Goal: Task Accomplishment & Management: Manage account settings

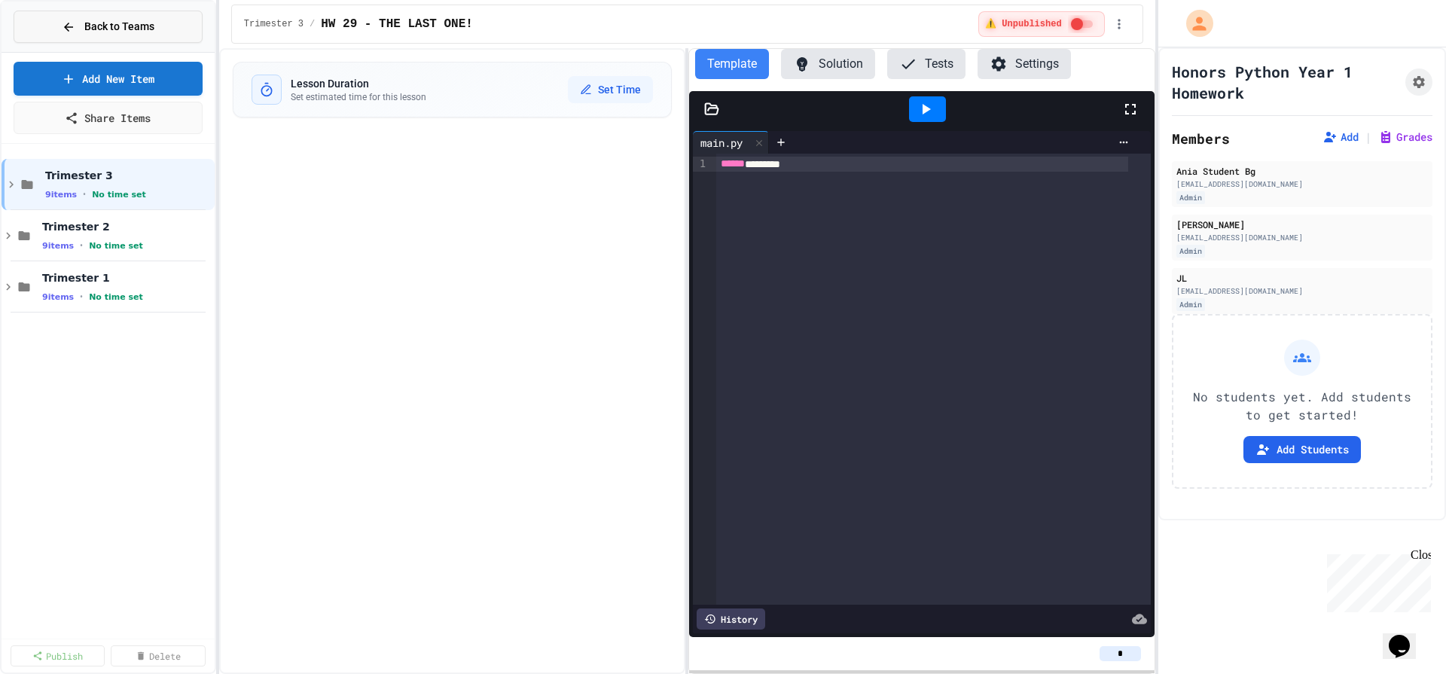
click at [87, 29] on span "Back to Teams" at bounding box center [119, 27] width 70 height 16
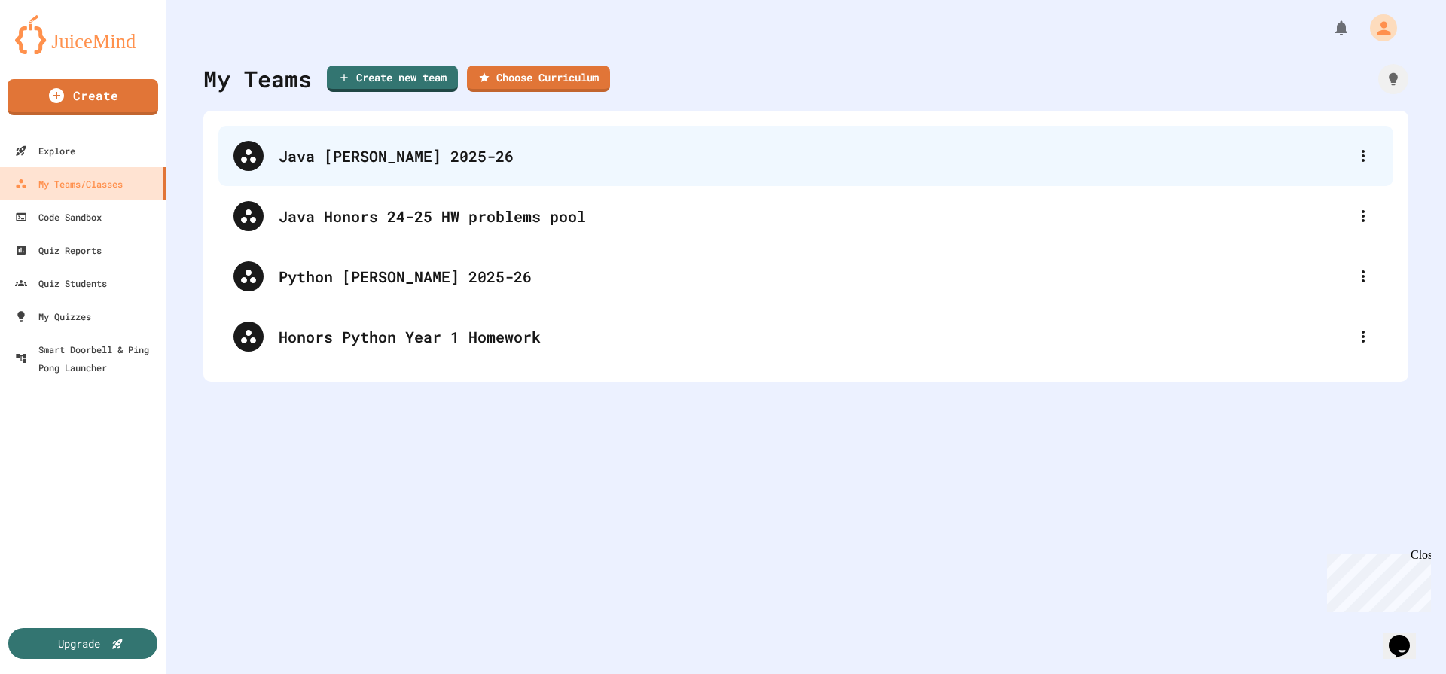
click at [409, 142] on div "Java [PERSON_NAME] 2025-26" at bounding box center [805, 156] width 1175 height 60
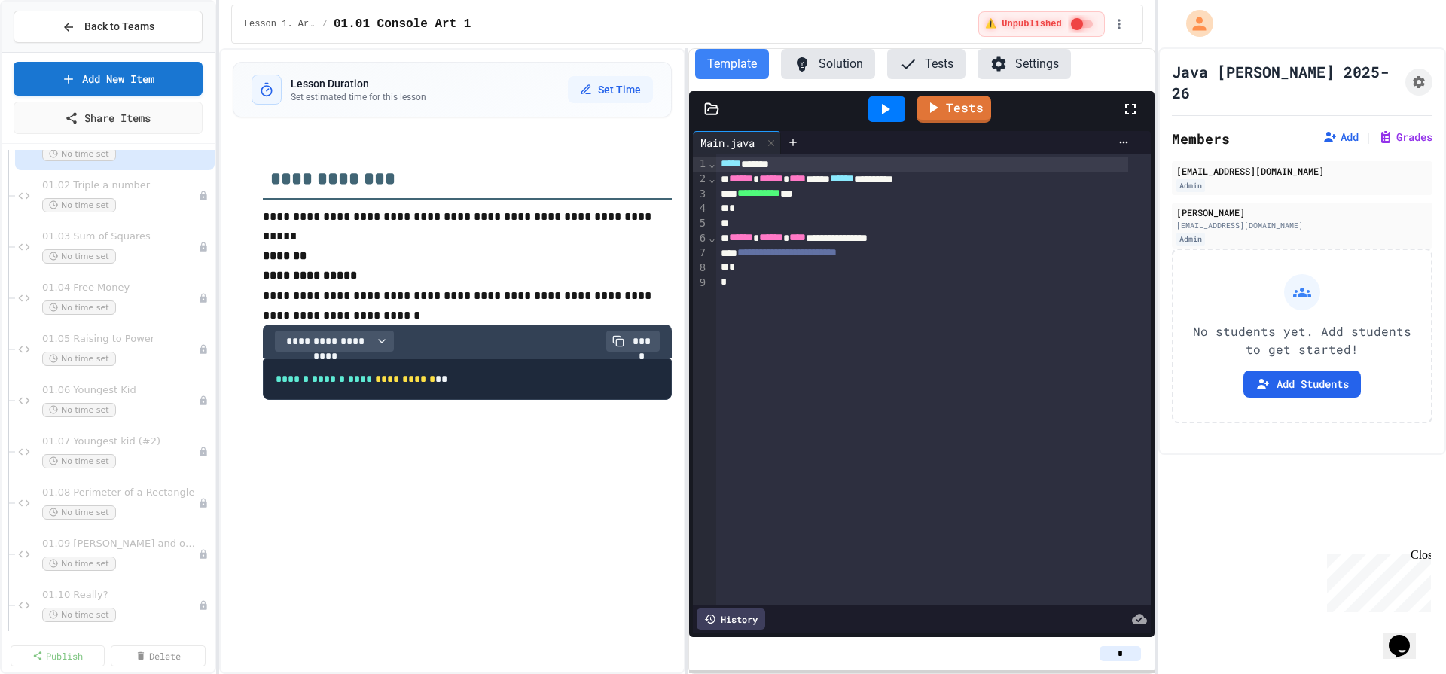
scroll to position [99, 0]
click at [133, 343] on div "01.05 Raising to Power No time set" at bounding box center [112, 341] width 141 height 33
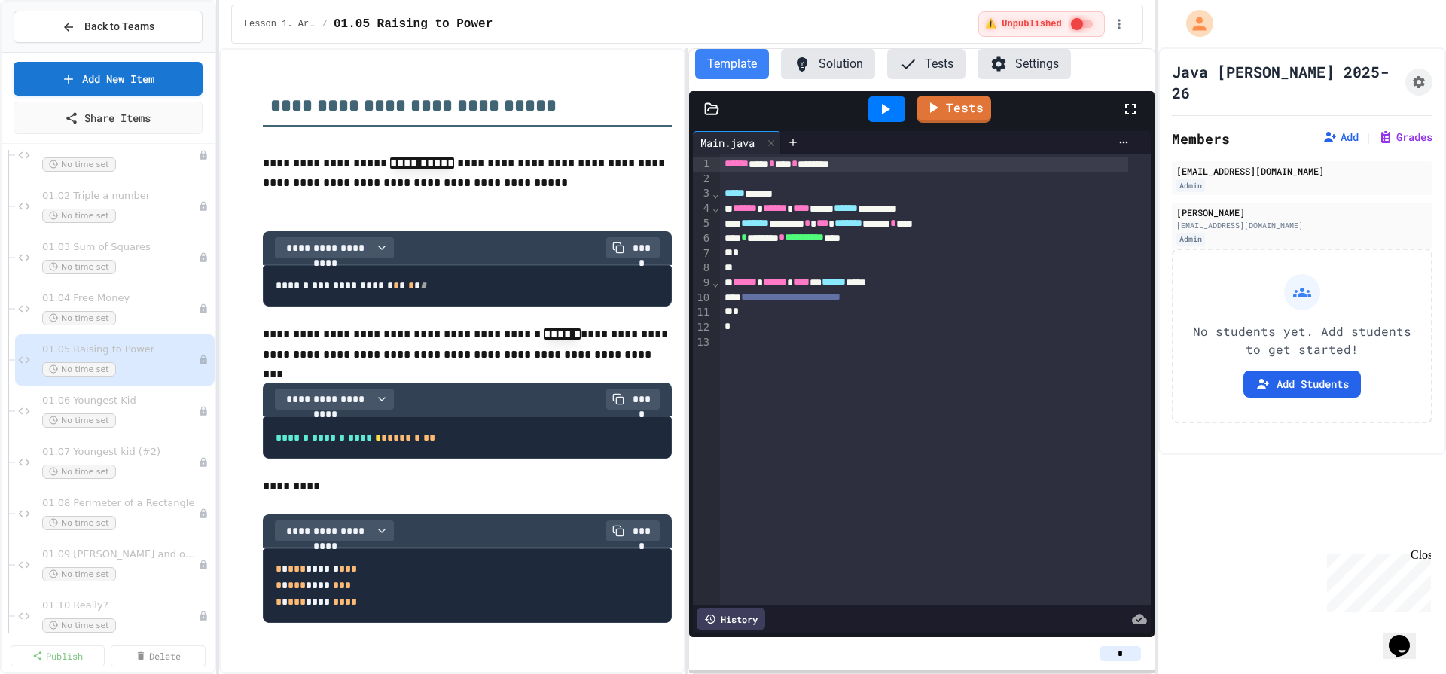
scroll to position [87, 0]
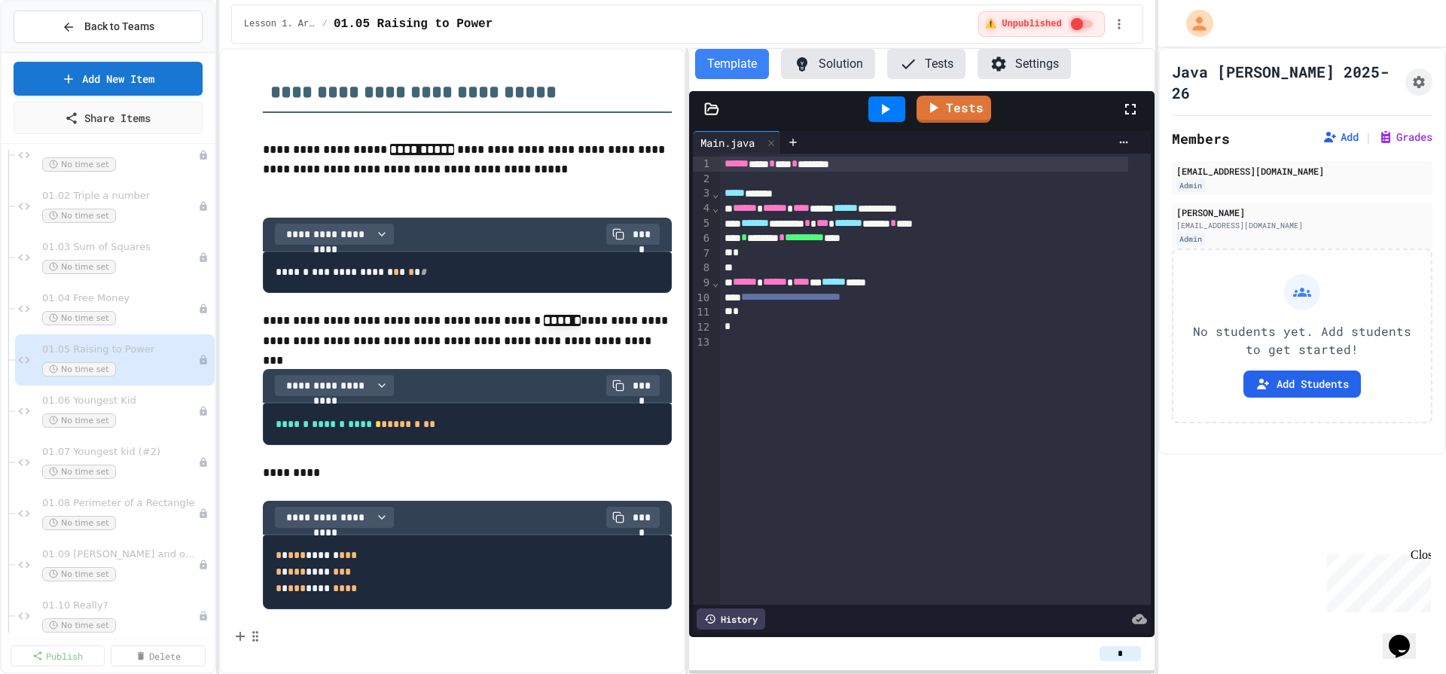
click at [374, 636] on p at bounding box center [467, 637] width 409 height 20
click at [519, 639] on p "**********" at bounding box center [467, 637] width 409 height 20
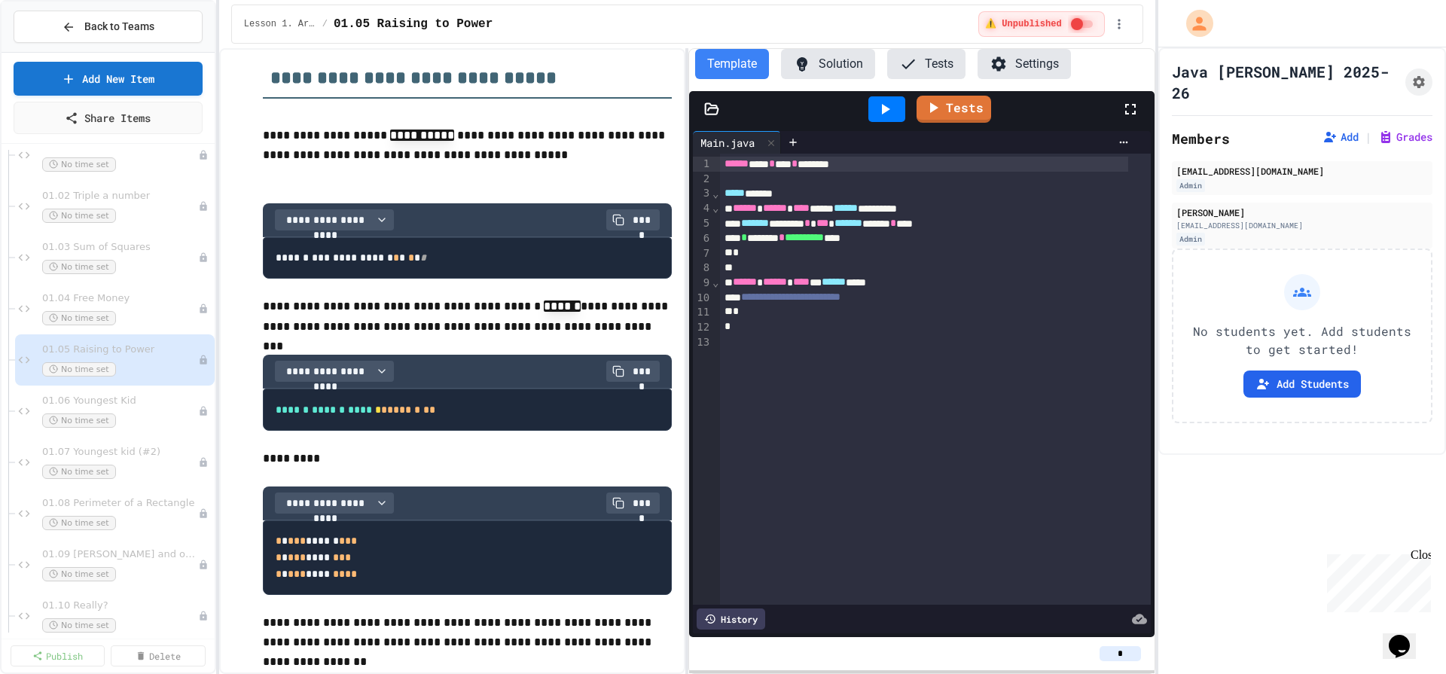
scroll to position [126, 0]
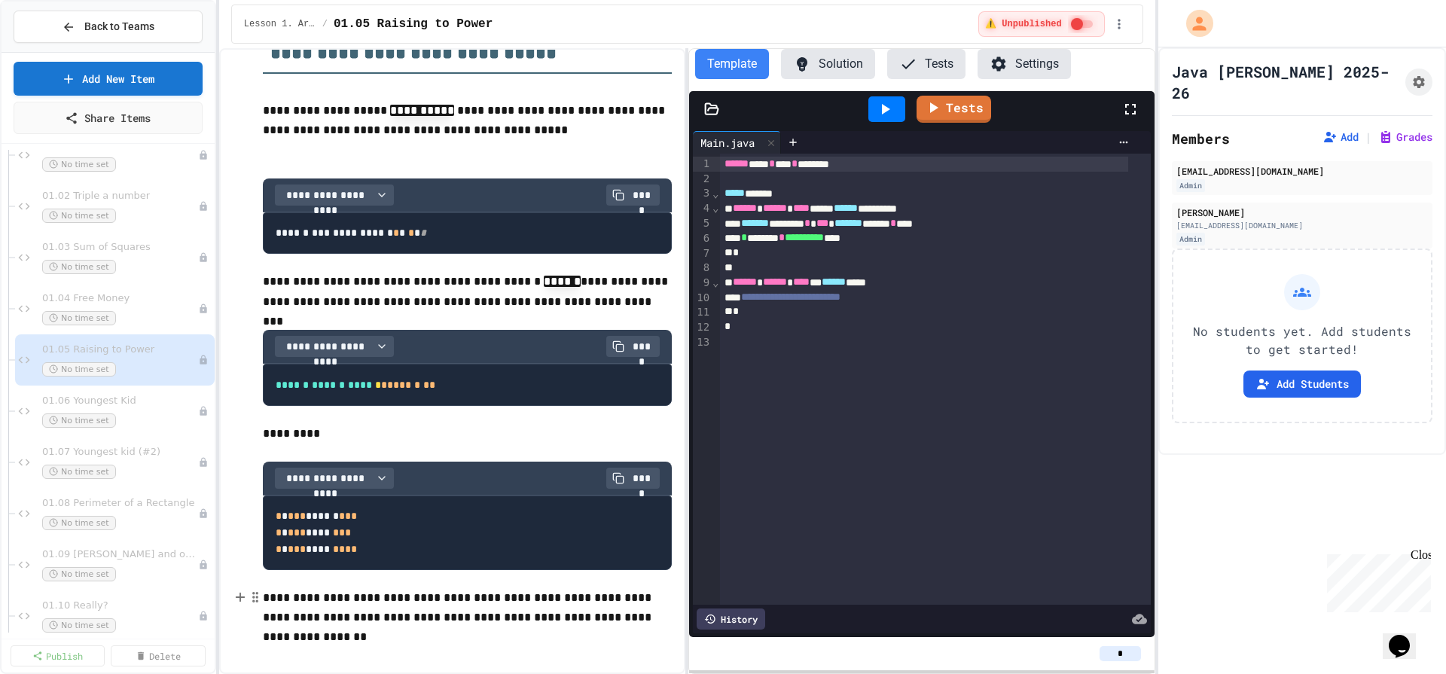
click at [328, 639] on p "**********" at bounding box center [467, 617] width 409 height 59
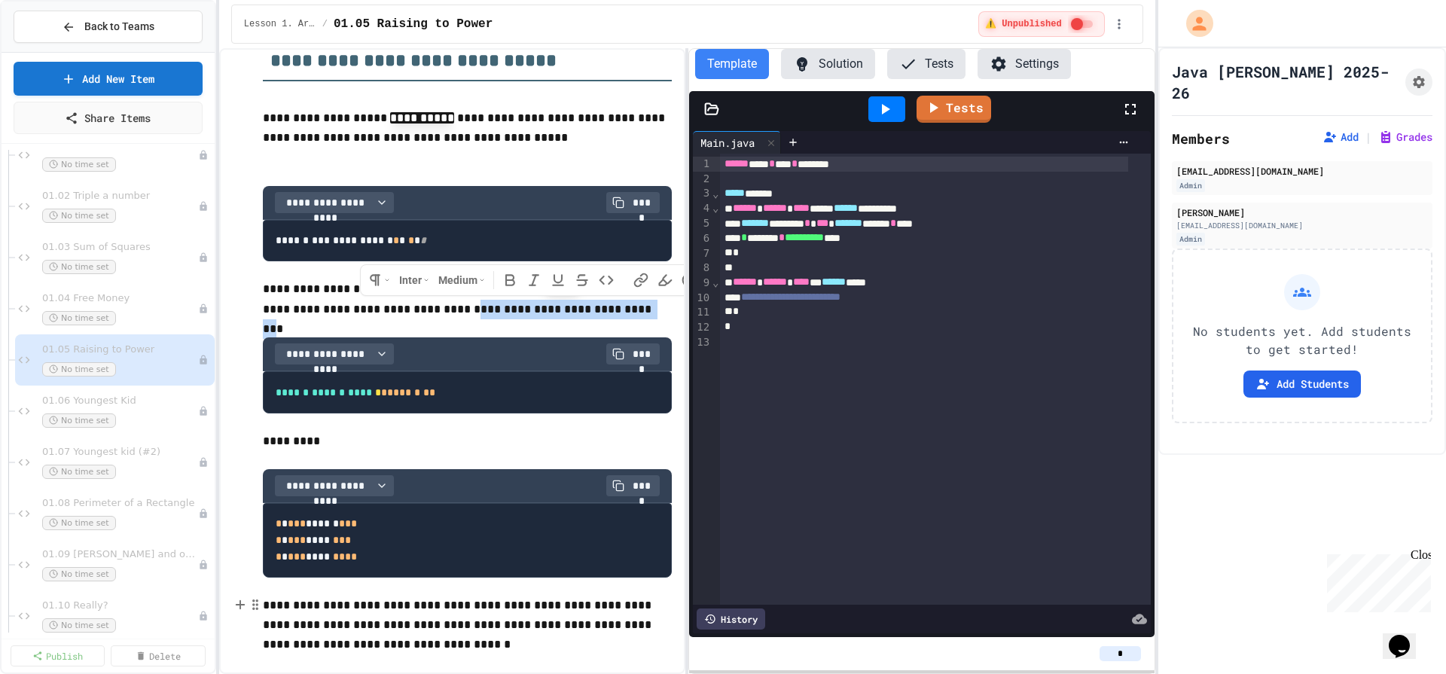
copy p "**********"
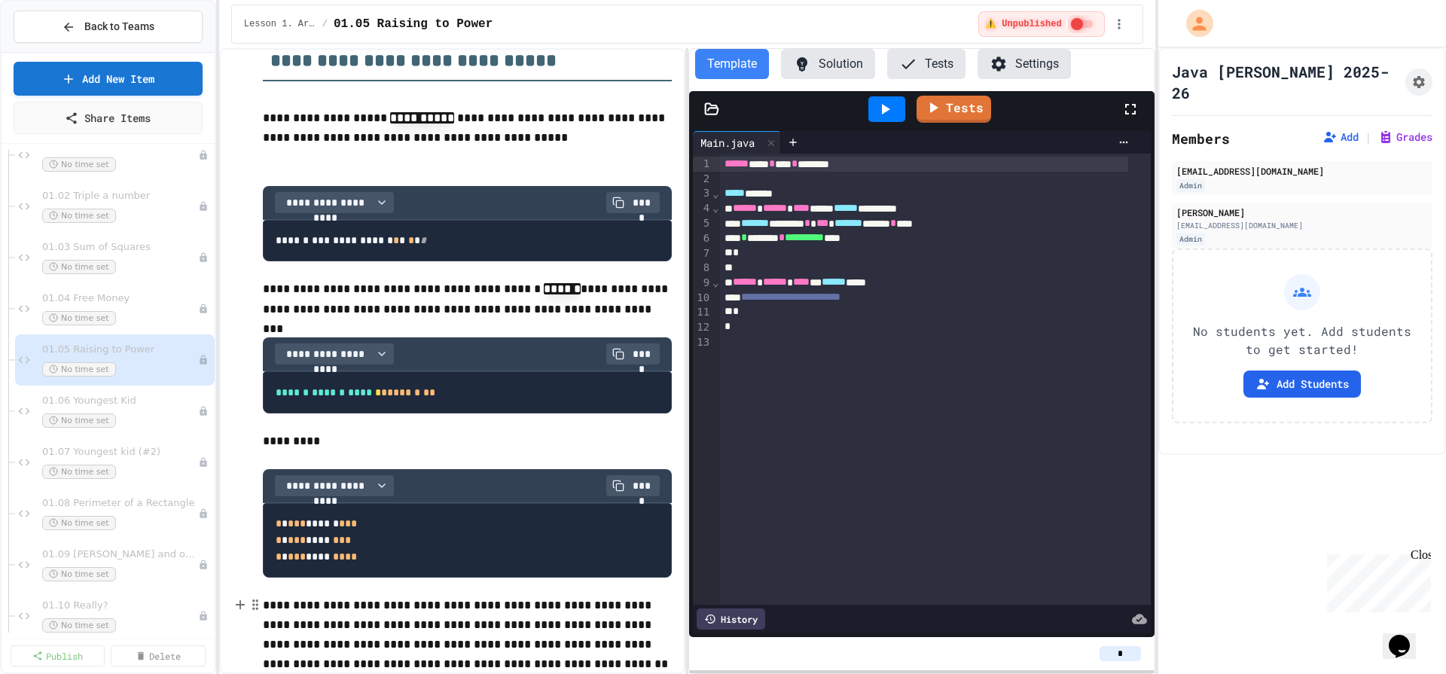
click at [477, 643] on p "**********" at bounding box center [467, 635] width 409 height 78
click at [557, 615] on p "**********" at bounding box center [467, 635] width 409 height 78
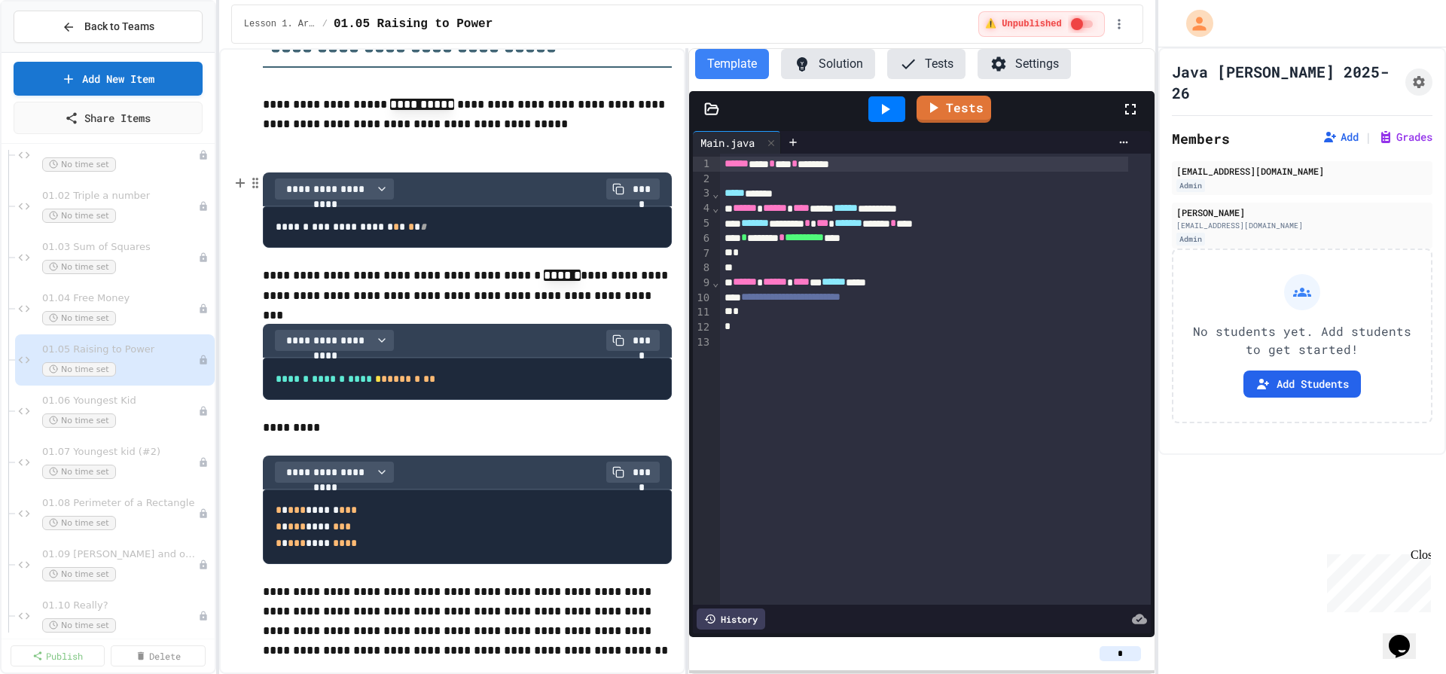
scroll to position [145, 0]
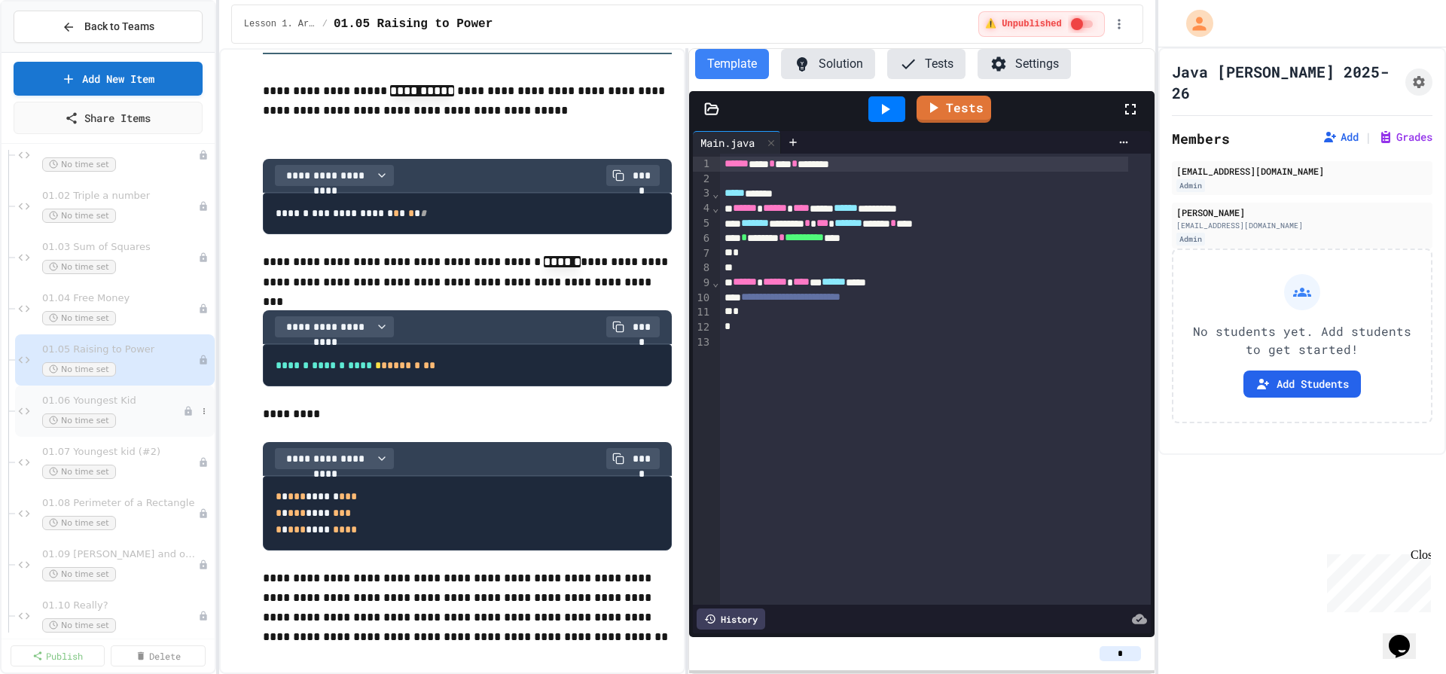
click at [137, 409] on div "01.06 Youngest Kid No time set" at bounding box center [112, 411] width 141 height 33
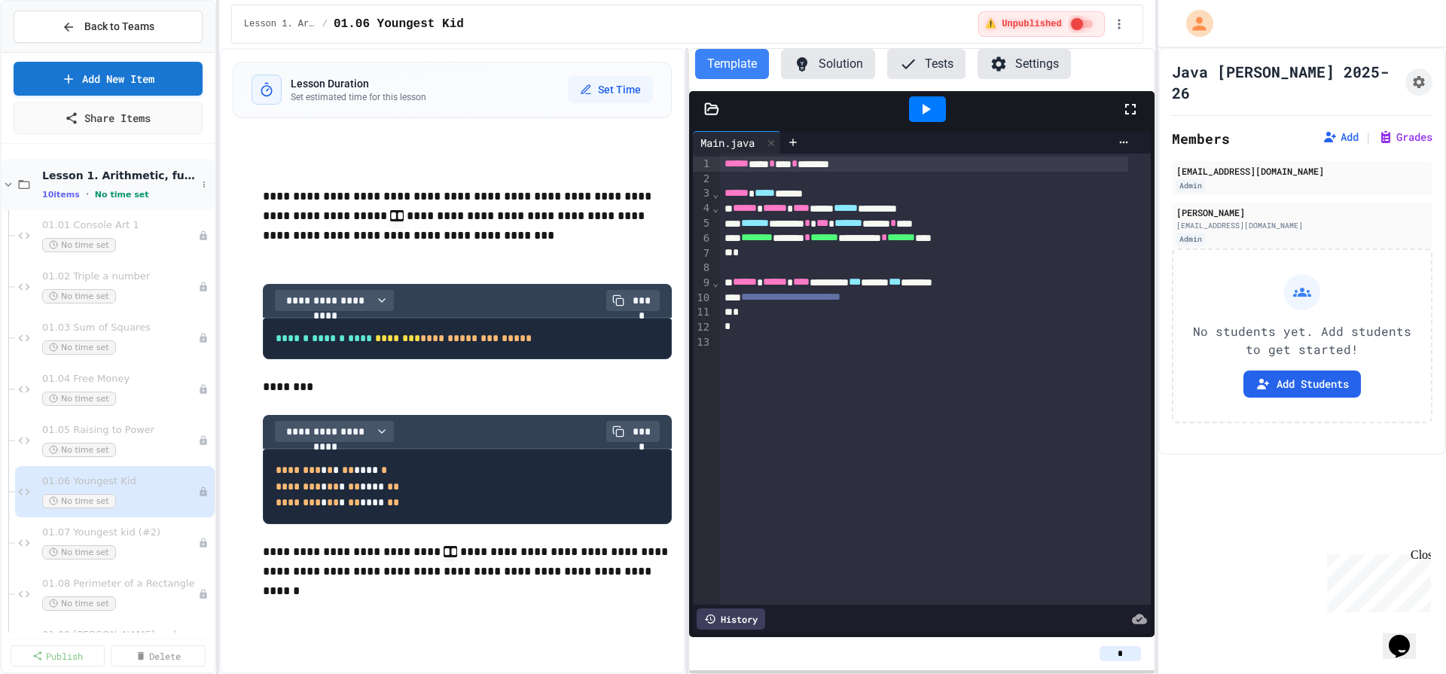
click at [8, 179] on icon at bounding box center [9, 185] width 14 height 14
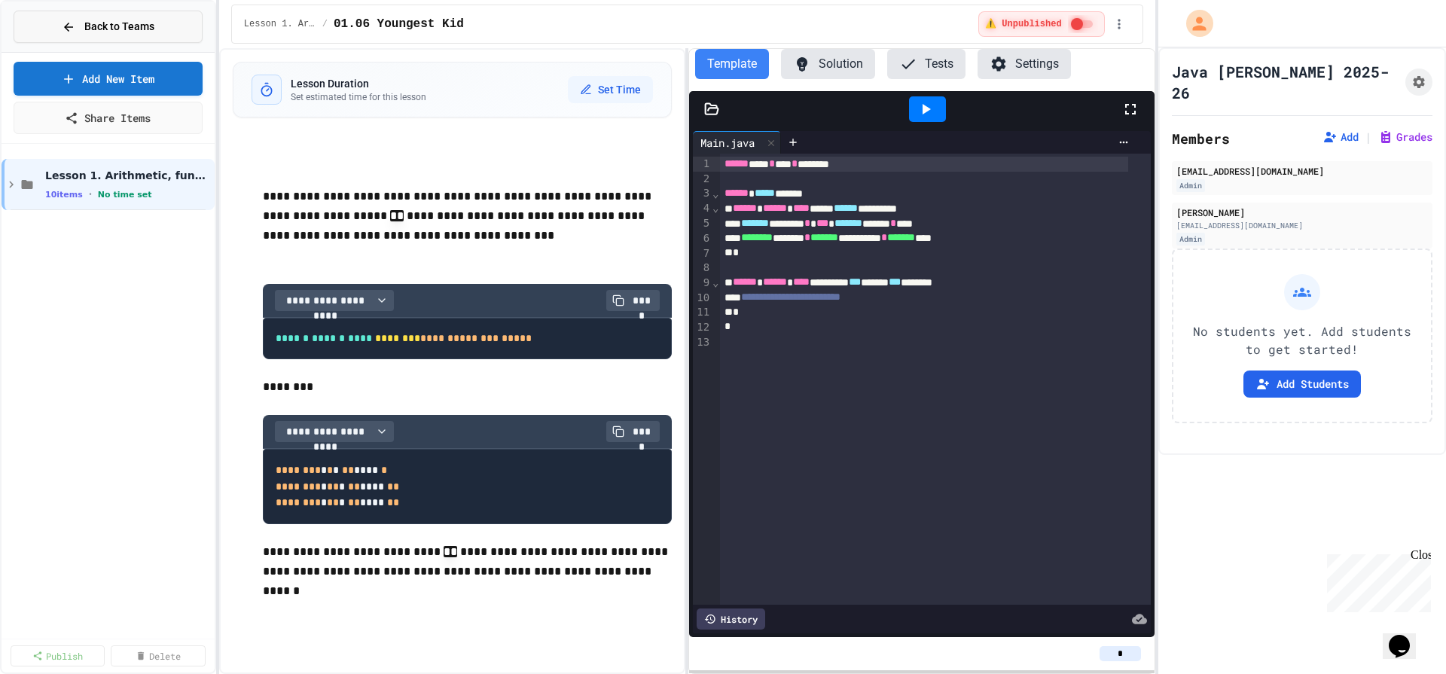
click at [126, 32] on span "Back to Teams" at bounding box center [119, 27] width 70 height 16
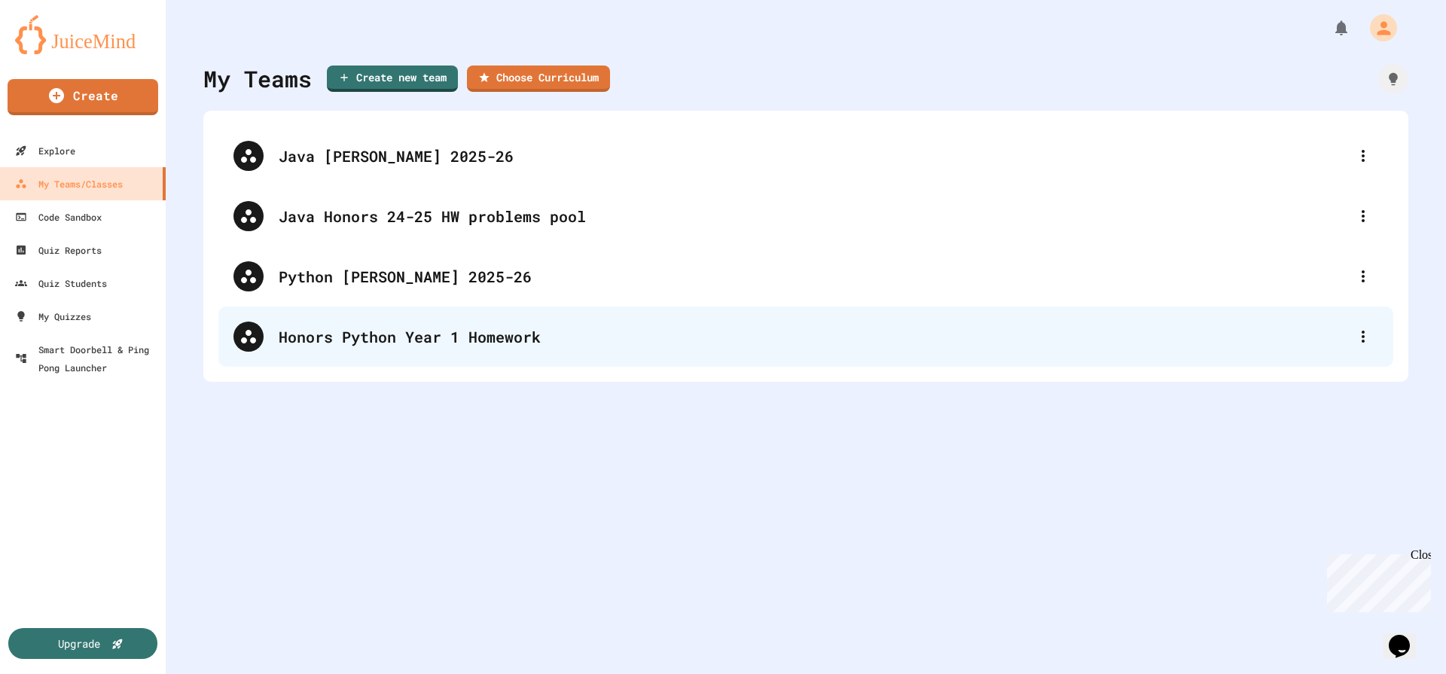
click at [408, 322] on div "Honors Python Year 1 Homework" at bounding box center [805, 337] width 1175 height 60
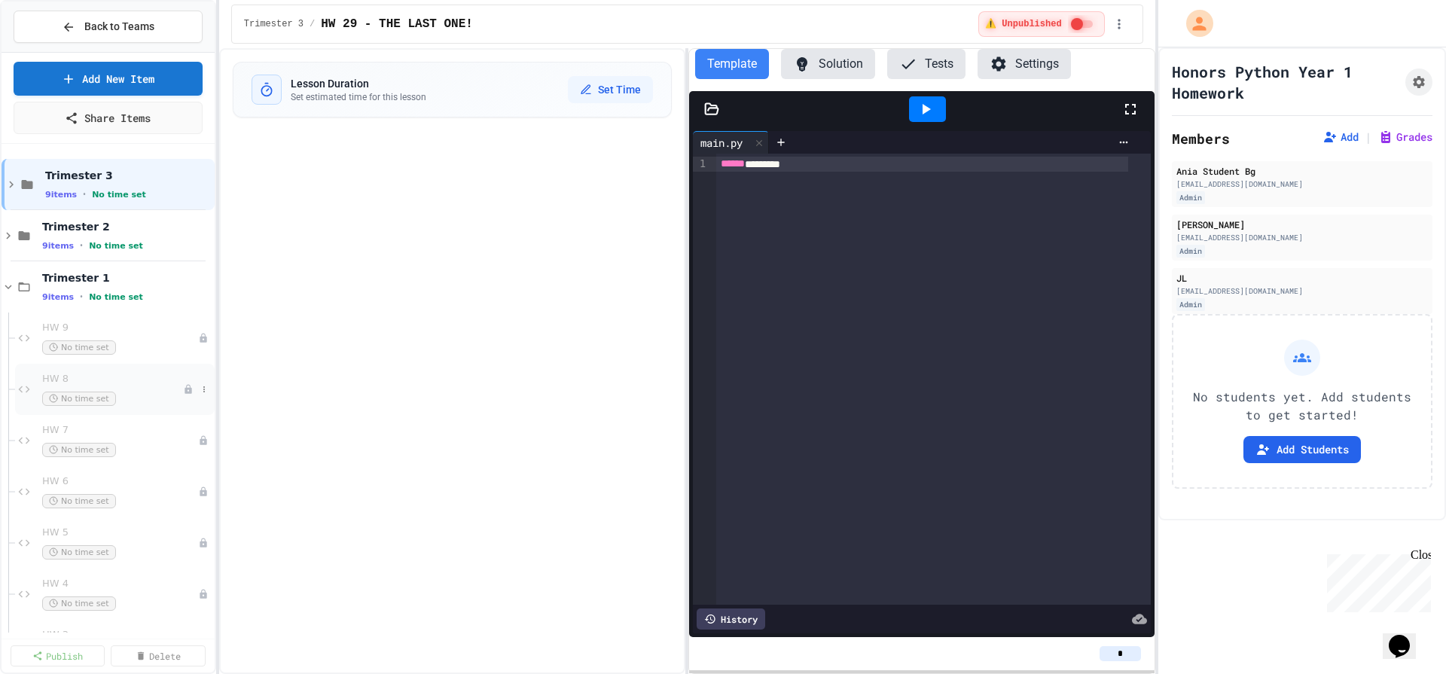
scroll to position [150, 0]
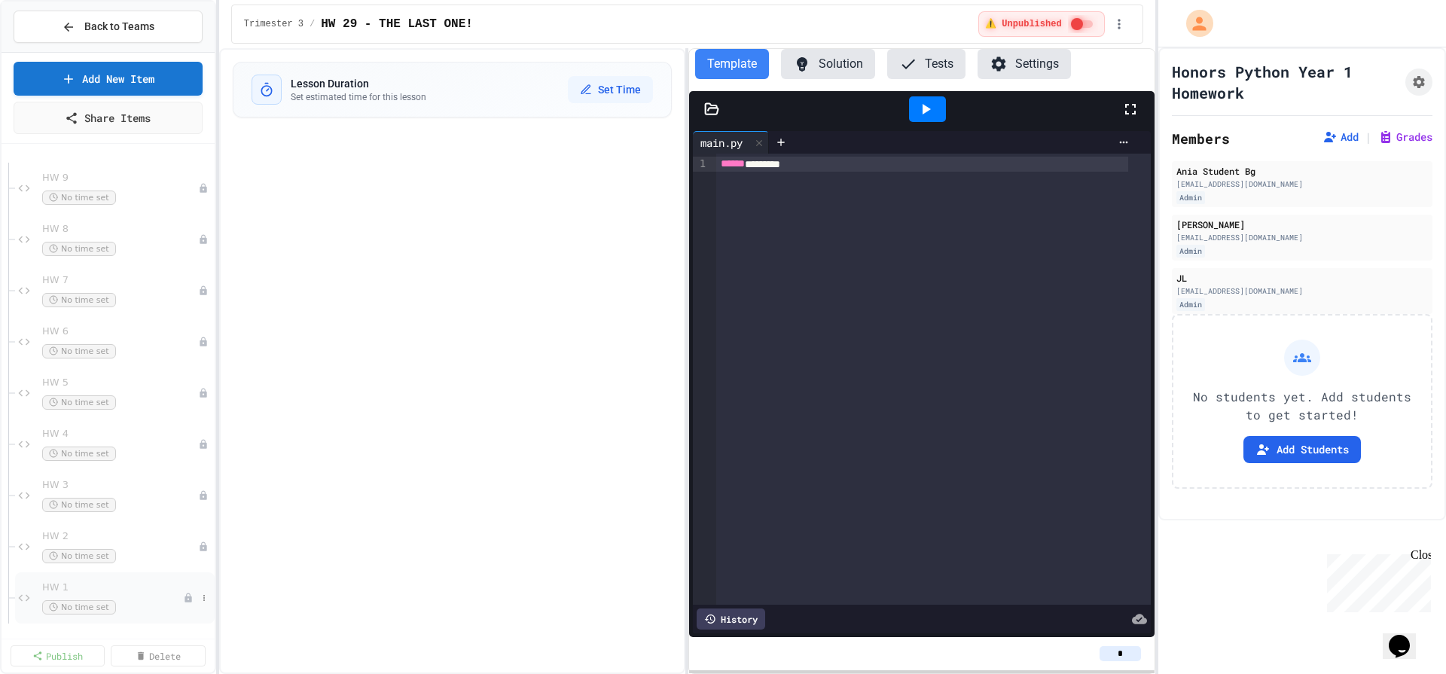
click at [119, 609] on div "No time set" at bounding box center [112, 607] width 141 height 14
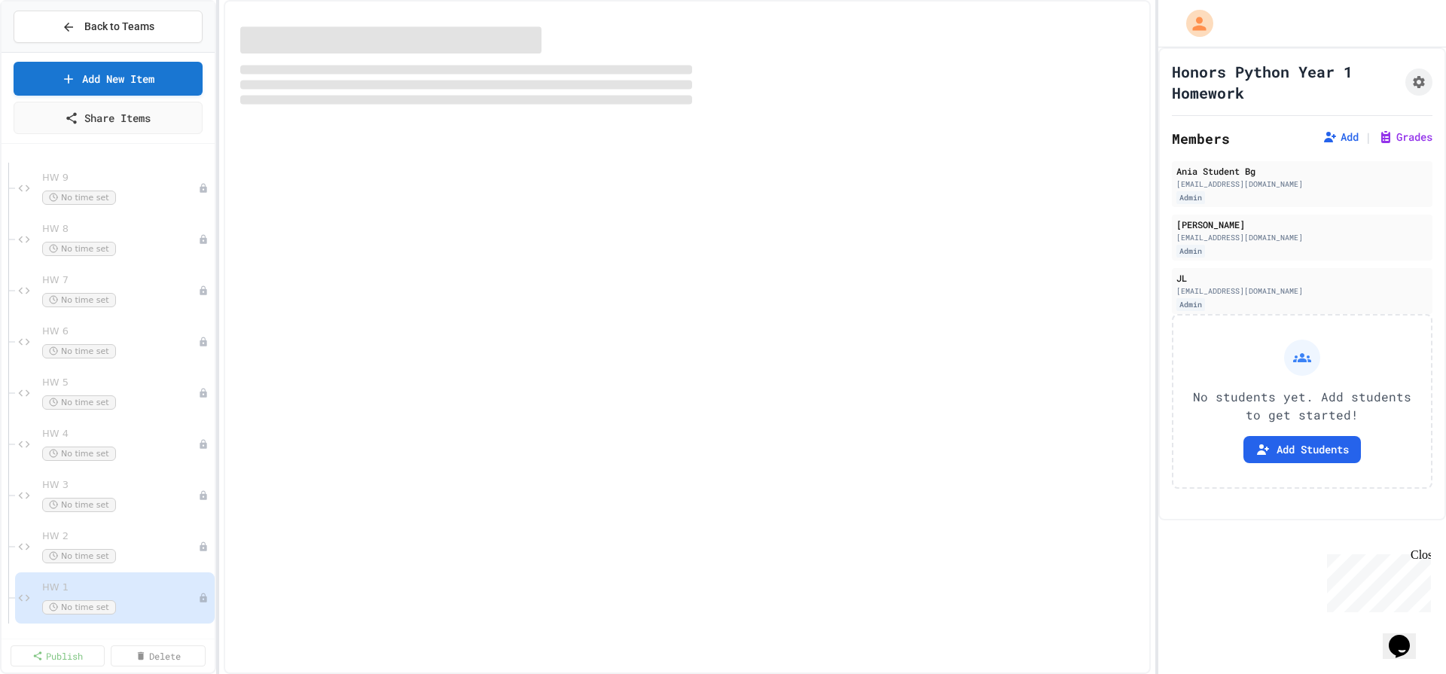
scroll to position [132, 0]
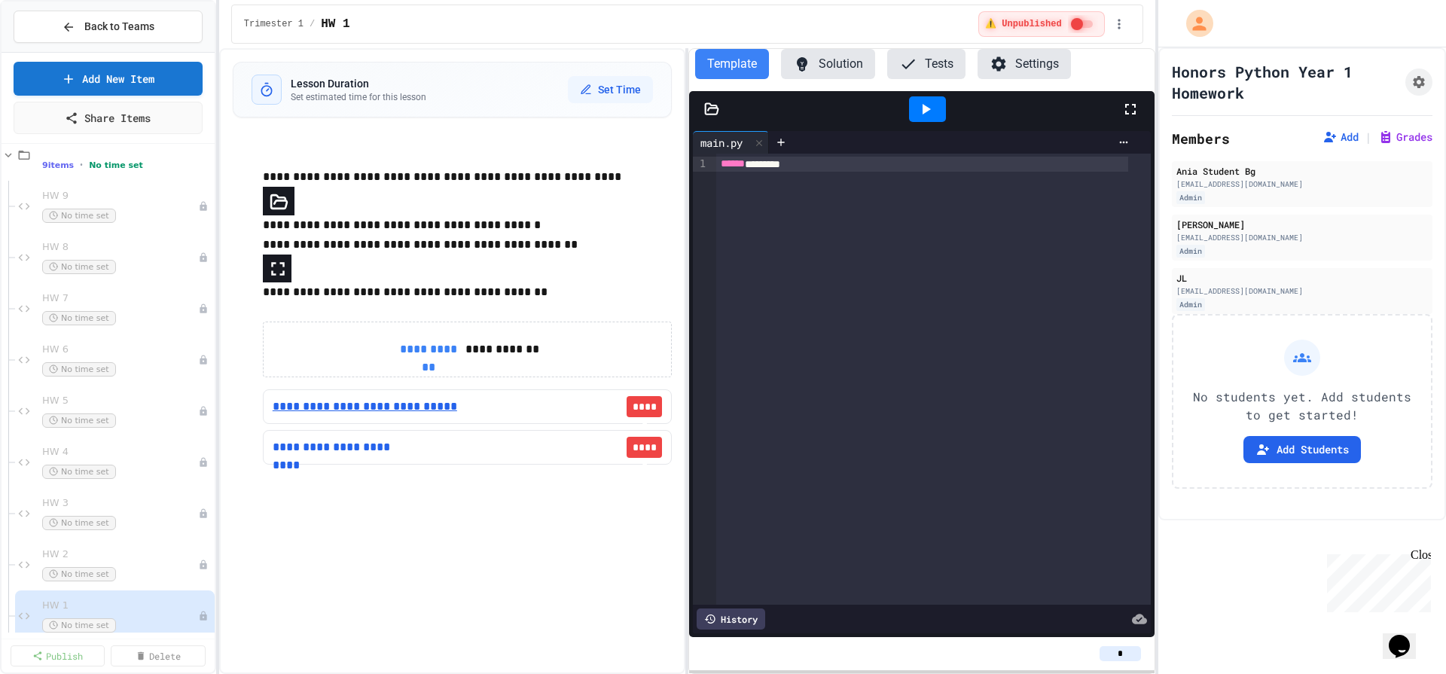
click at [378, 401] on link "**********" at bounding box center [368, 407] width 190 height 18
click at [366, 441] on link "**********" at bounding box center [347, 447] width 148 height 18
click at [145, 562] on div "HW 2 No time set" at bounding box center [112, 564] width 141 height 33
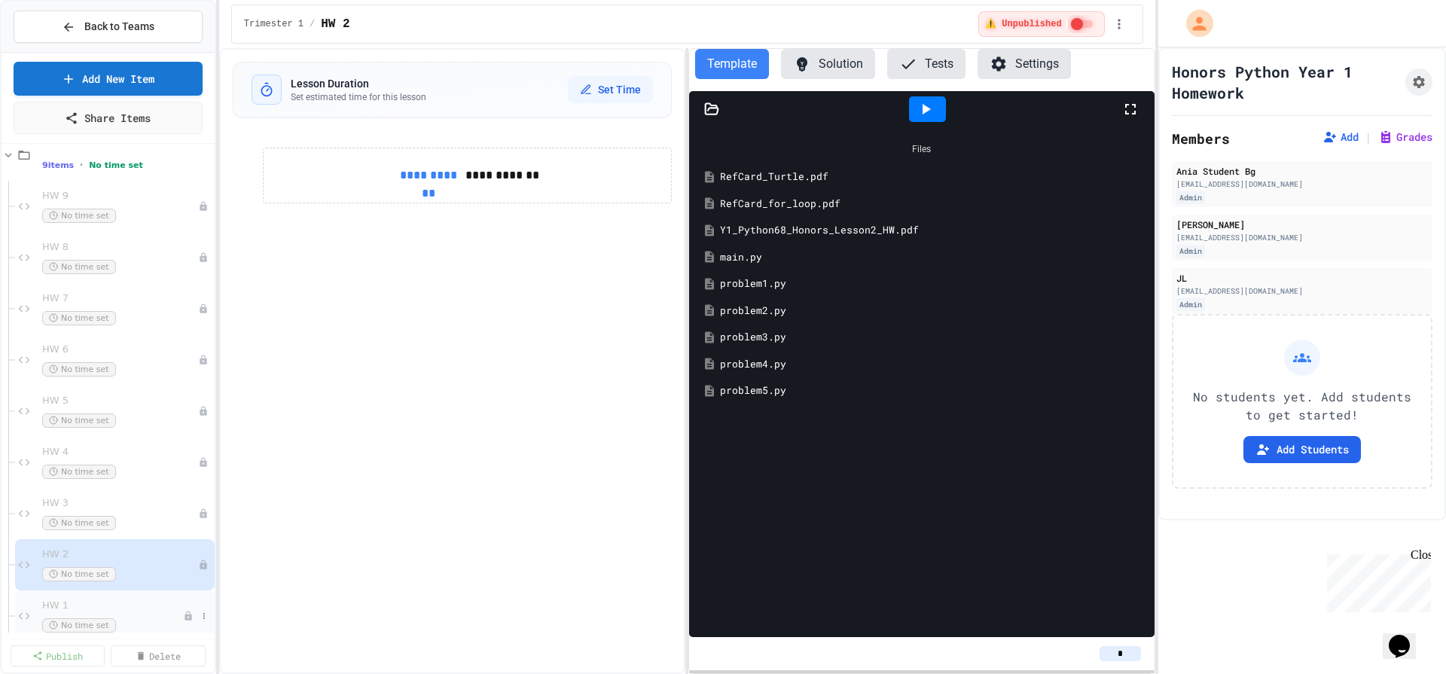
click at [127, 619] on div "No time set" at bounding box center [112, 625] width 141 height 14
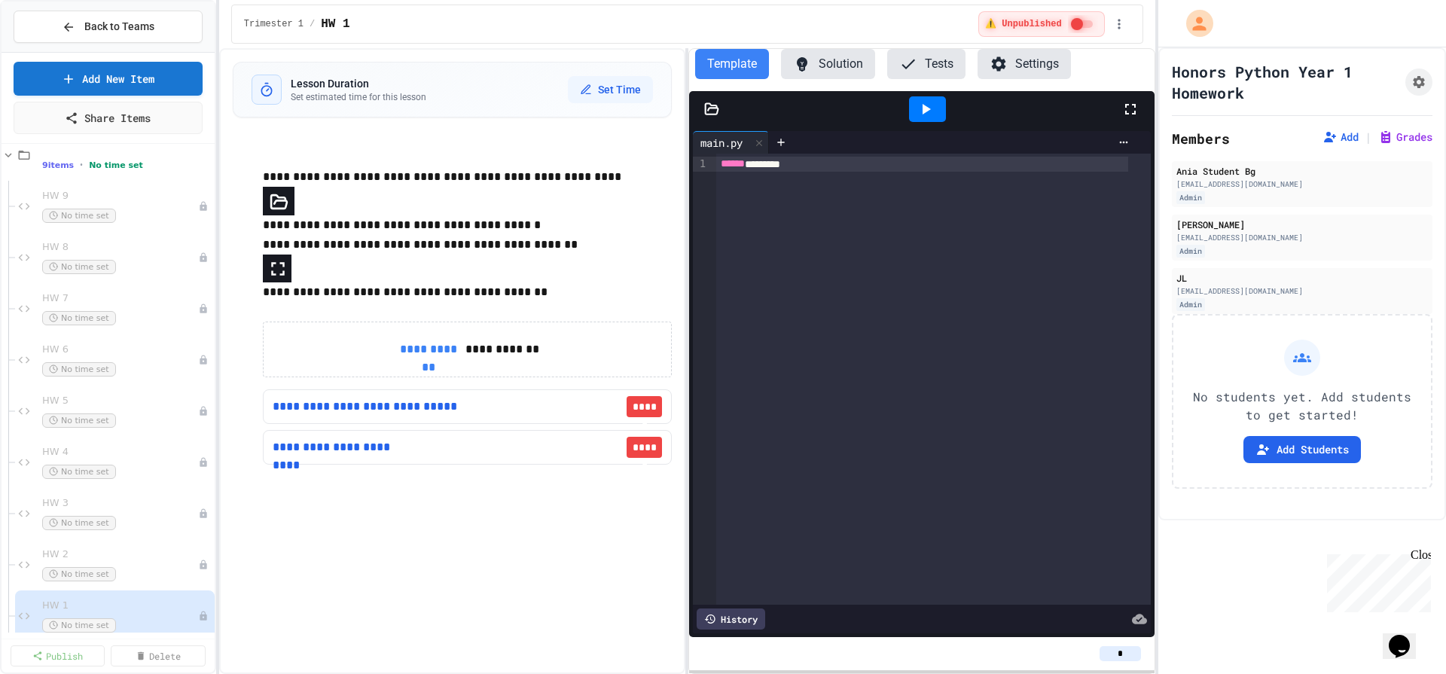
click at [715, 108] on icon at bounding box center [712, 108] width 13 height 11
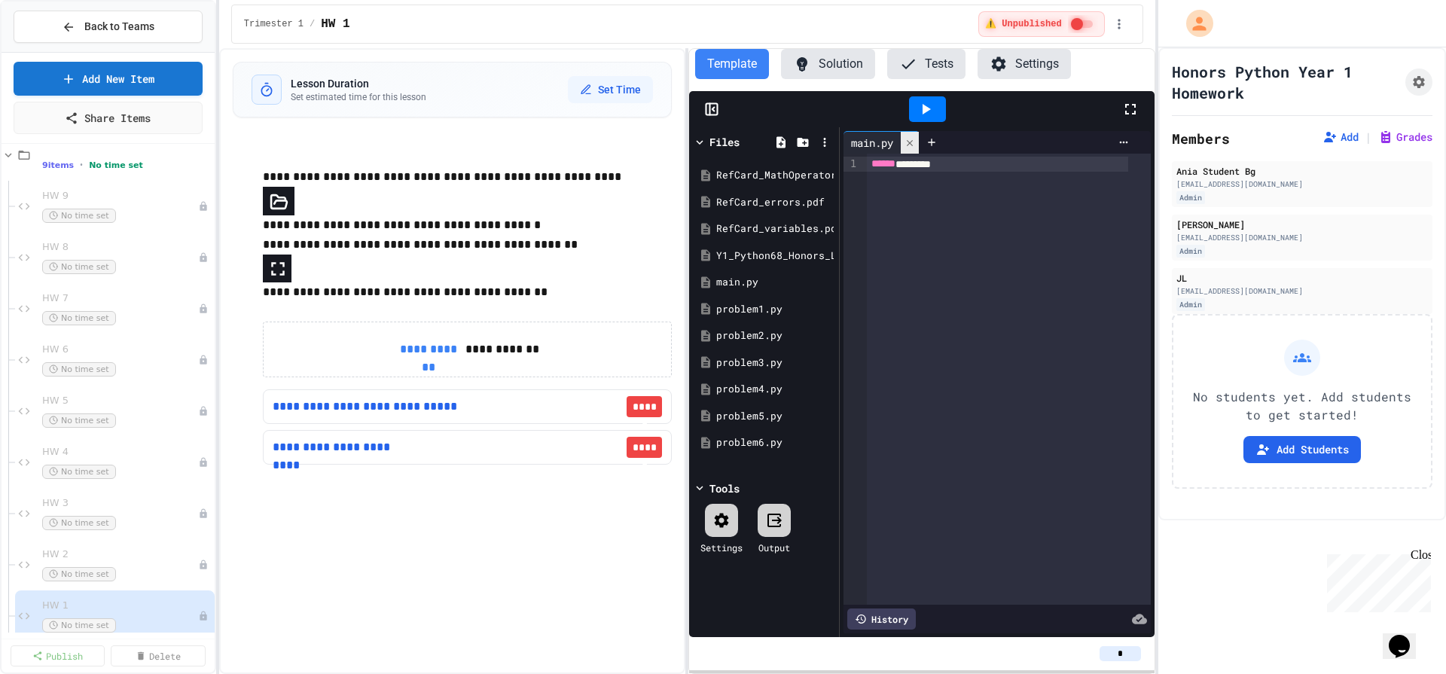
click at [918, 148] on div at bounding box center [910, 143] width 18 height 22
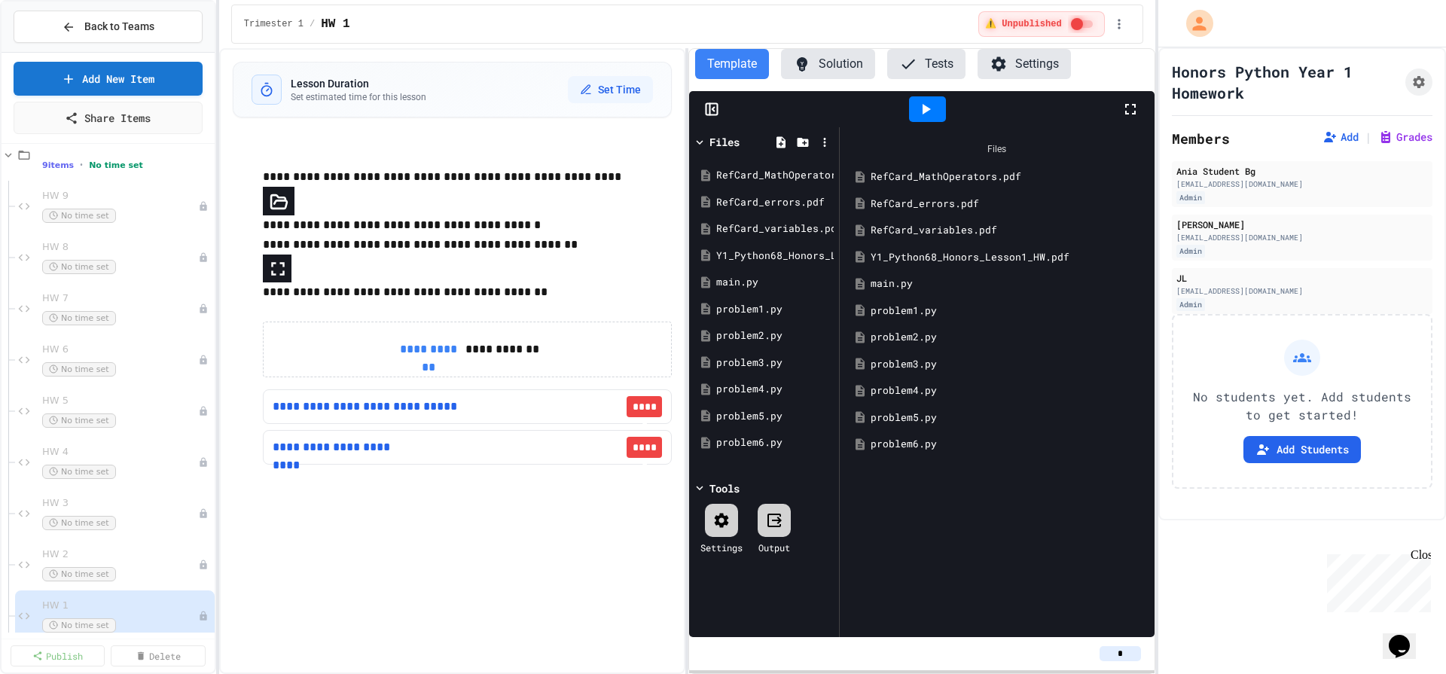
click at [694, 147] on icon at bounding box center [700, 143] width 14 height 14
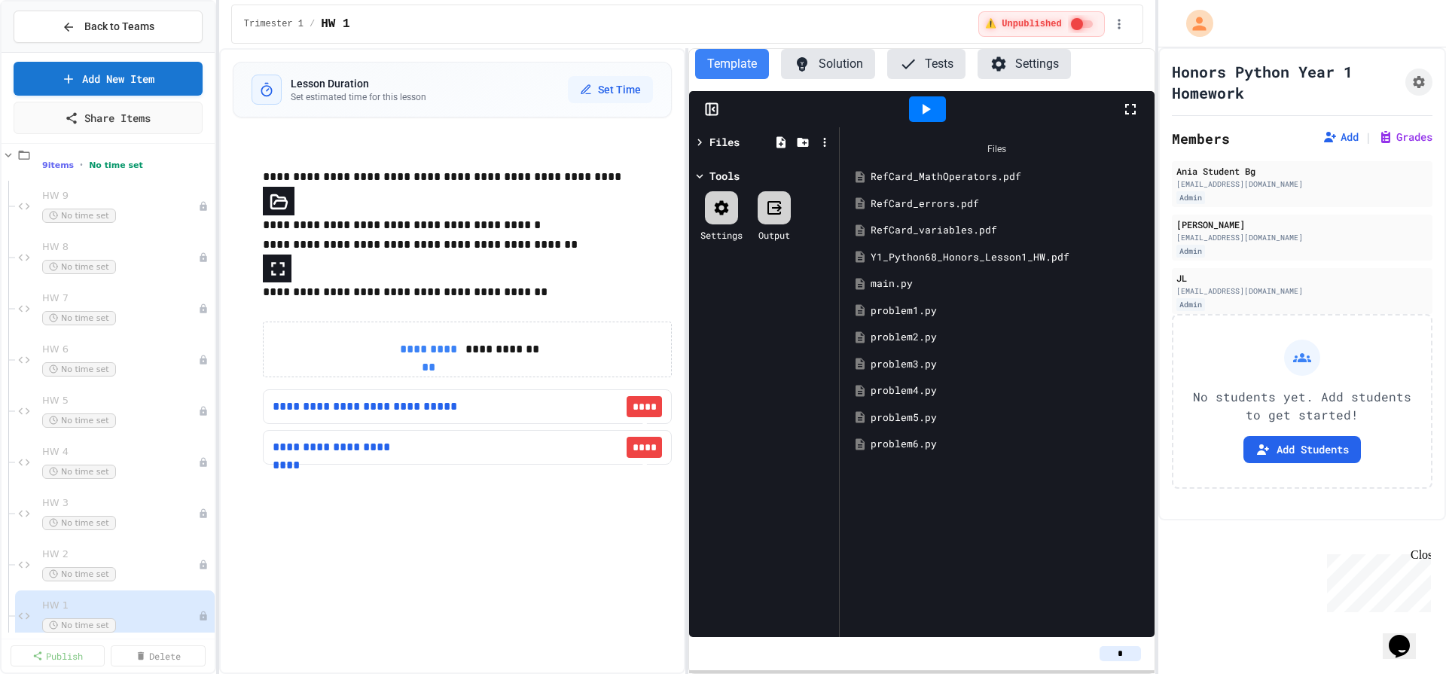
click at [926, 186] on div "RefCard_MathOperators.pdf" at bounding box center [996, 176] width 299 height 27
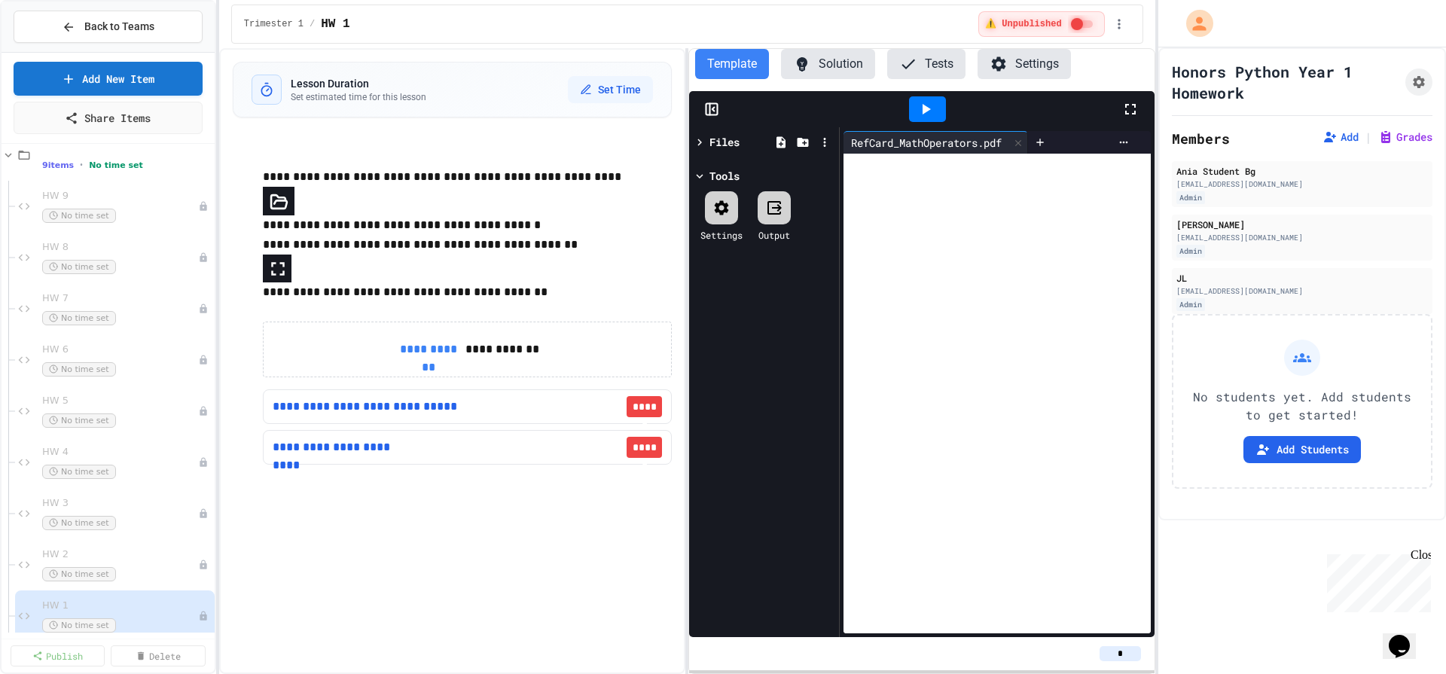
click at [926, 186] on div at bounding box center [997, 394] width 307 height 480
click at [1024, 138] on icon at bounding box center [1018, 143] width 11 height 11
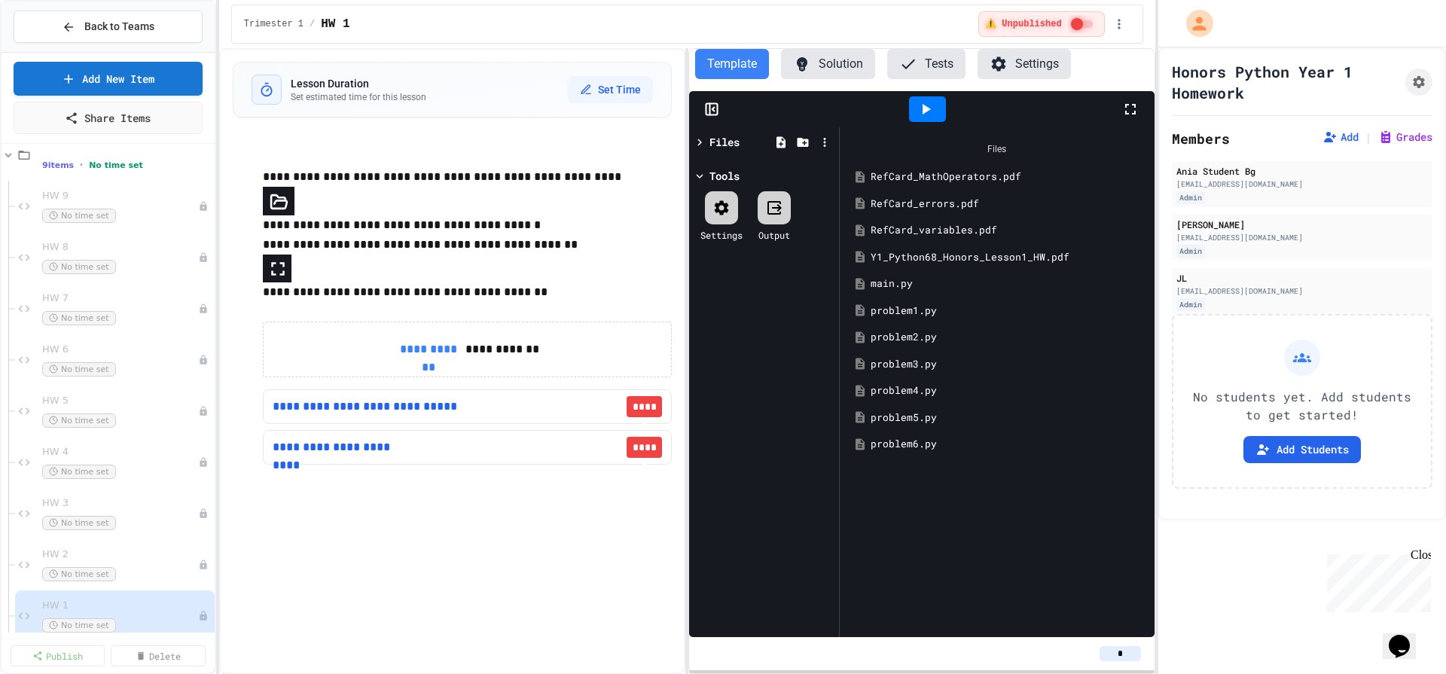
click at [920, 209] on div "RefCard_errors.pdf" at bounding box center [1008, 204] width 274 height 15
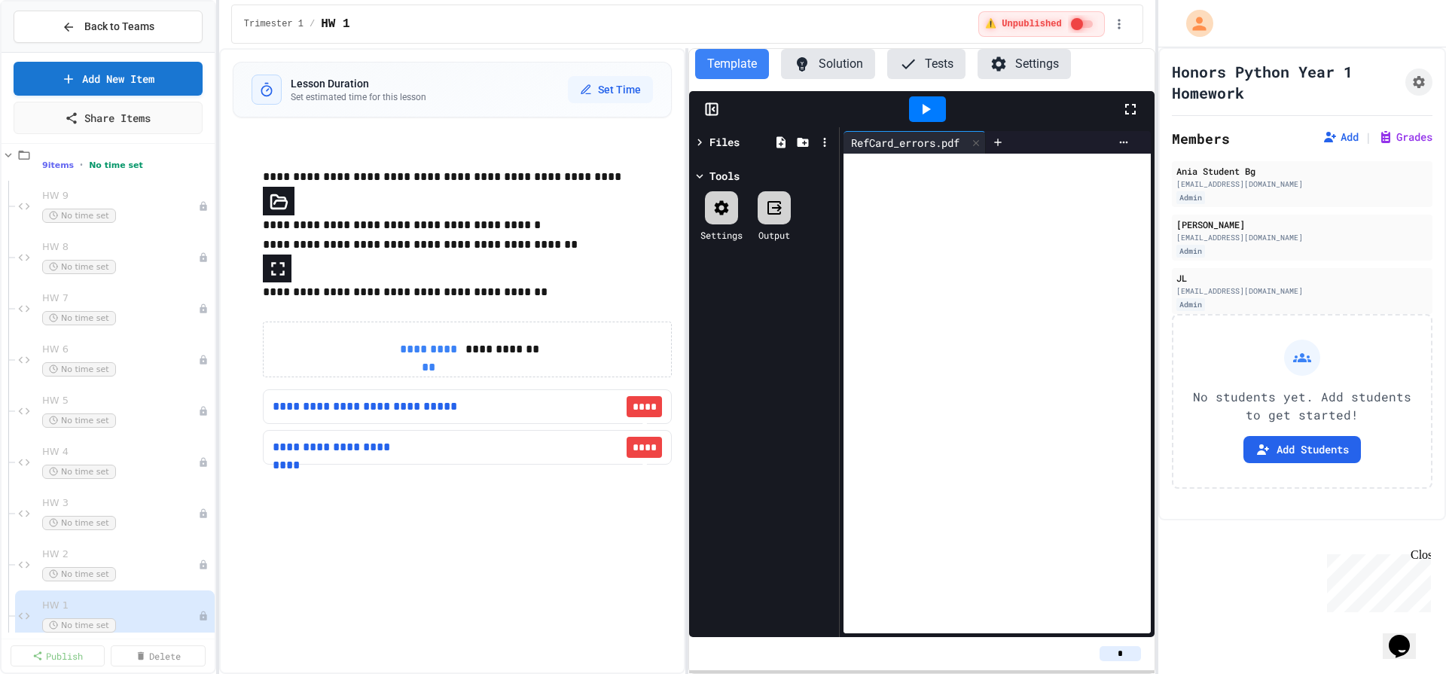
click at [920, 209] on div at bounding box center [997, 394] width 307 height 480
click at [981, 143] on icon at bounding box center [976, 143] width 11 height 11
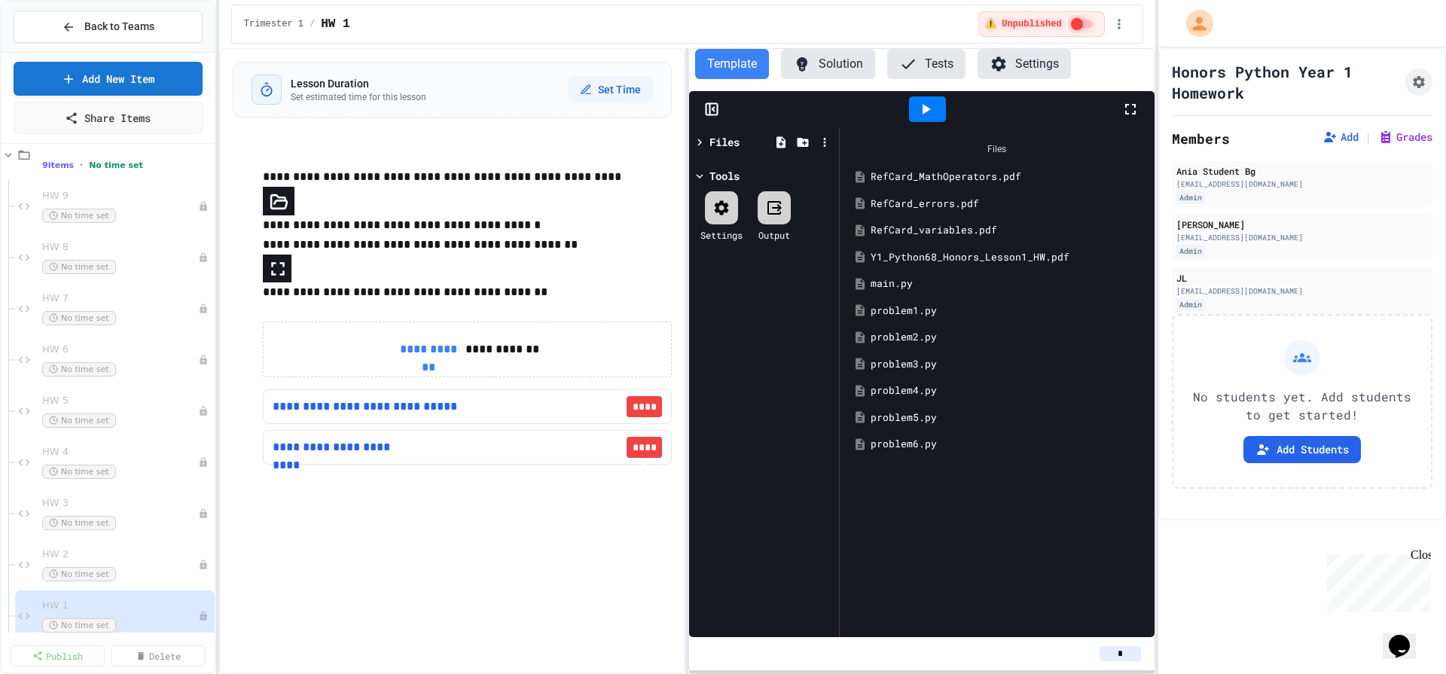
click at [941, 233] on div "RefCard_variables.pdf" at bounding box center [1008, 230] width 274 height 15
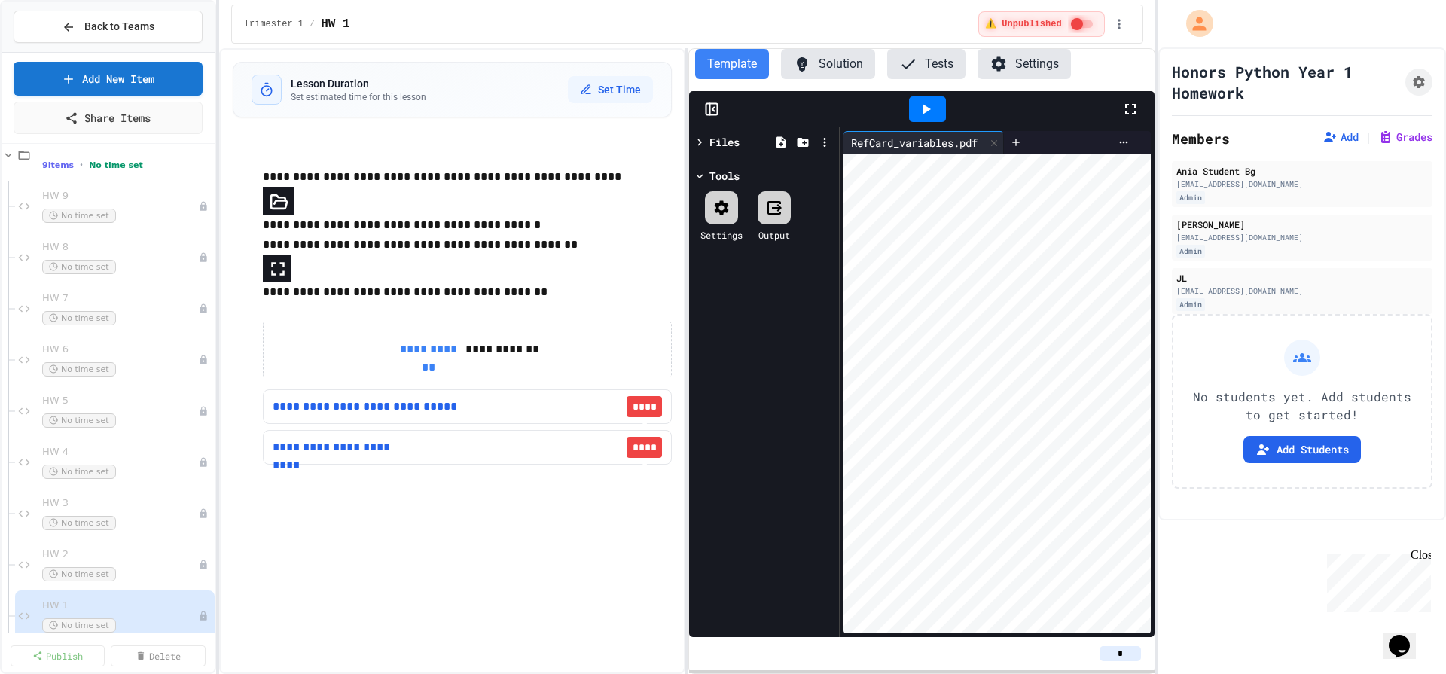
scroll to position [114, 0]
click at [999, 143] on icon at bounding box center [994, 143] width 11 height 11
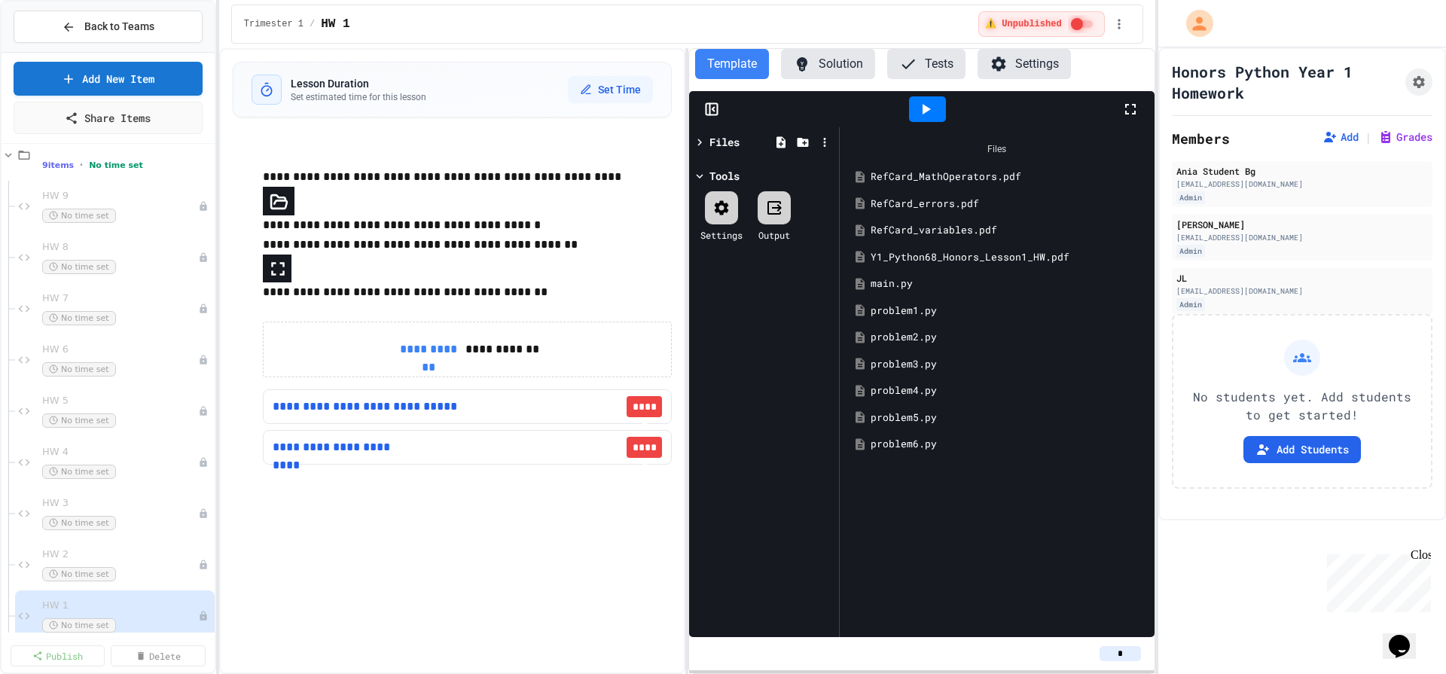
click at [908, 282] on div "main.py" at bounding box center [1008, 283] width 274 height 15
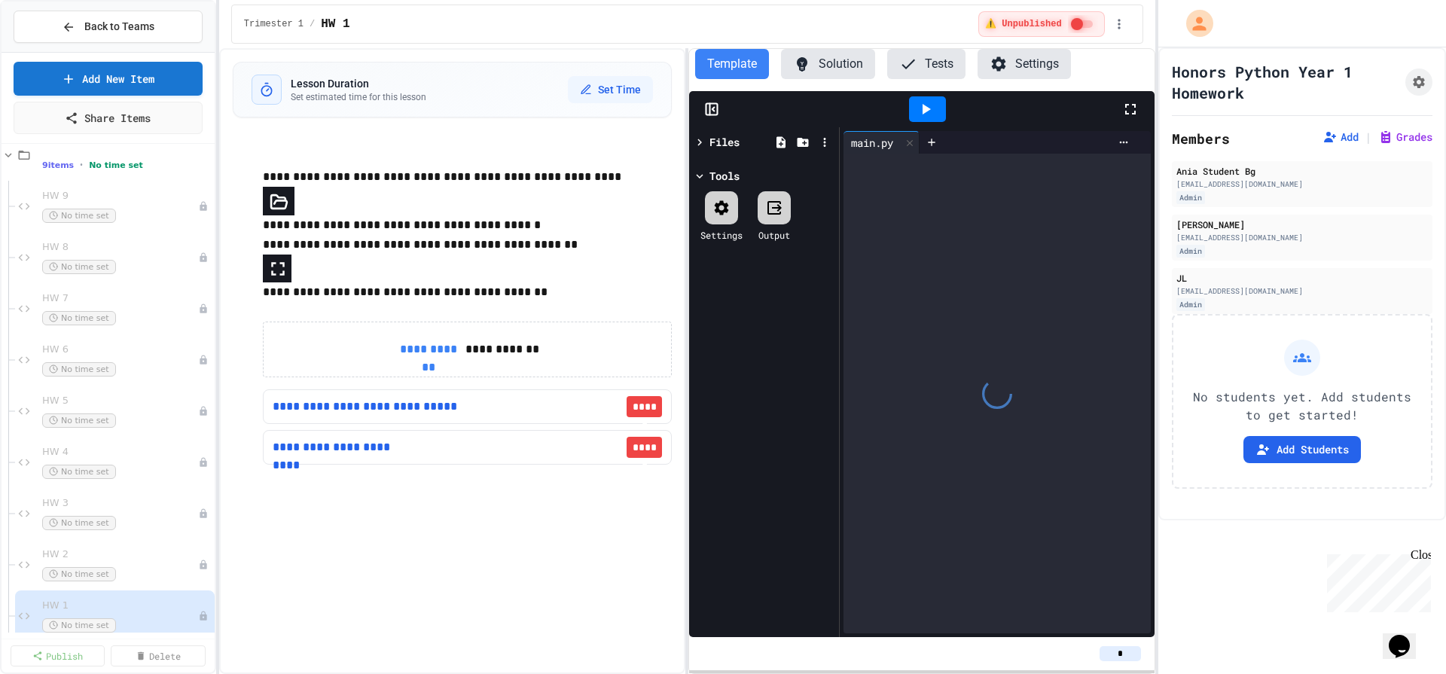
click at [908, 282] on div at bounding box center [997, 394] width 307 height 480
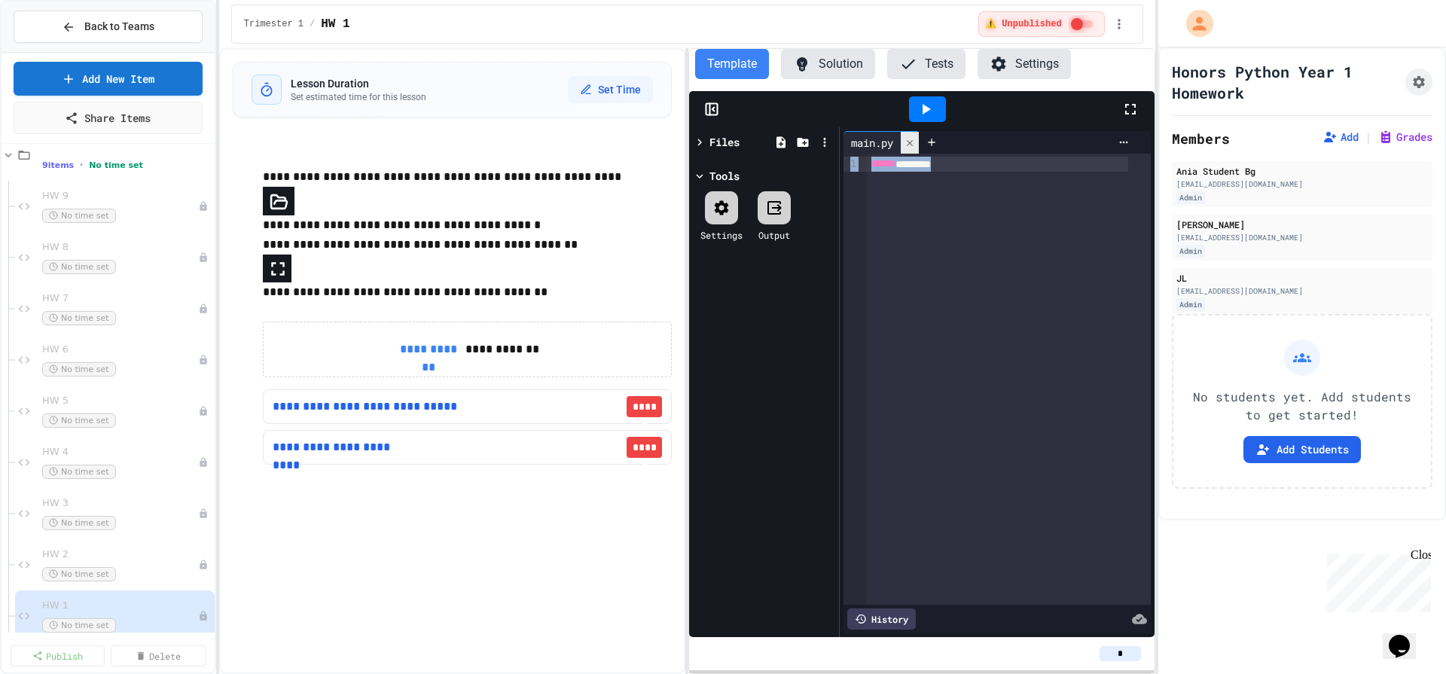
click at [913, 147] on icon at bounding box center [910, 143] width 11 height 11
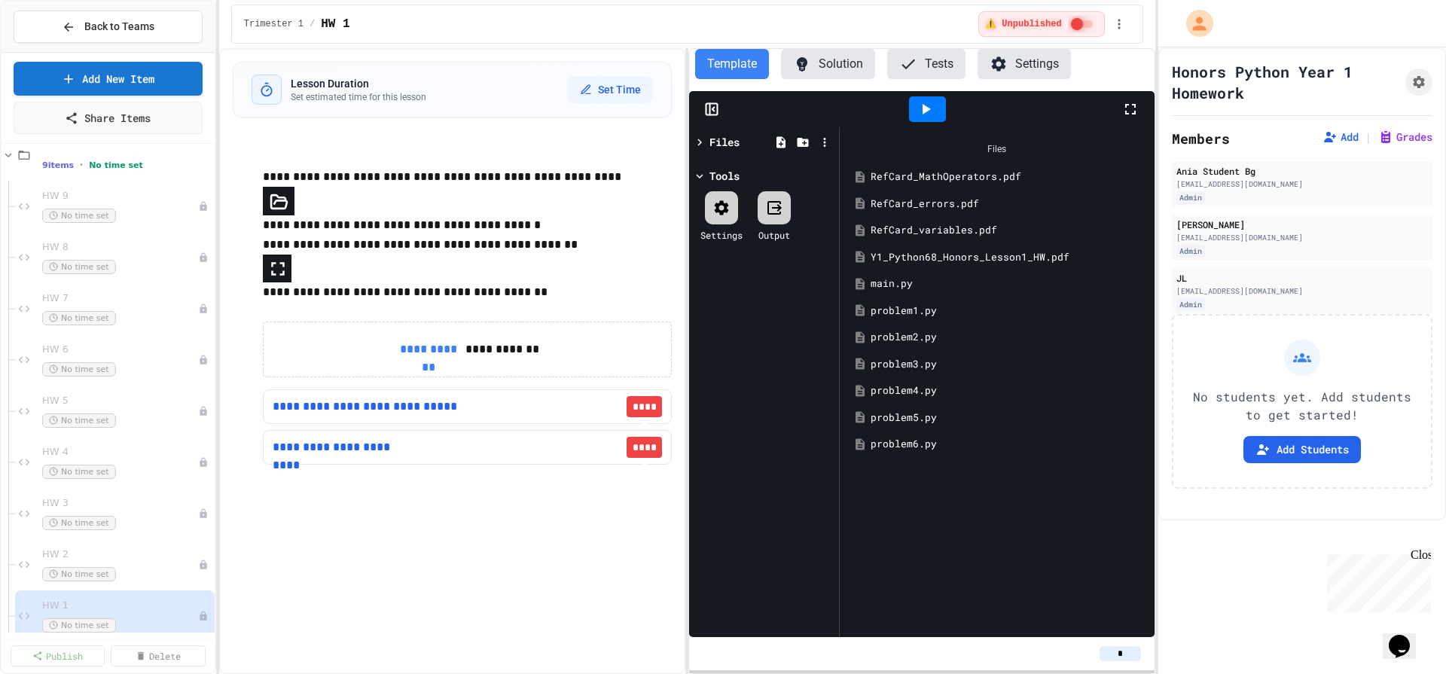
click at [899, 279] on div "main.py" at bounding box center [1008, 283] width 274 height 15
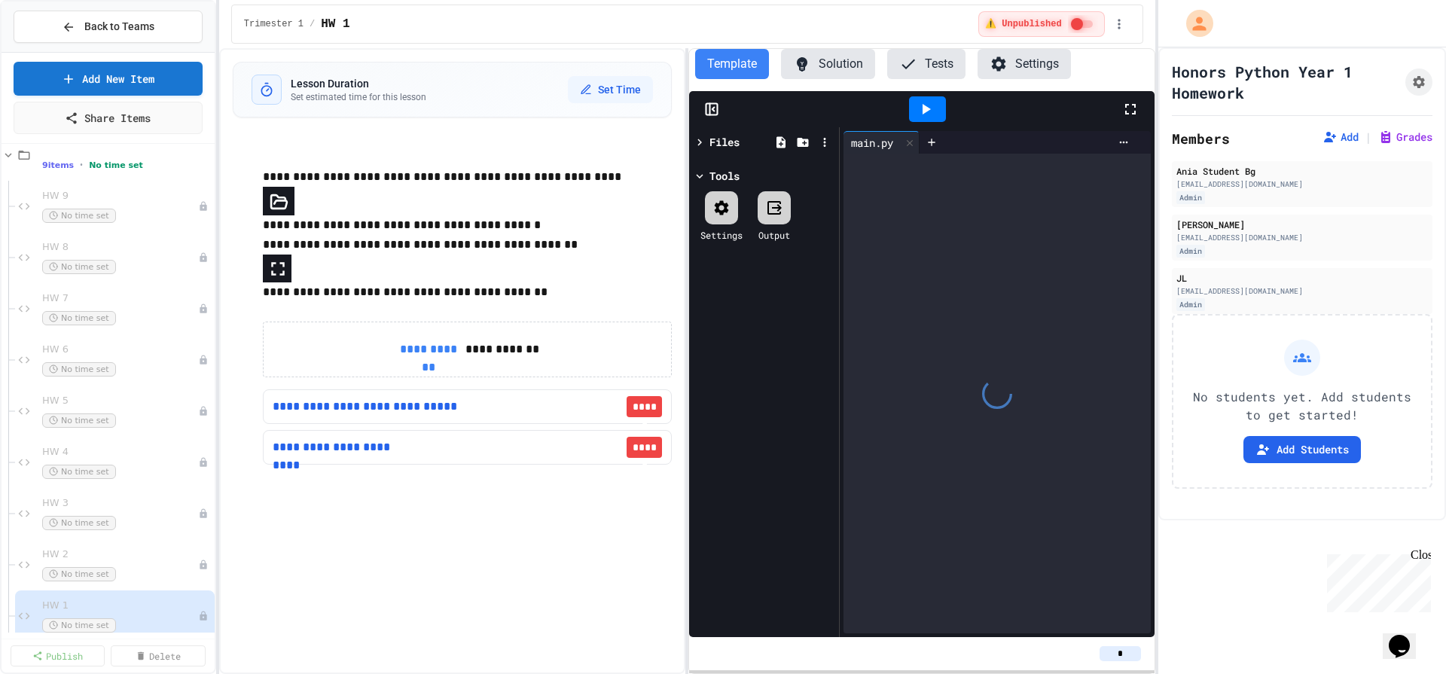
click at [899, 279] on div at bounding box center [997, 394] width 307 height 480
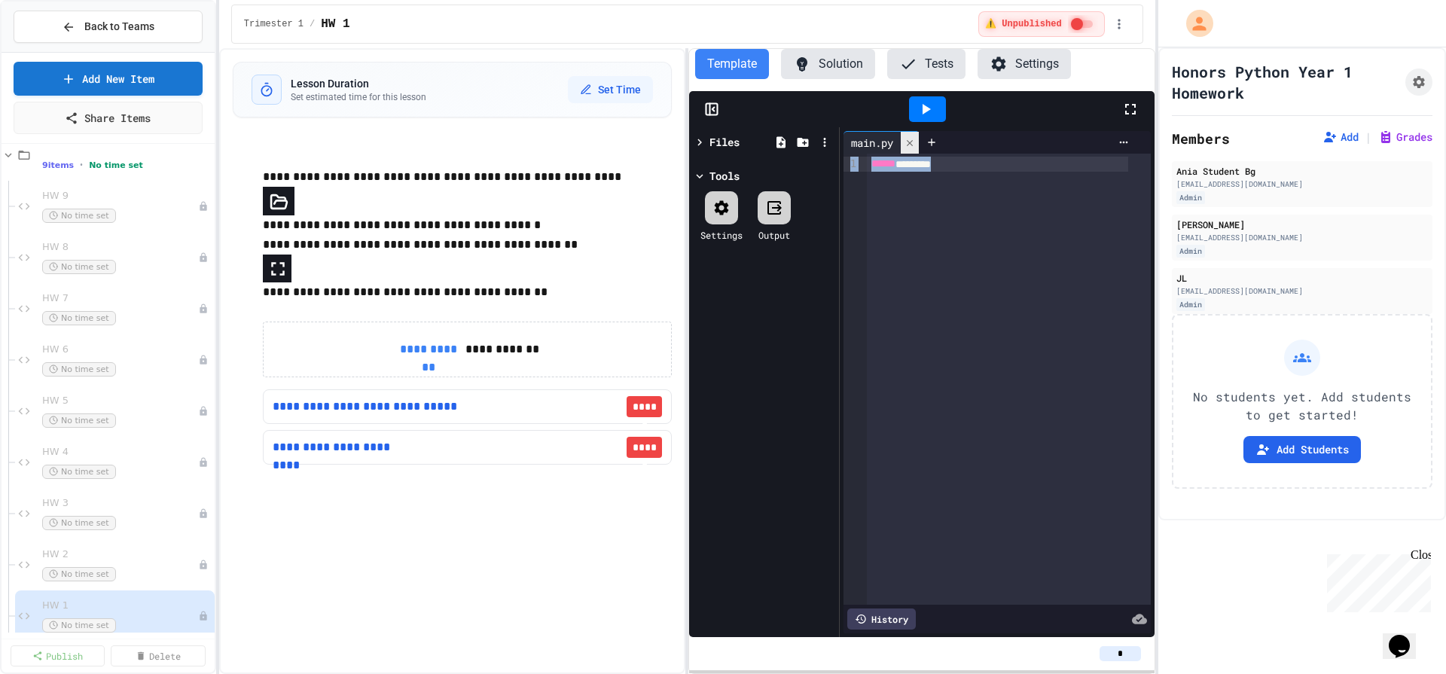
click at [908, 141] on icon at bounding box center [910, 143] width 11 height 11
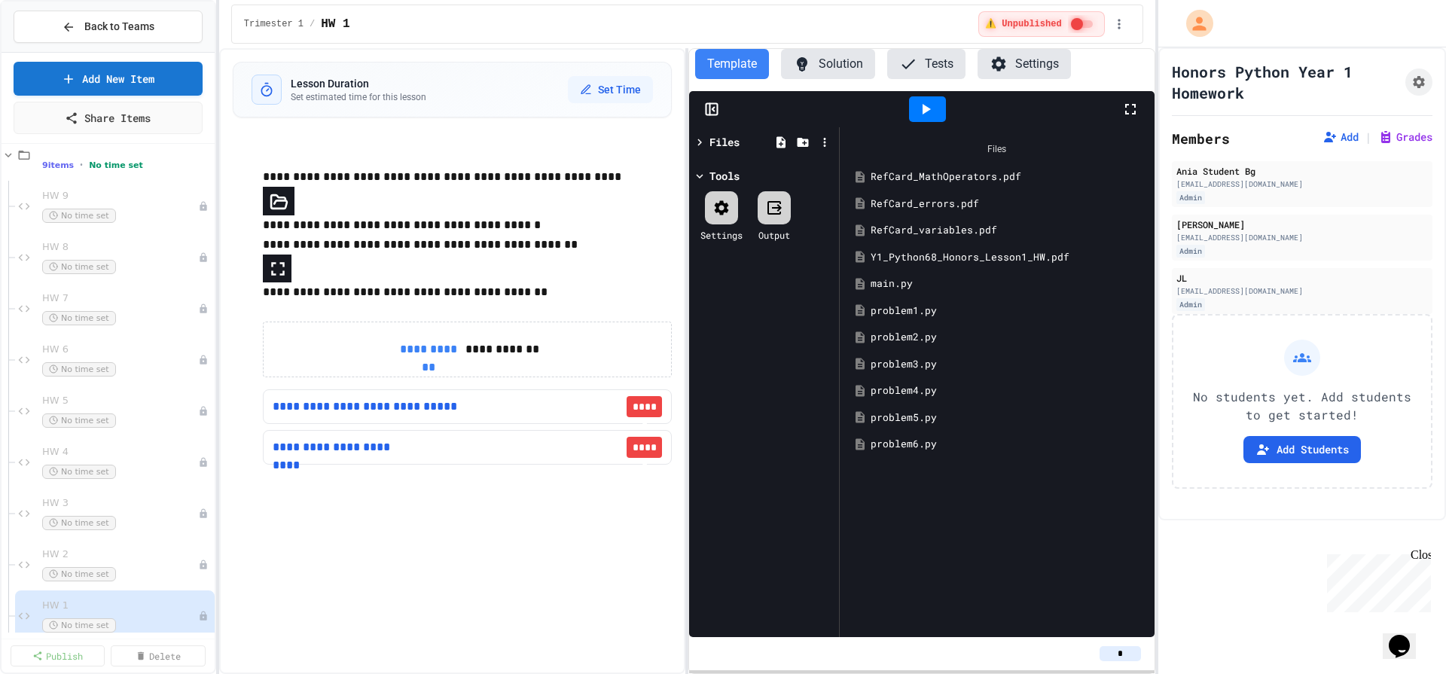
click at [904, 308] on div "problem1.py" at bounding box center [1008, 311] width 274 height 15
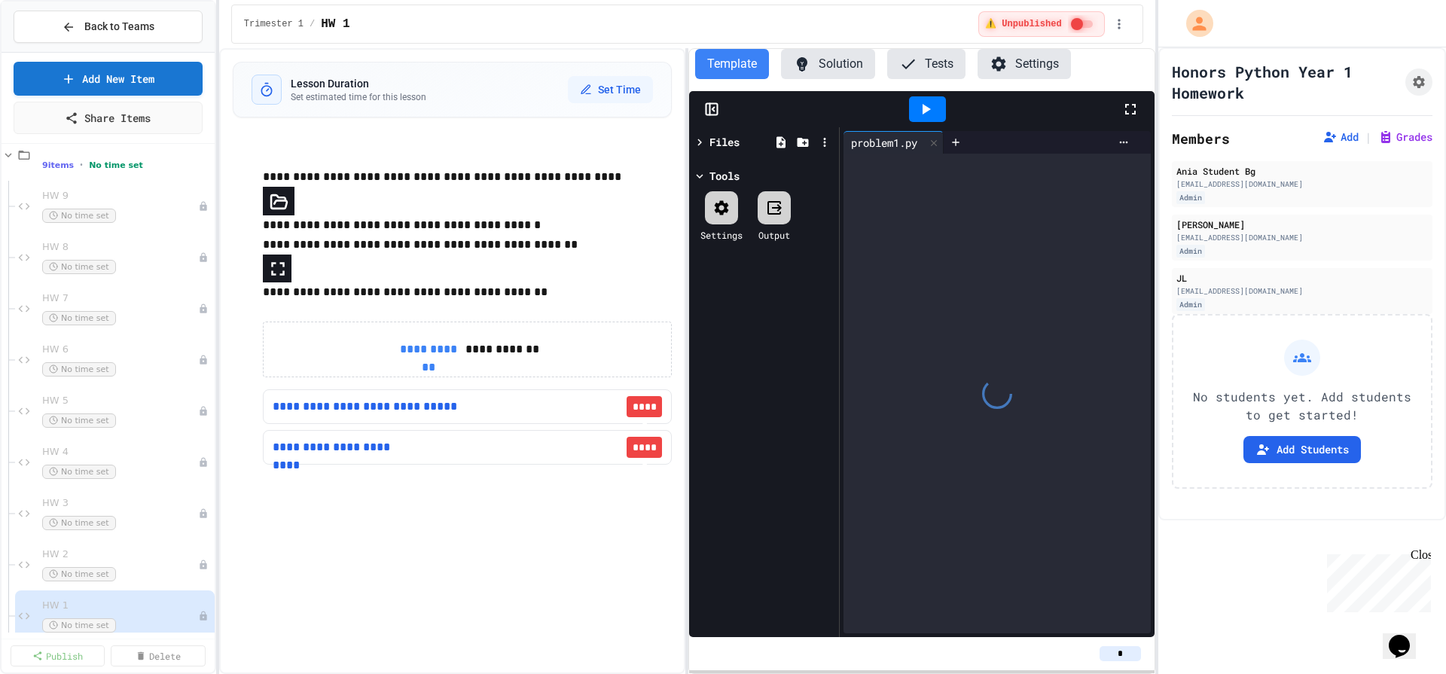
click at [904, 308] on div at bounding box center [997, 394] width 307 height 480
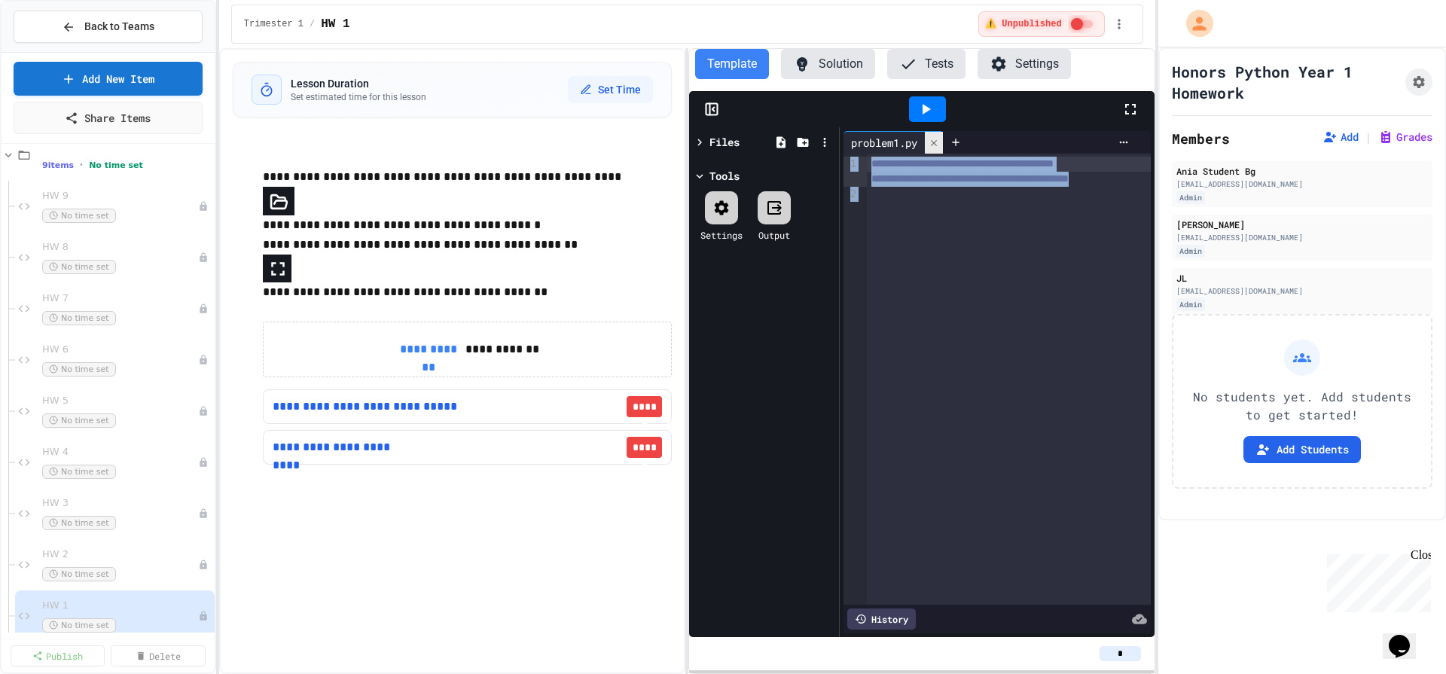
click at [934, 150] on div at bounding box center [934, 143] width 18 height 22
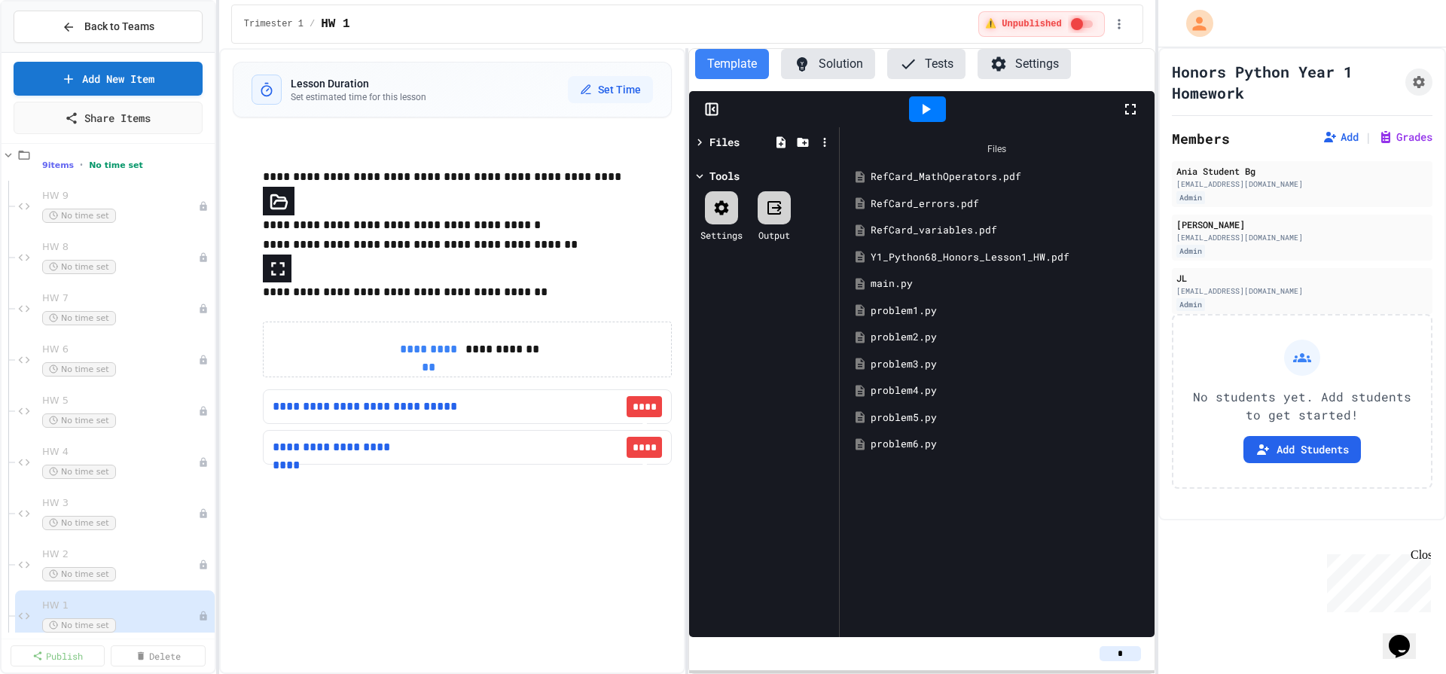
click at [892, 335] on div "problem2.py" at bounding box center [1008, 337] width 274 height 15
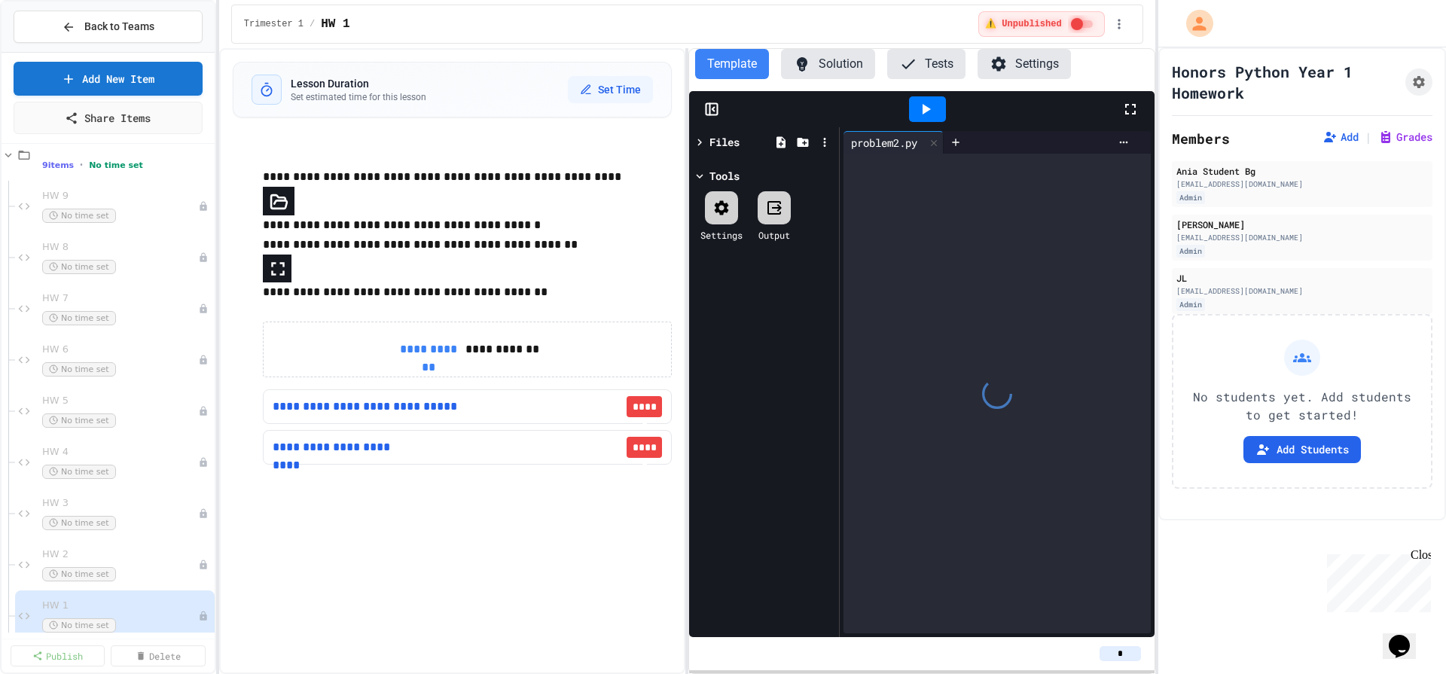
click at [892, 335] on div at bounding box center [997, 394] width 307 height 480
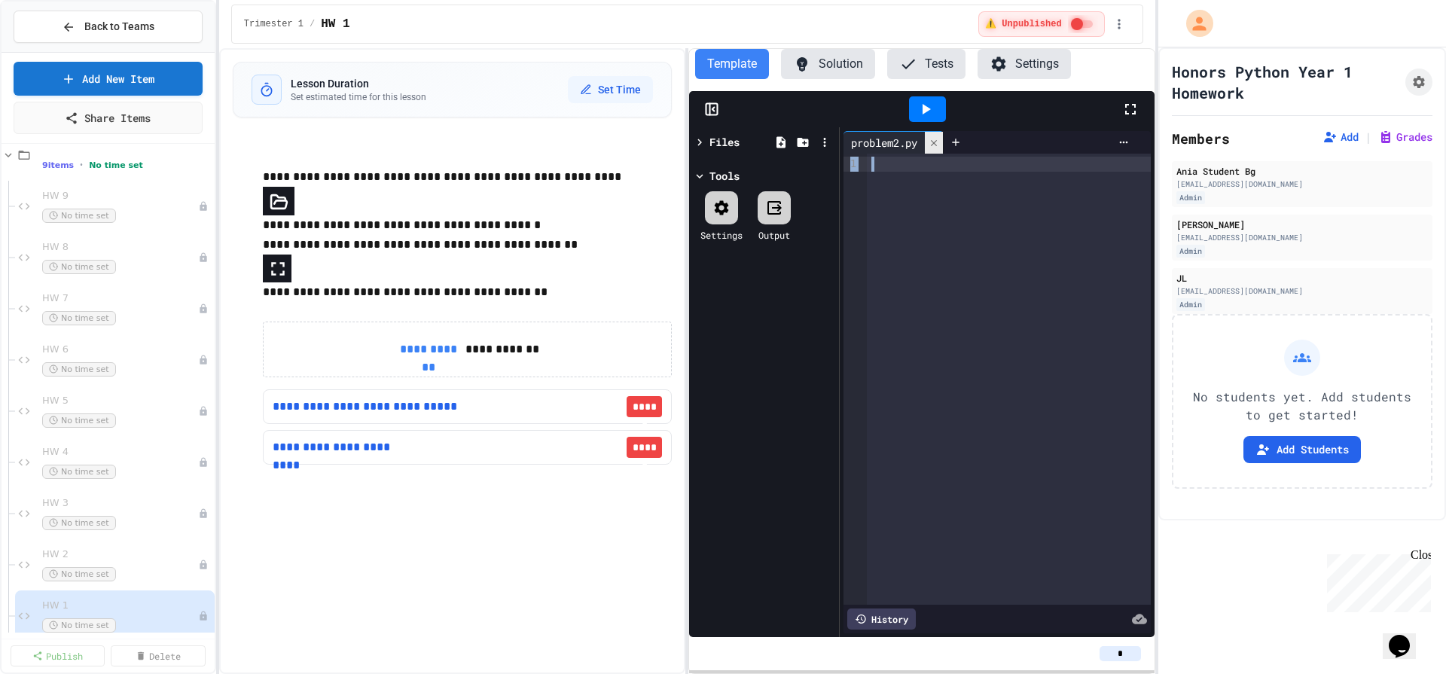
click at [942, 149] on div at bounding box center [934, 143] width 18 height 22
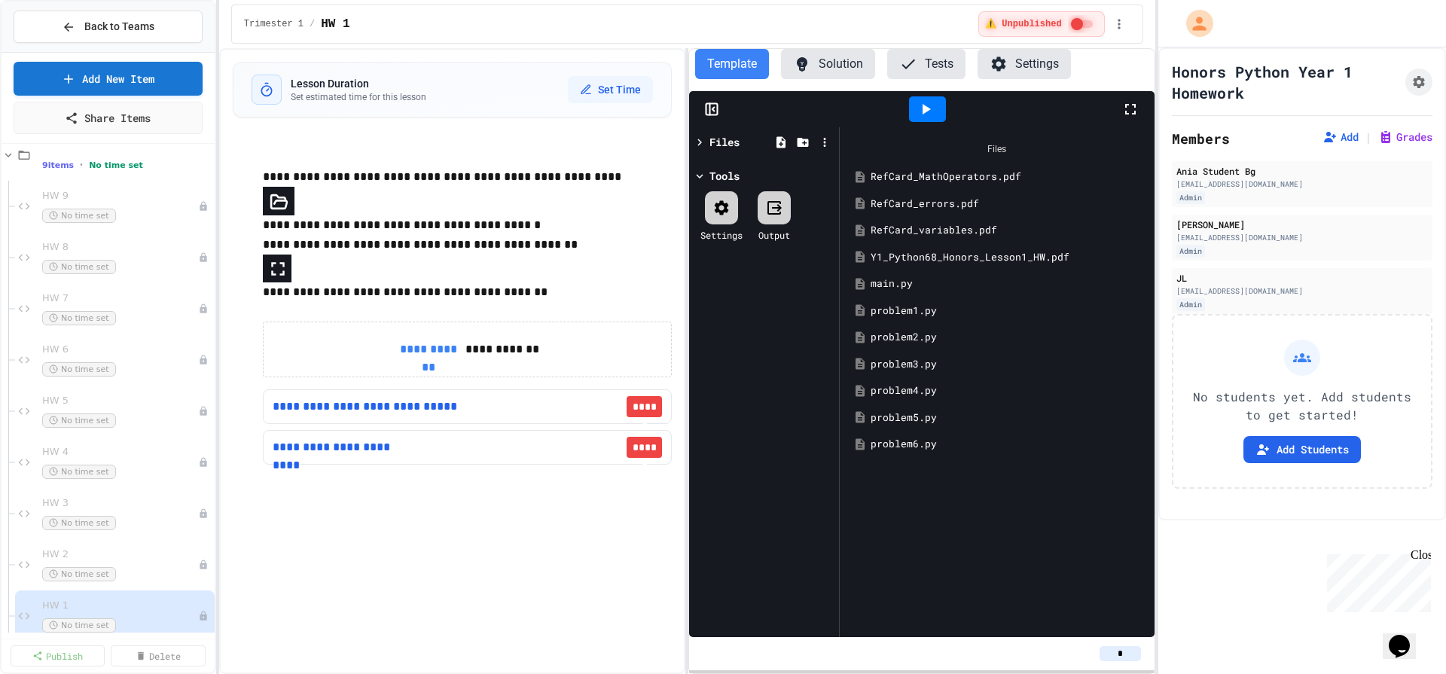
click at [926, 384] on div "problem4.py" at bounding box center [1008, 390] width 274 height 15
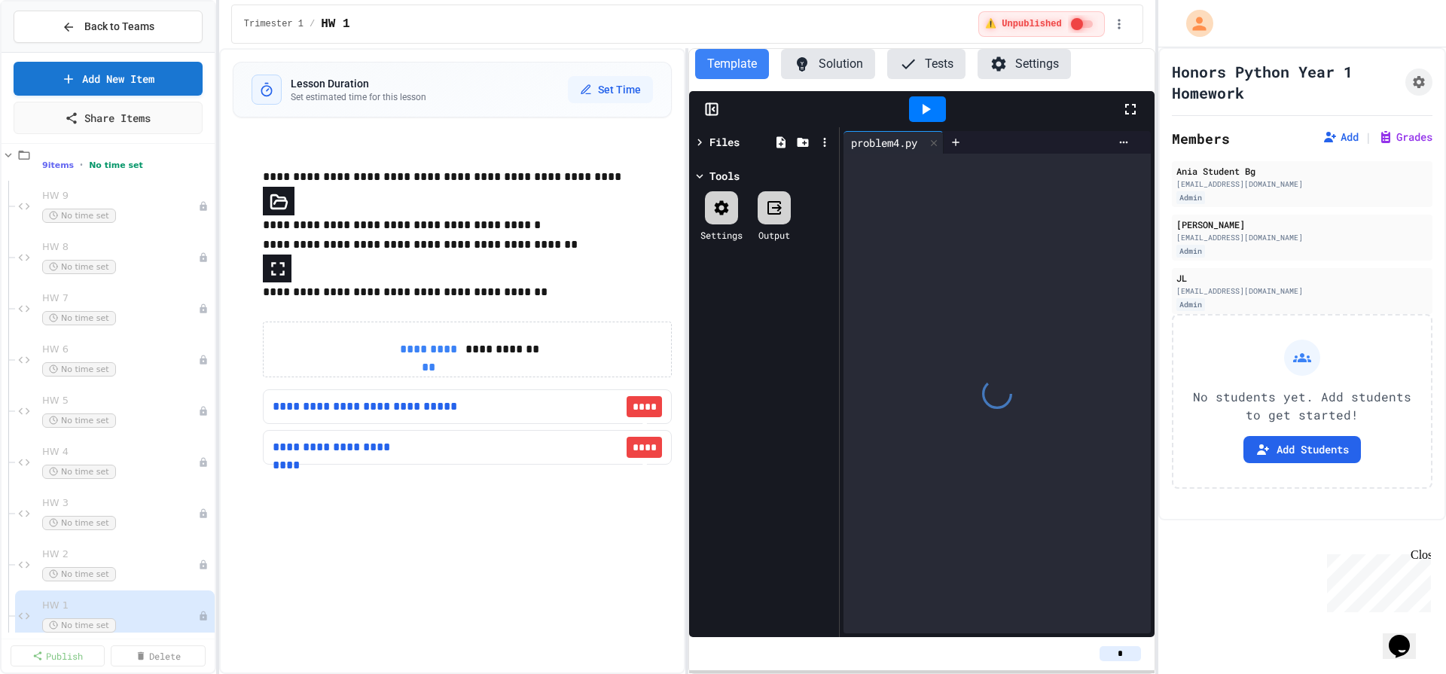
click at [926, 384] on div at bounding box center [997, 394] width 307 height 480
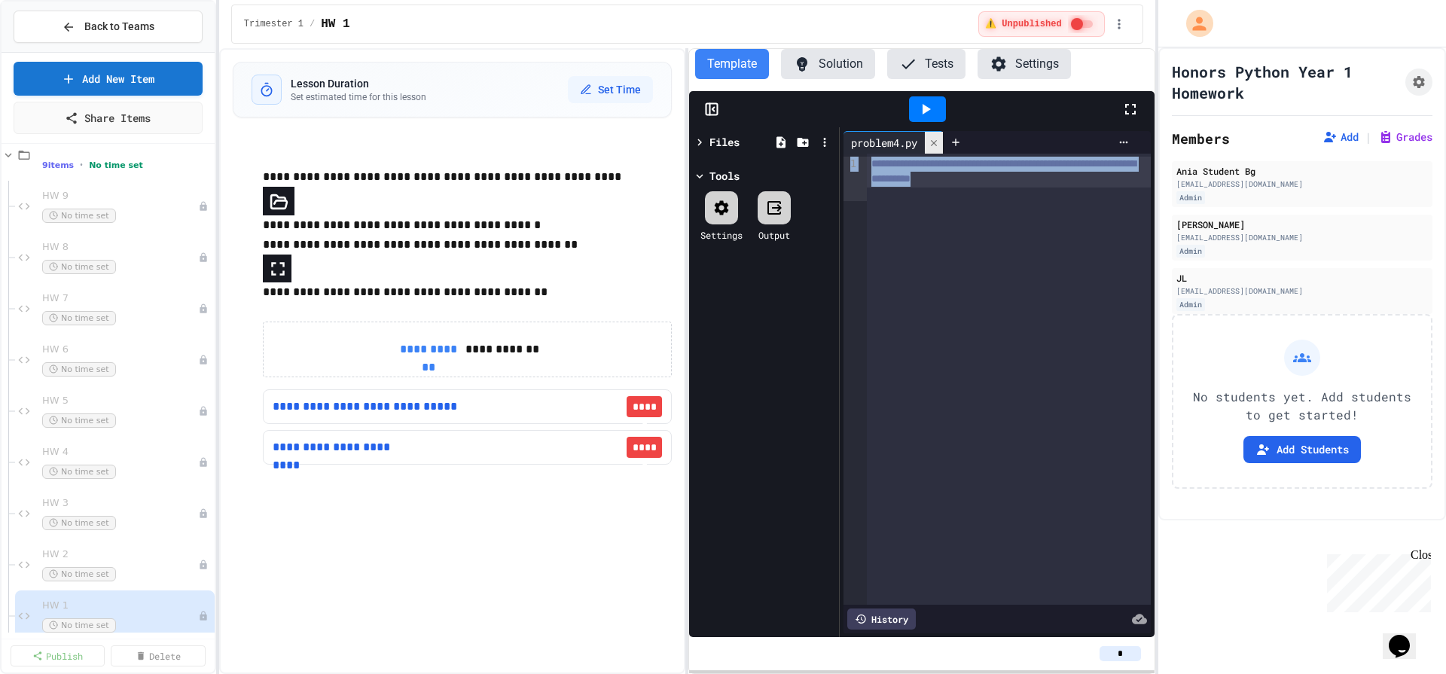
click at [938, 150] on div at bounding box center [934, 143] width 18 height 22
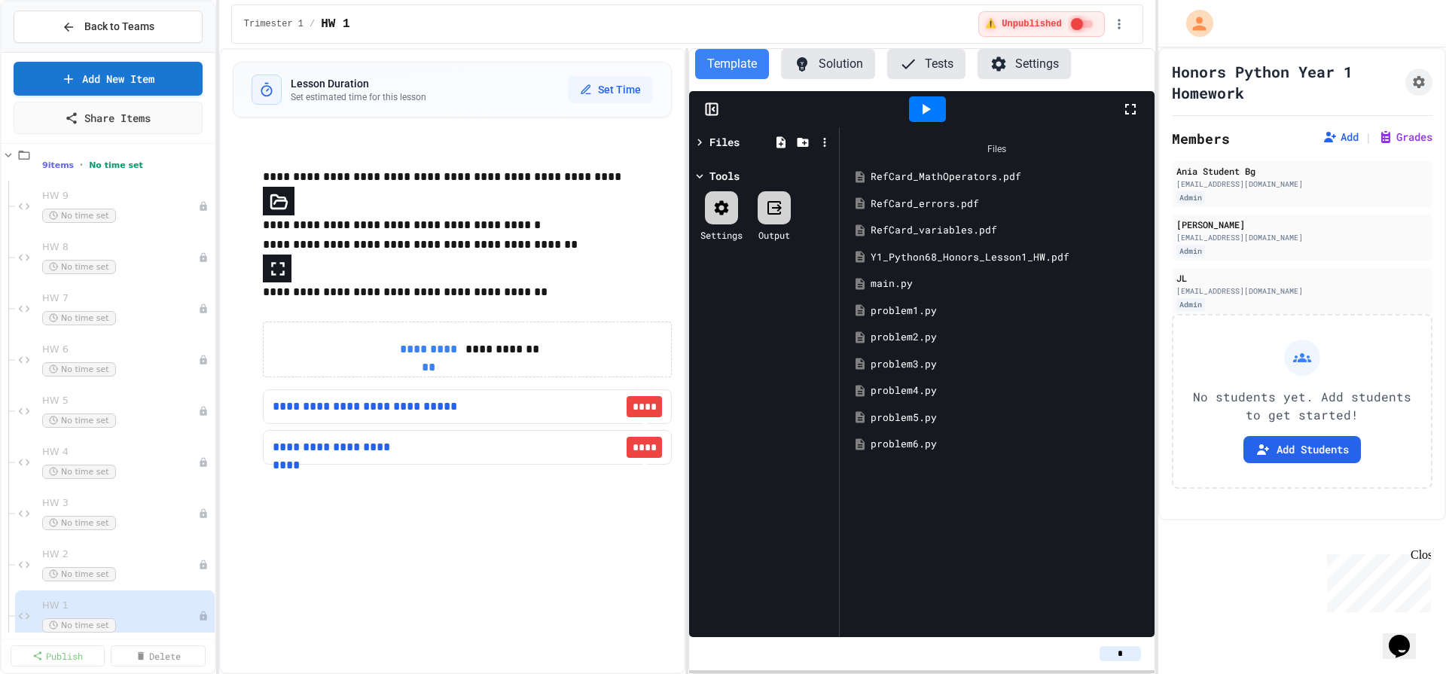
click at [903, 450] on div "problem6.py" at bounding box center [1008, 444] width 274 height 15
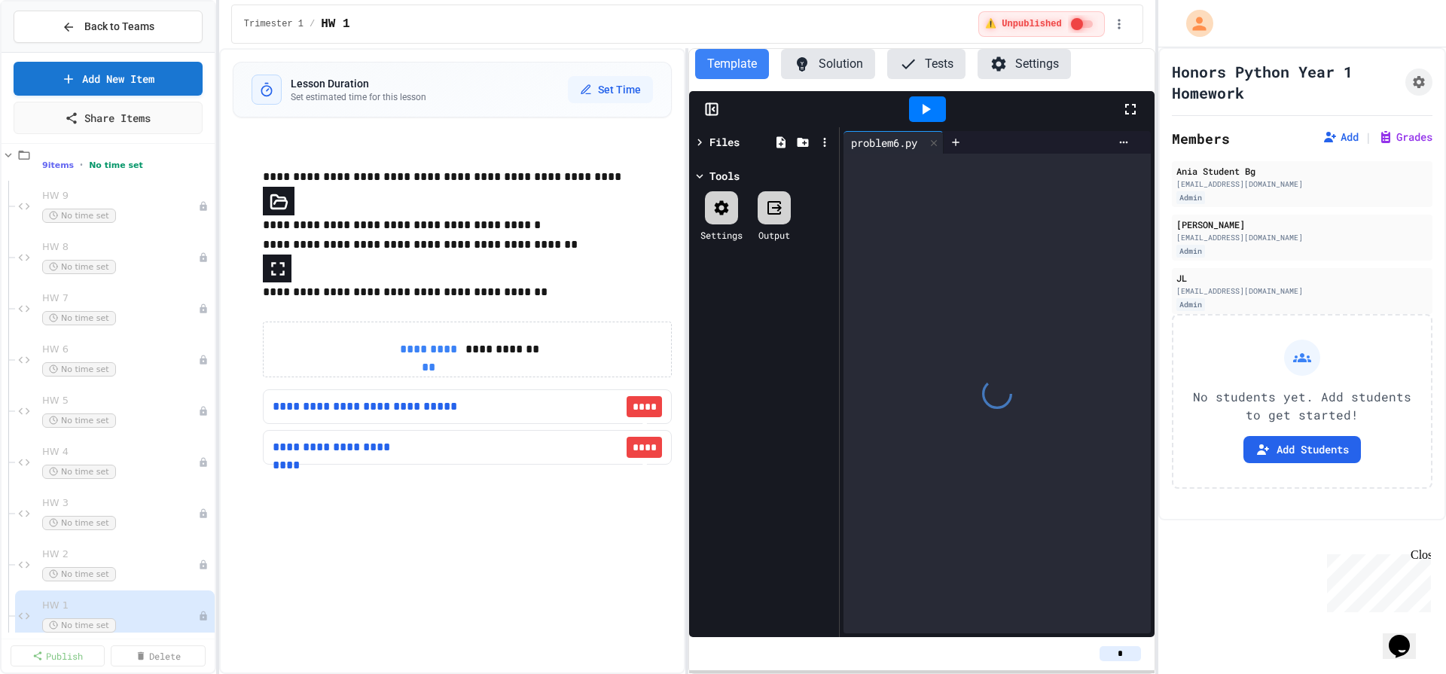
click at [903, 450] on div at bounding box center [997, 394] width 307 height 480
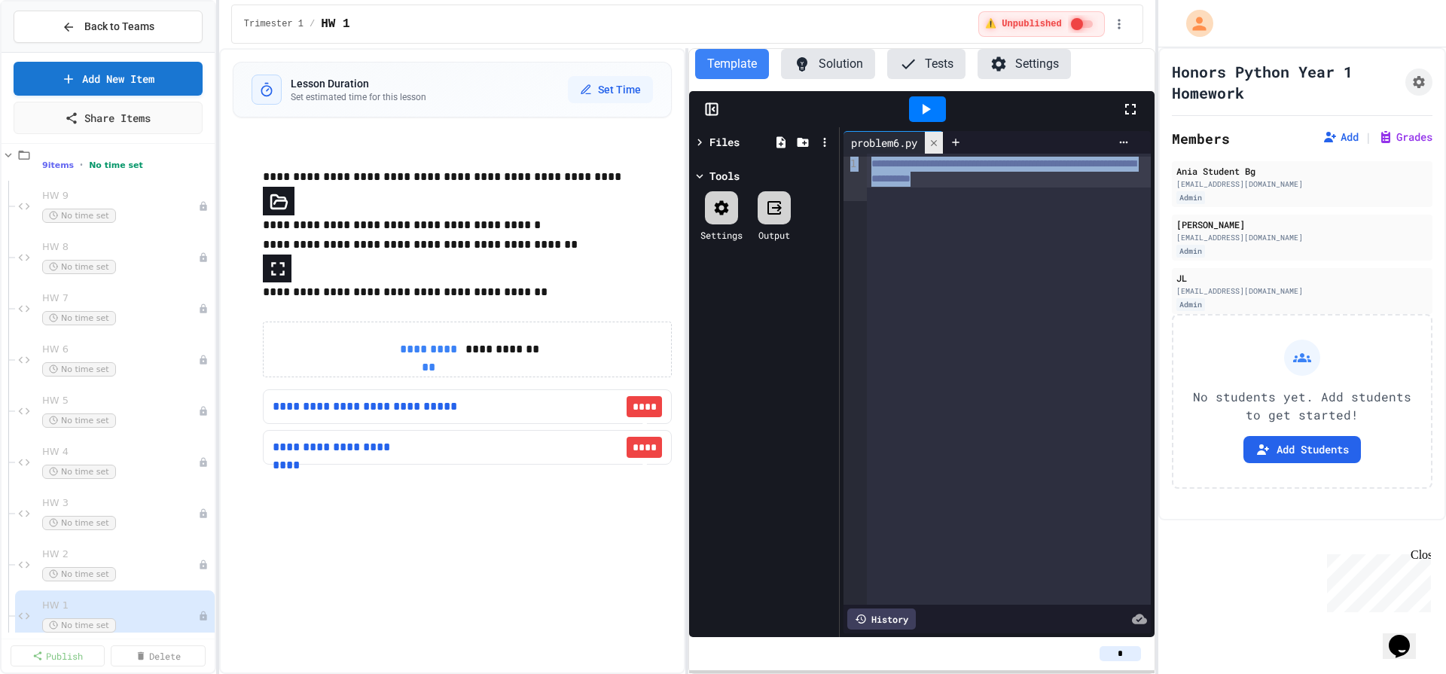
click at [938, 147] on icon at bounding box center [934, 143] width 11 height 11
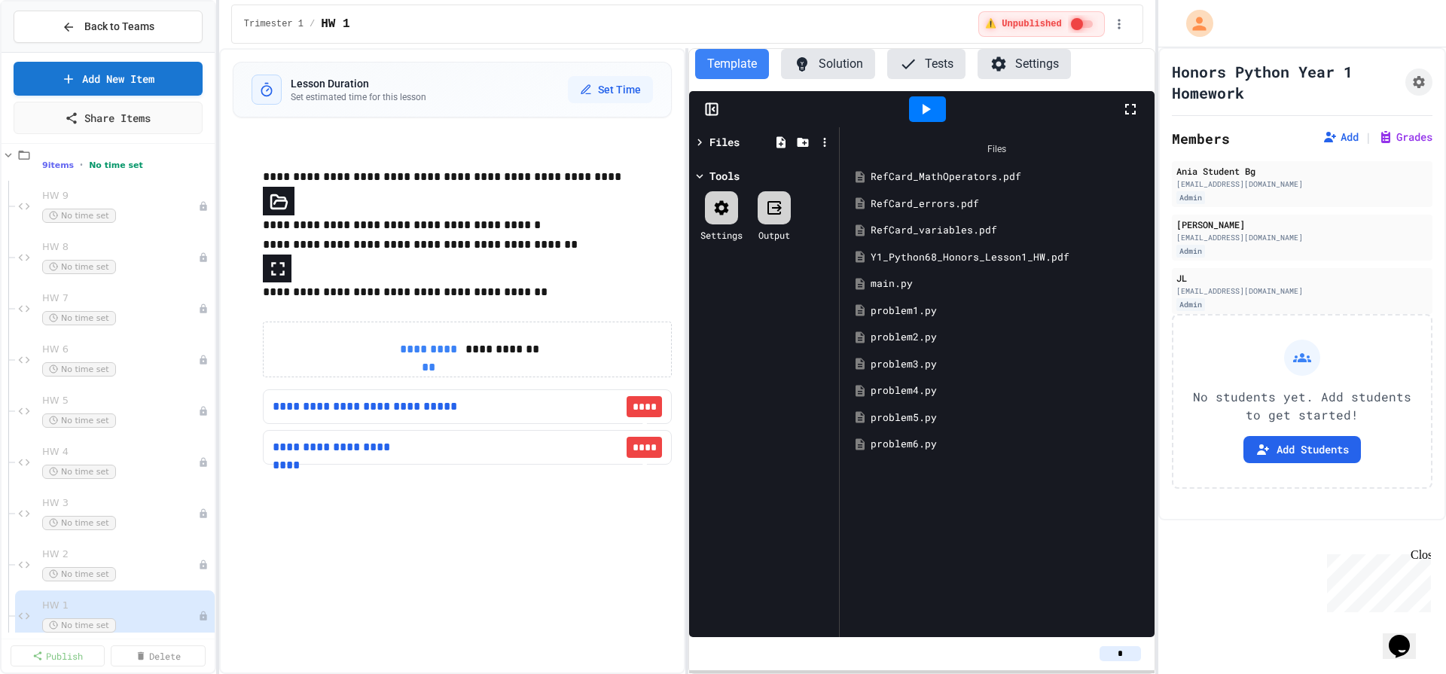
click at [696, 178] on icon at bounding box center [700, 176] width 14 height 14
click at [641, 254] on p "**********" at bounding box center [467, 245] width 409 height 20
click at [133, 558] on span "HW 2" at bounding box center [112, 554] width 141 height 13
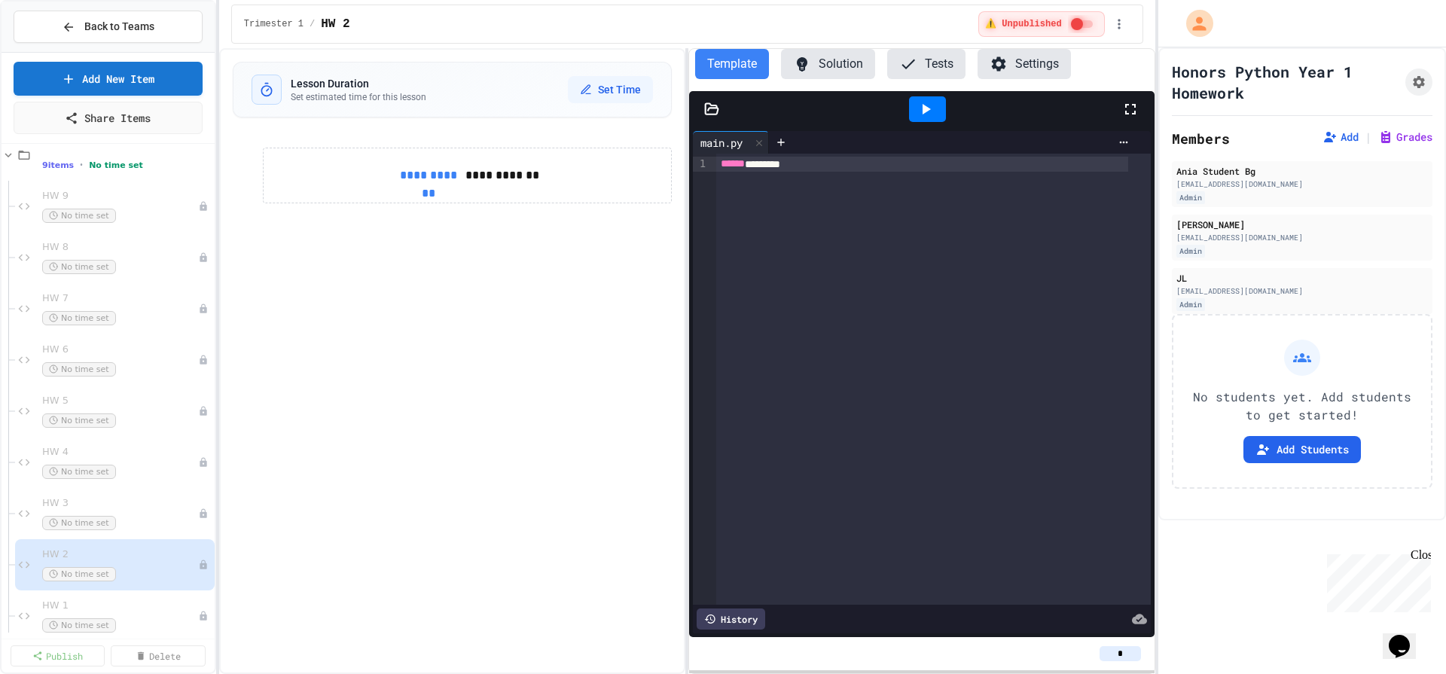
click at [711, 119] on div at bounding box center [921, 109] width 465 height 36
click at [712, 113] on icon at bounding box center [711, 109] width 15 height 15
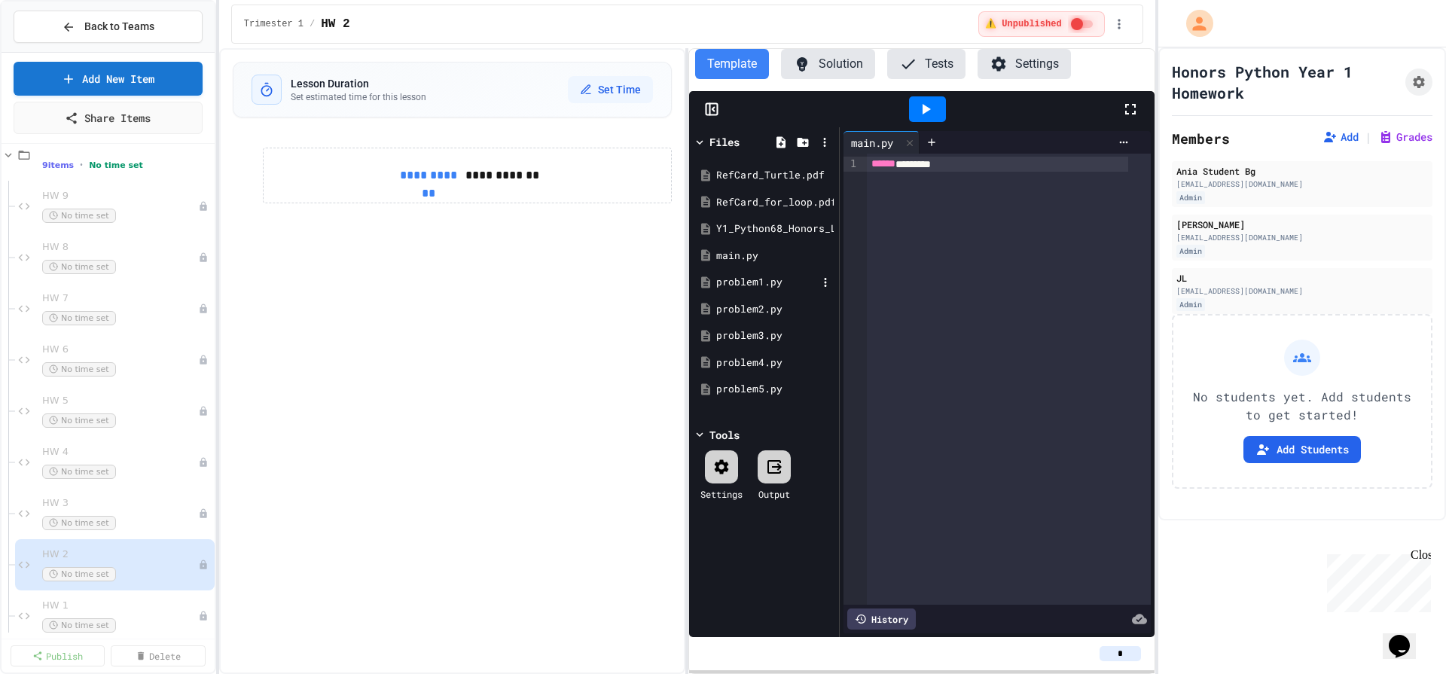
click at [746, 277] on div "problem1.py" at bounding box center [766, 282] width 101 height 15
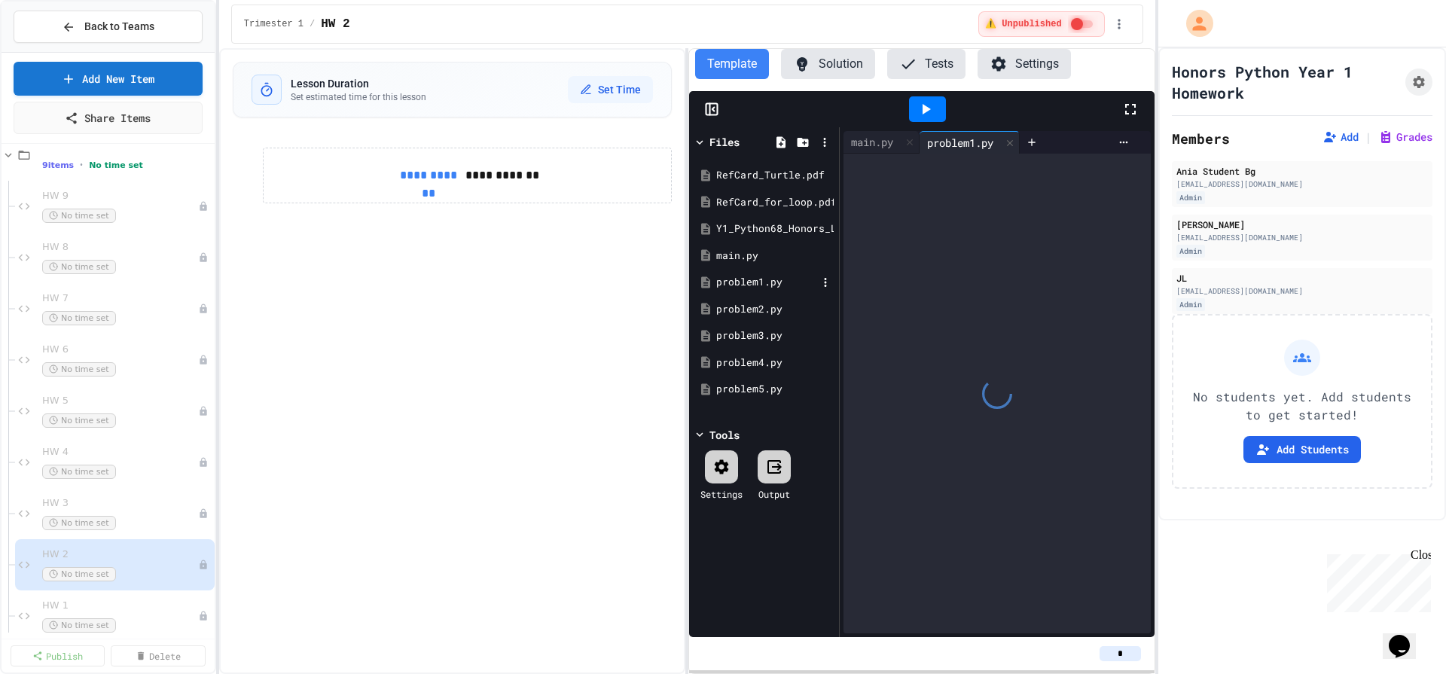
click at [746, 277] on div "problem1.py" at bounding box center [766, 282] width 101 height 15
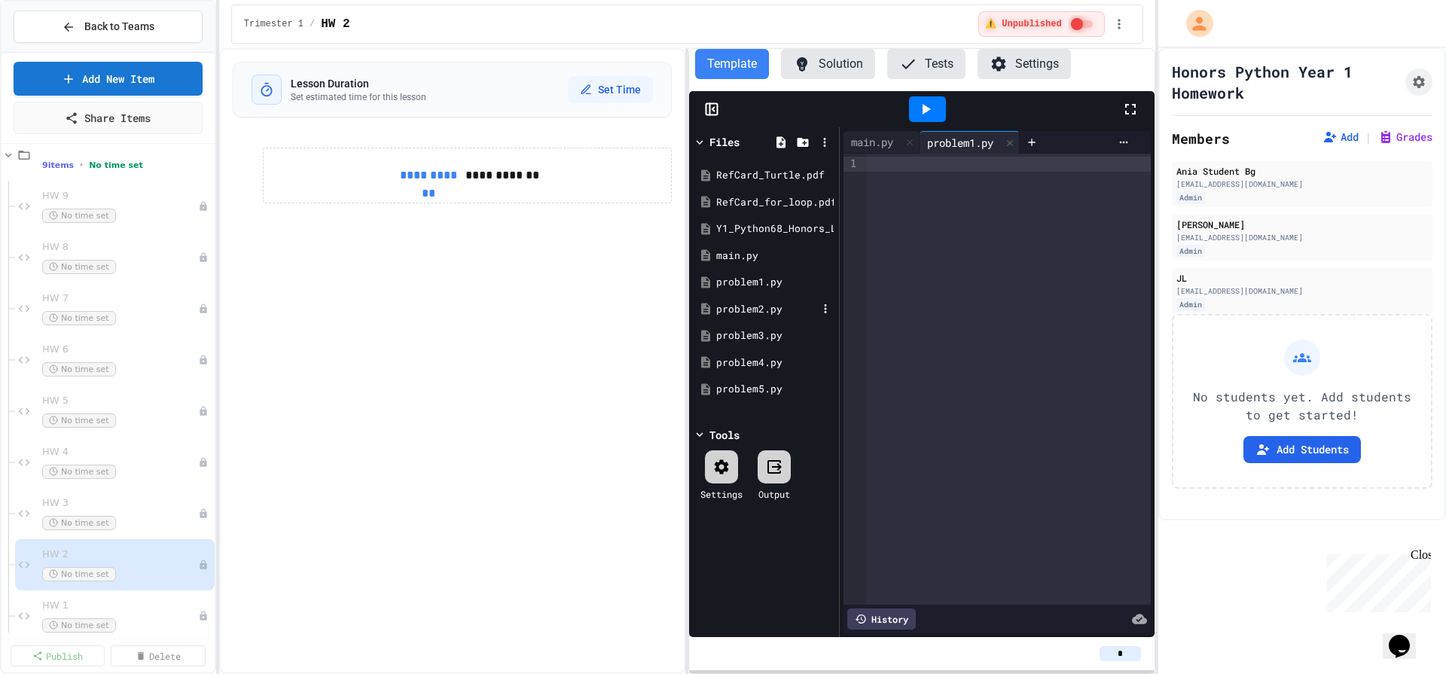
click at [738, 307] on div "problem2.py" at bounding box center [766, 309] width 101 height 15
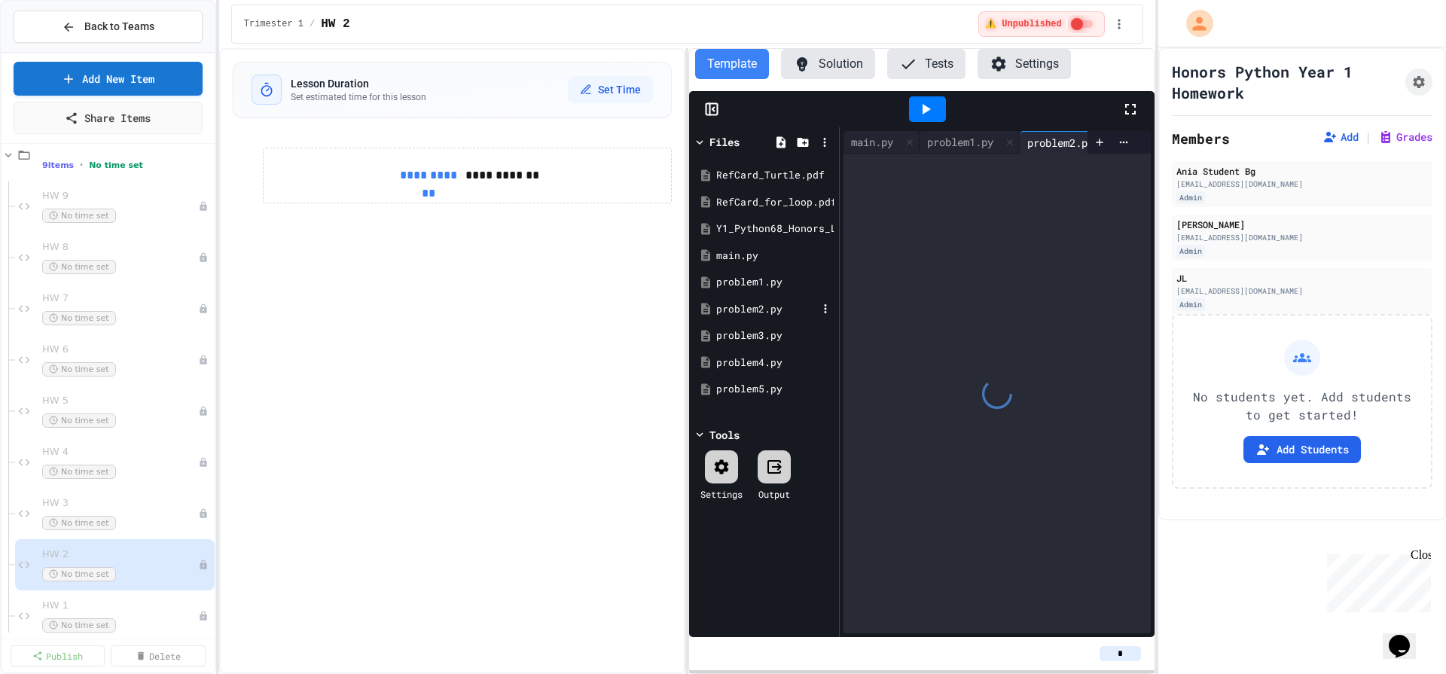
click at [738, 307] on div "problem2.py" at bounding box center [766, 309] width 101 height 15
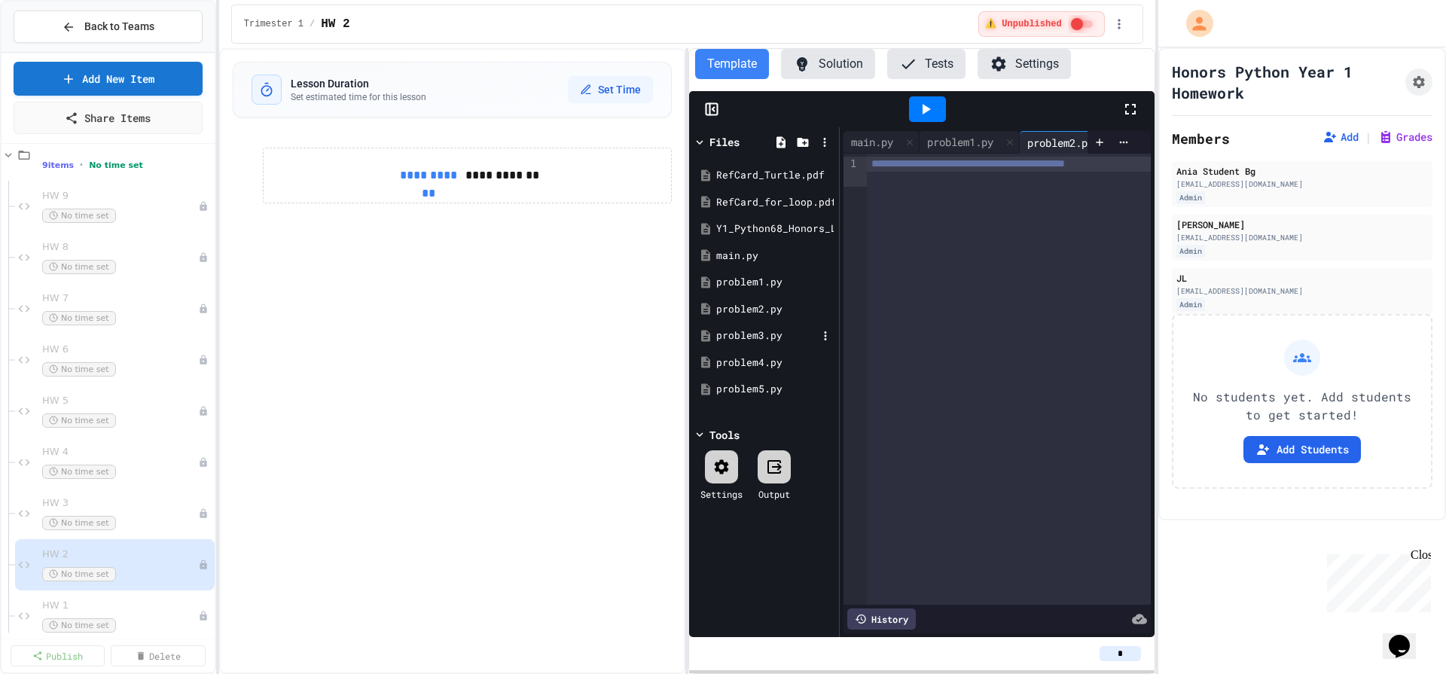
click at [735, 335] on div "problem3.py" at bounding box center [766, 335] width 101 height 15
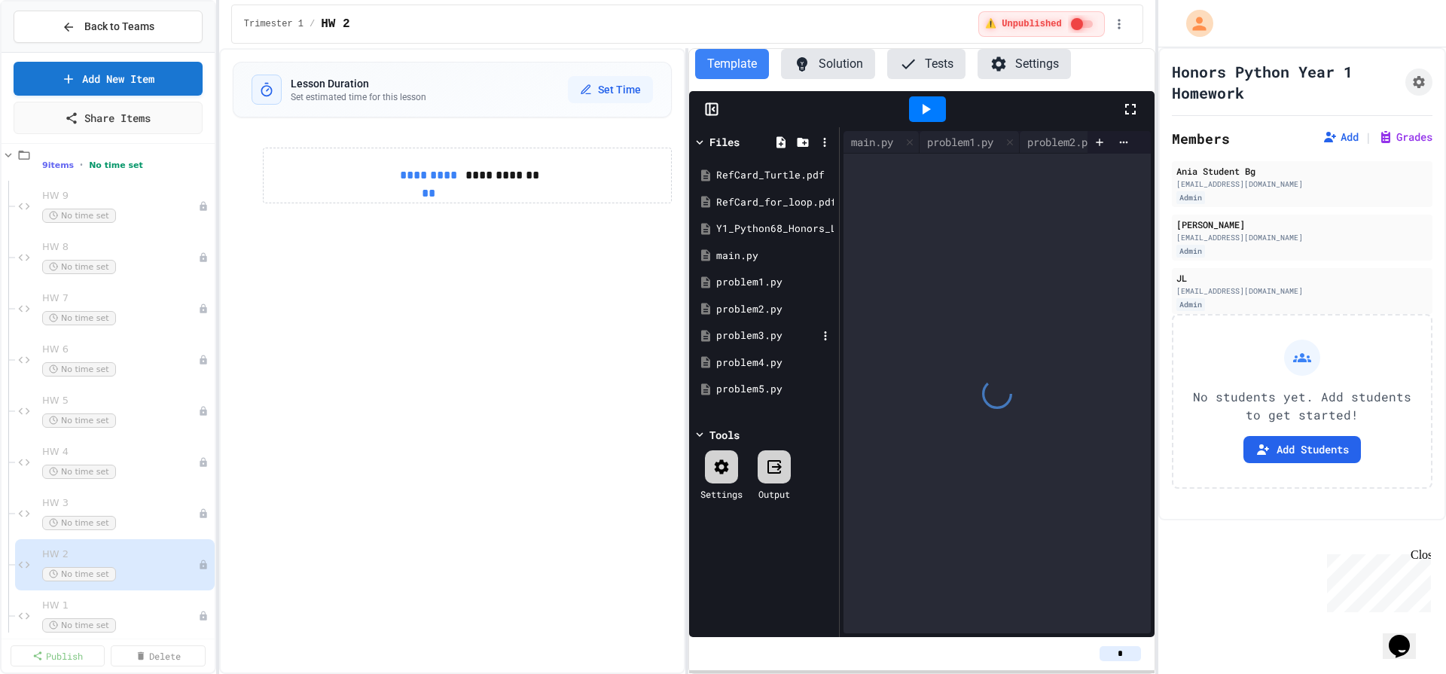
click at [735, 335] on div "problem3.py" at bounding box center [766, 335] width 101 height 15
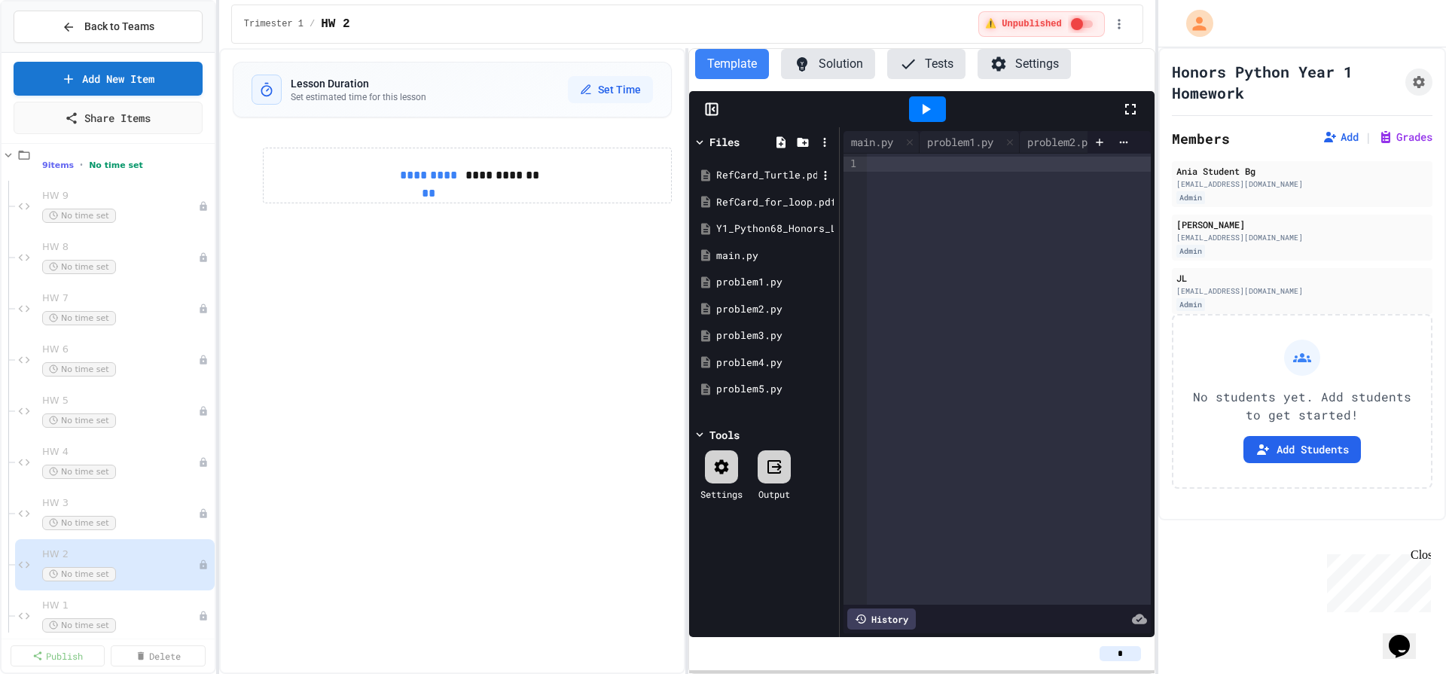
click at [768, 173] on div "RefCard_Turtle.pdf" at bounding box center [766, 175] width 101 height 15
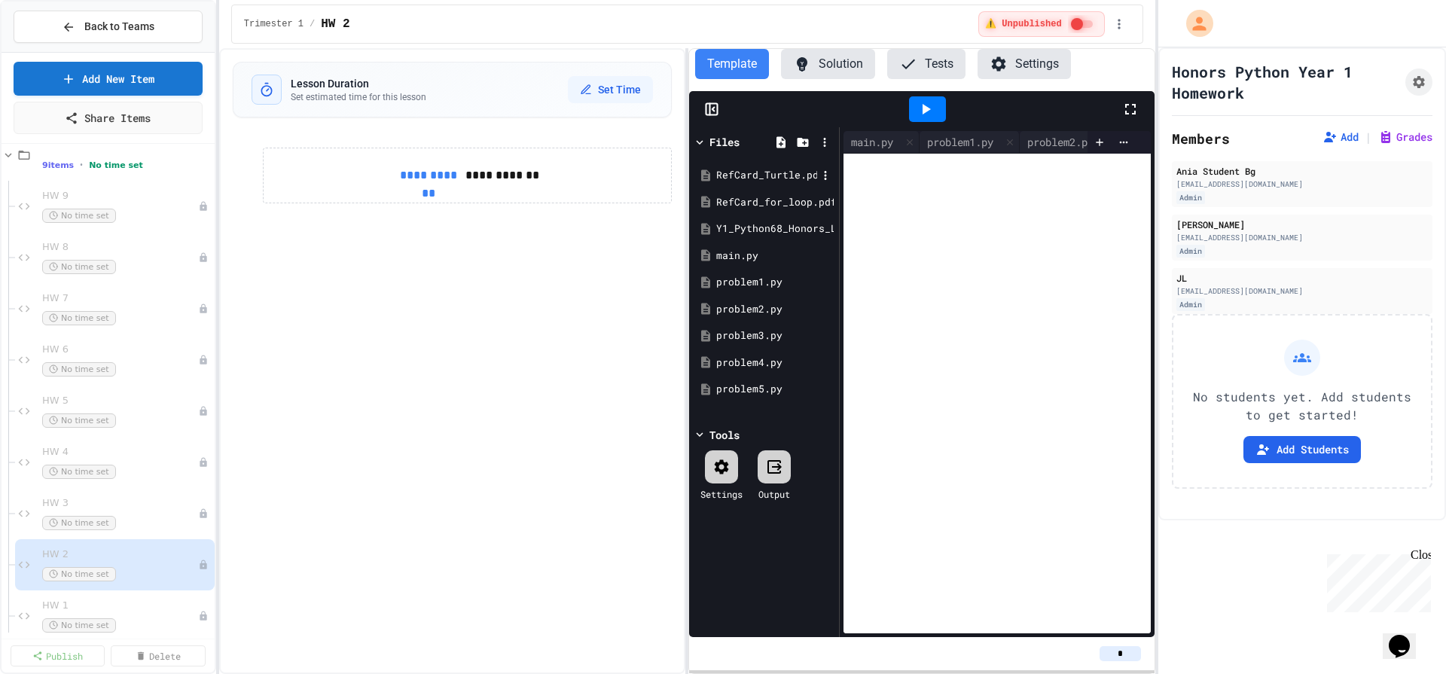
click at [768, 173] on div "RefCard_Turtle.pdf" at bounding box center [766, 175] width 101 height 15
click at [784, 203] on div "RefCard_for_loop.pdf" at bounding box center [766, 202] width 101 height 15
click at [776, 203] on div "RefCard_for_loop.pdf" at bounding box center [766, 202] width 101 height 15
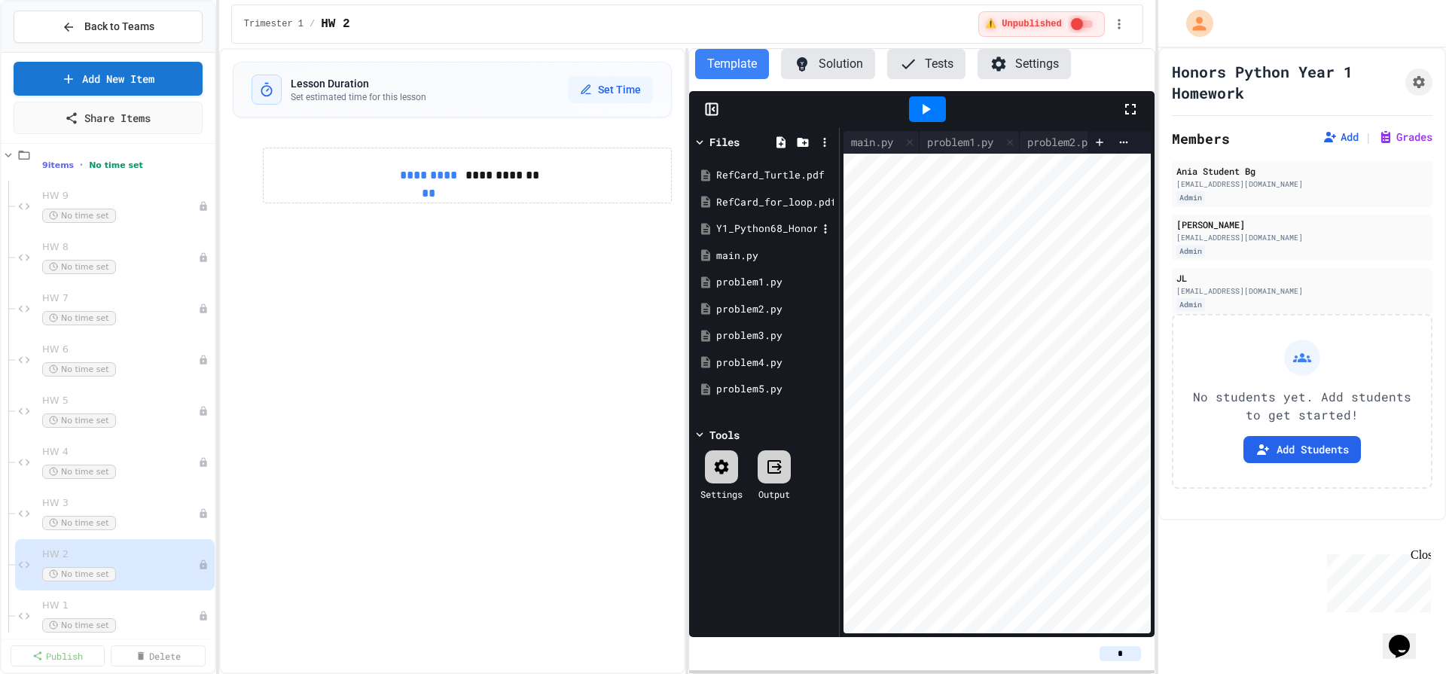
click at [786, 236] on div "Y1_Python68_Honors_Lesson2_HW.pdf" at bounding box center [764, 228] width 142 height 27
click at [913, 137] on icon at bounding box center [910, 142] width 11 height 11
click at [935, 139] on icon at bounding box center [934, 142] width 6 height 6
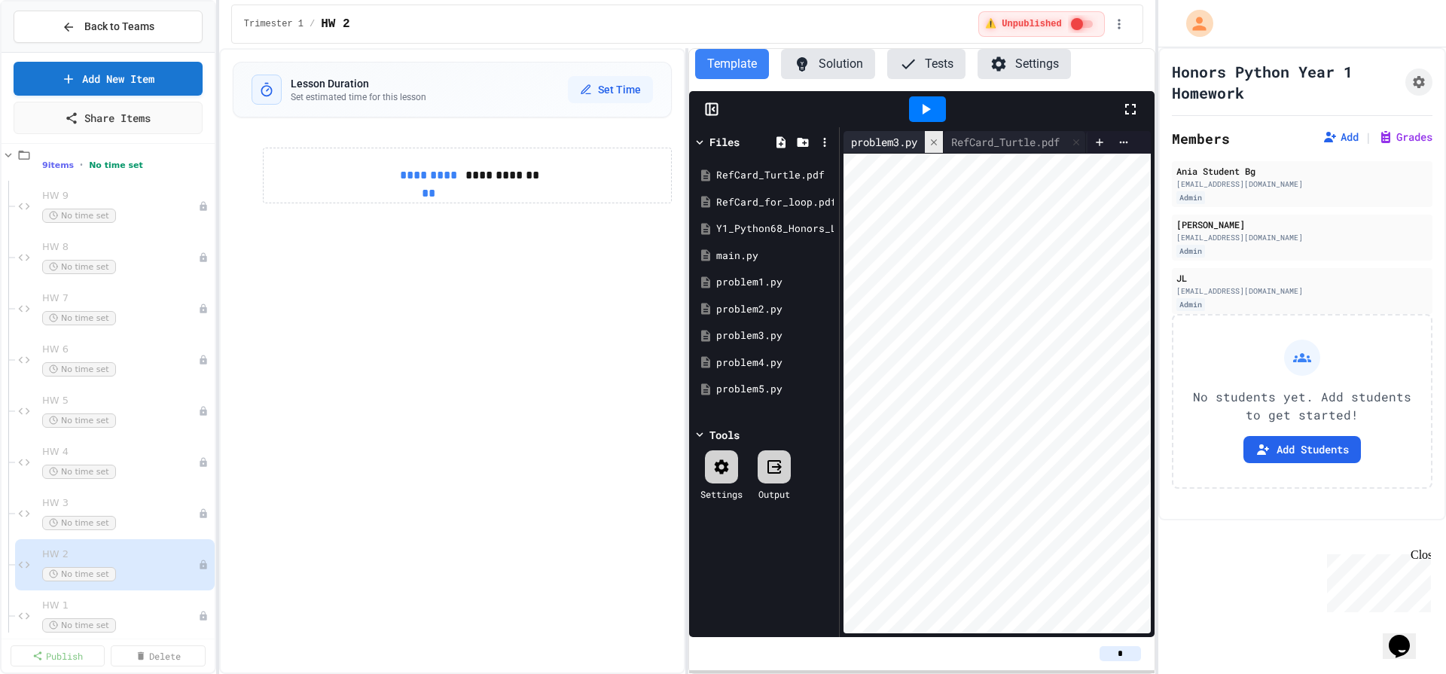
click at [935, 139] on icon at bounding box center [934, 142] width 6 height 6
click at [981, 137] on icon at bounding box center [976, 142] width 11 height 11
click at [985, 137] on div at bounding box center [988, 142] width 18 height 22
click at [1061, 138] on icon at bounding box center [1066, 143] width 11 height 11
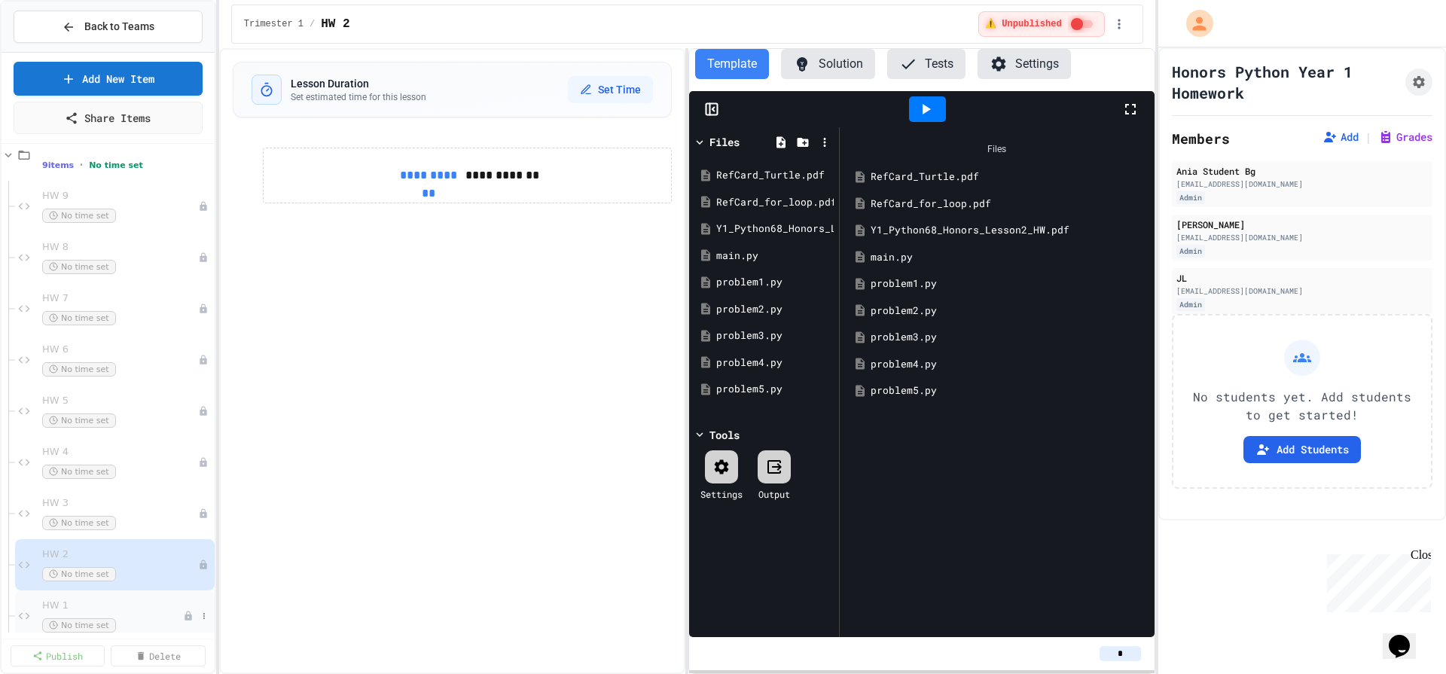
click at [110, 606] on span "HW 1" at bounding box center [112, 606] width 141 height 13
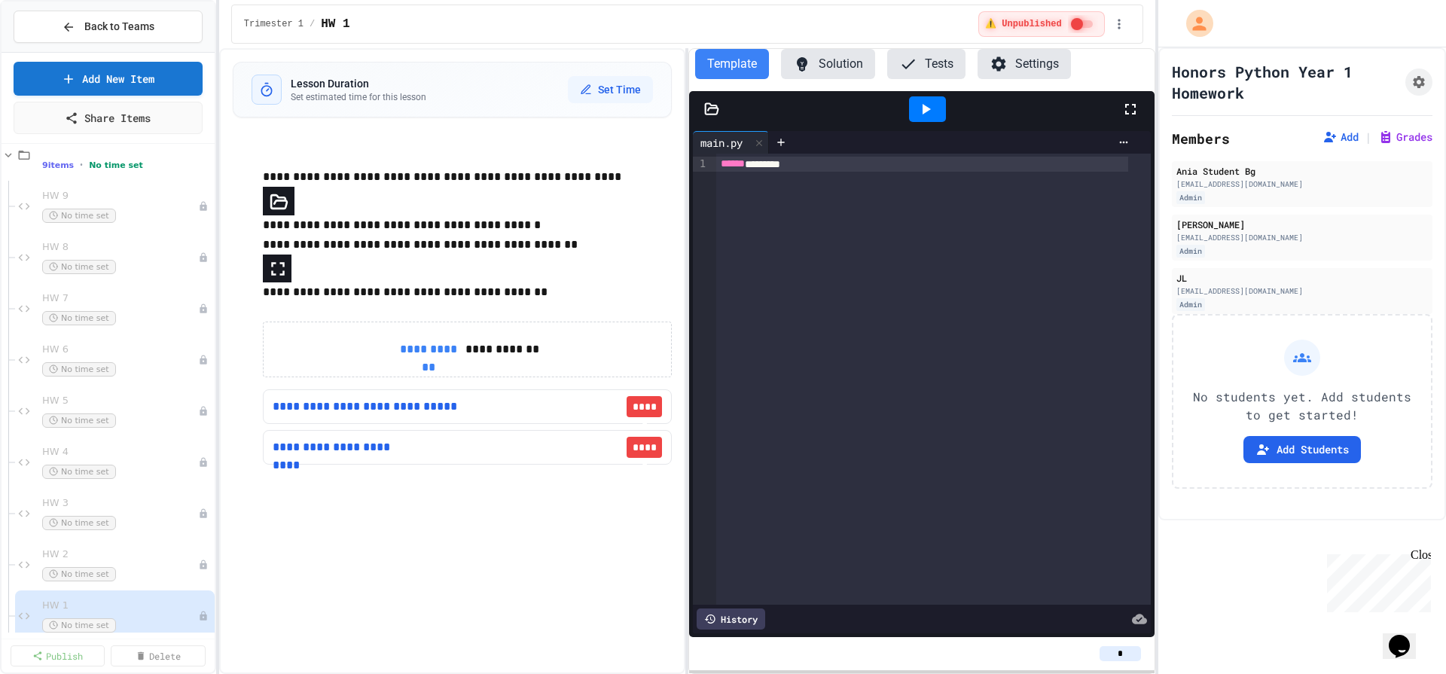
click at [709, 107] on icon at bounding box center [711, 109] width 15 height 15
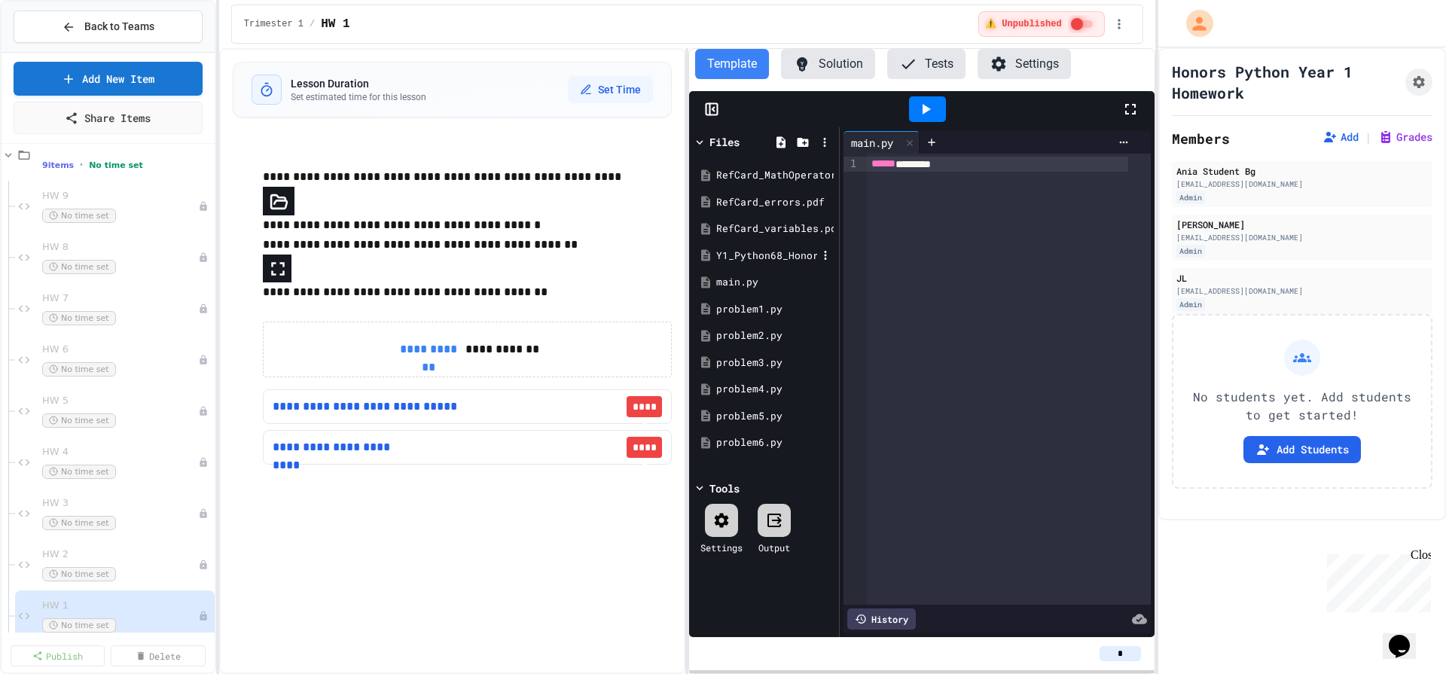
click at [752, 252] on div "Y1_Python68_Honors_Lesson1_HW.pdf" at bounding box center [766, 256] width 101 height 15
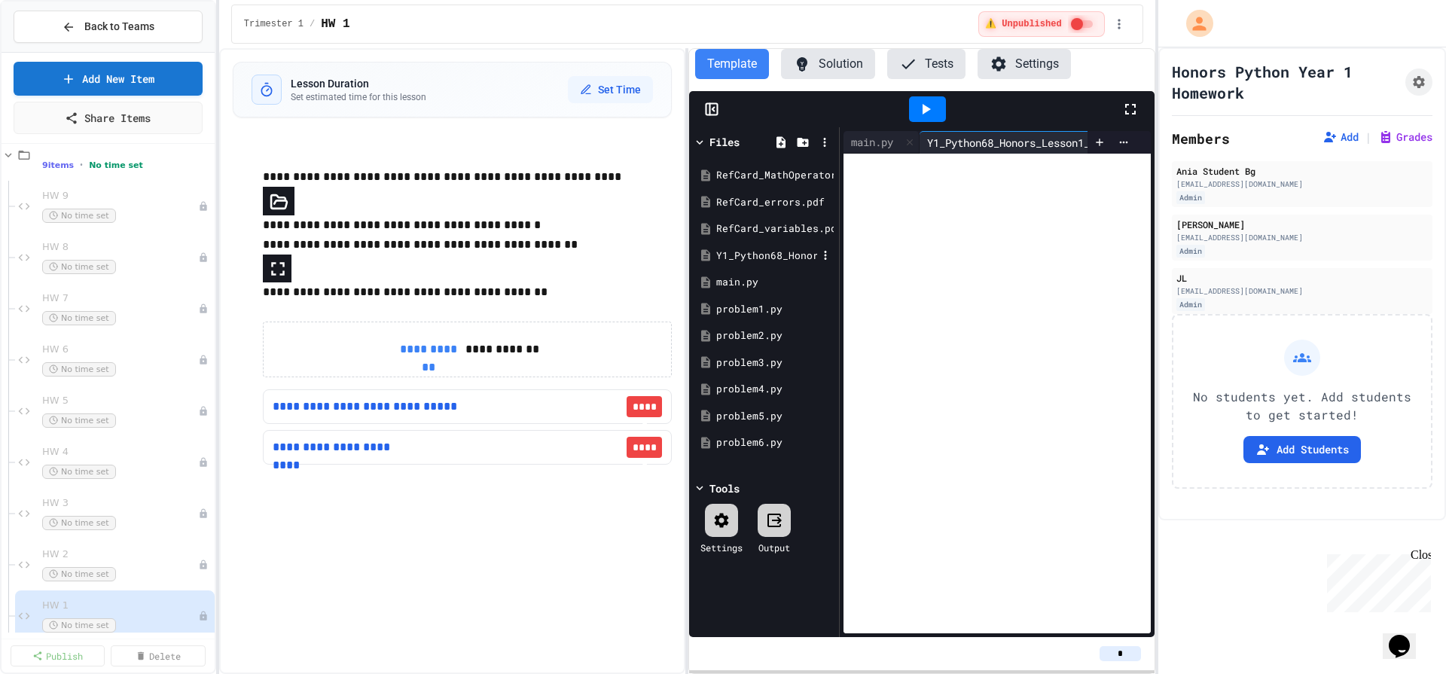
click at [752, 252] on div "Y1_Python68_Honors_Lesson1_HW.pdf" at bounding box center [766, 256] width 101 height 15
click at [910, 139] on icon at bounding box center [910, 142] width 6 height 6
click at [716, 514] on icon at bounding box center [721, 520] width 18 height 18
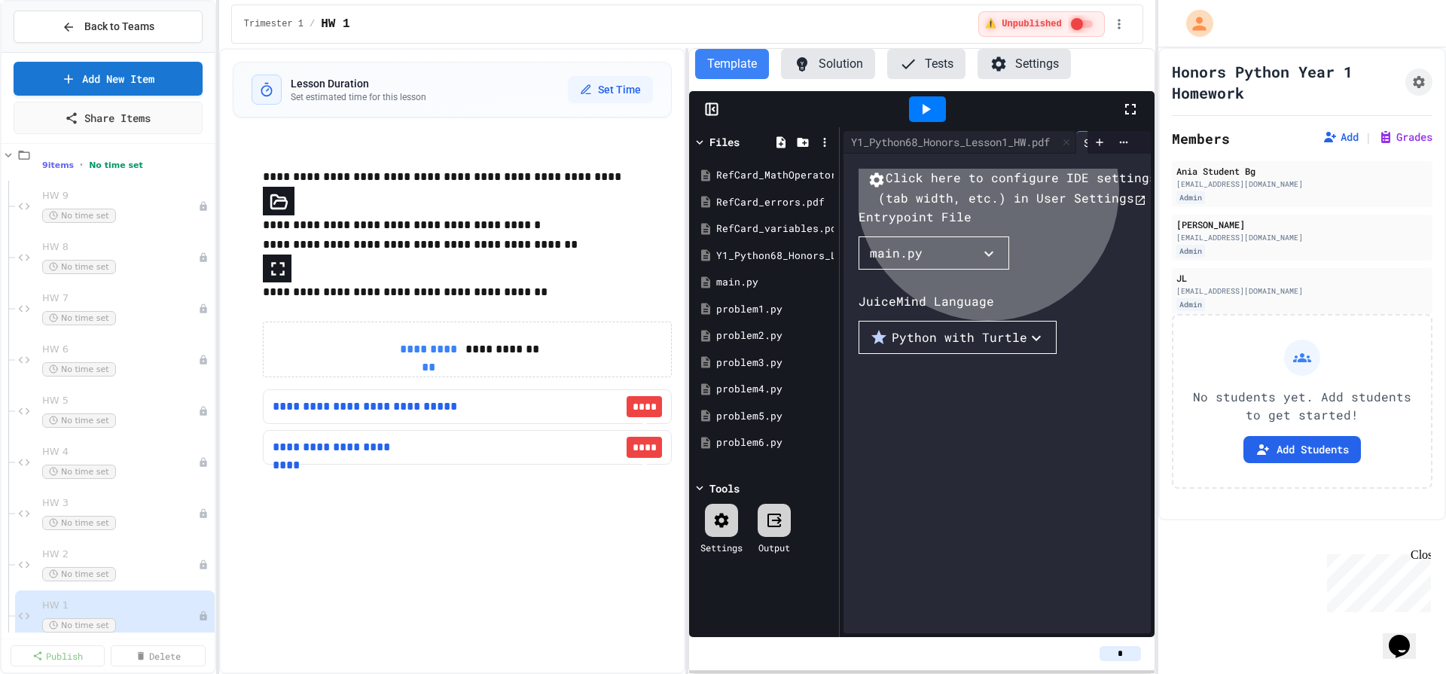
click at [988, 263] on icon "button" at bounding box center [989, 254] width 18 height 18
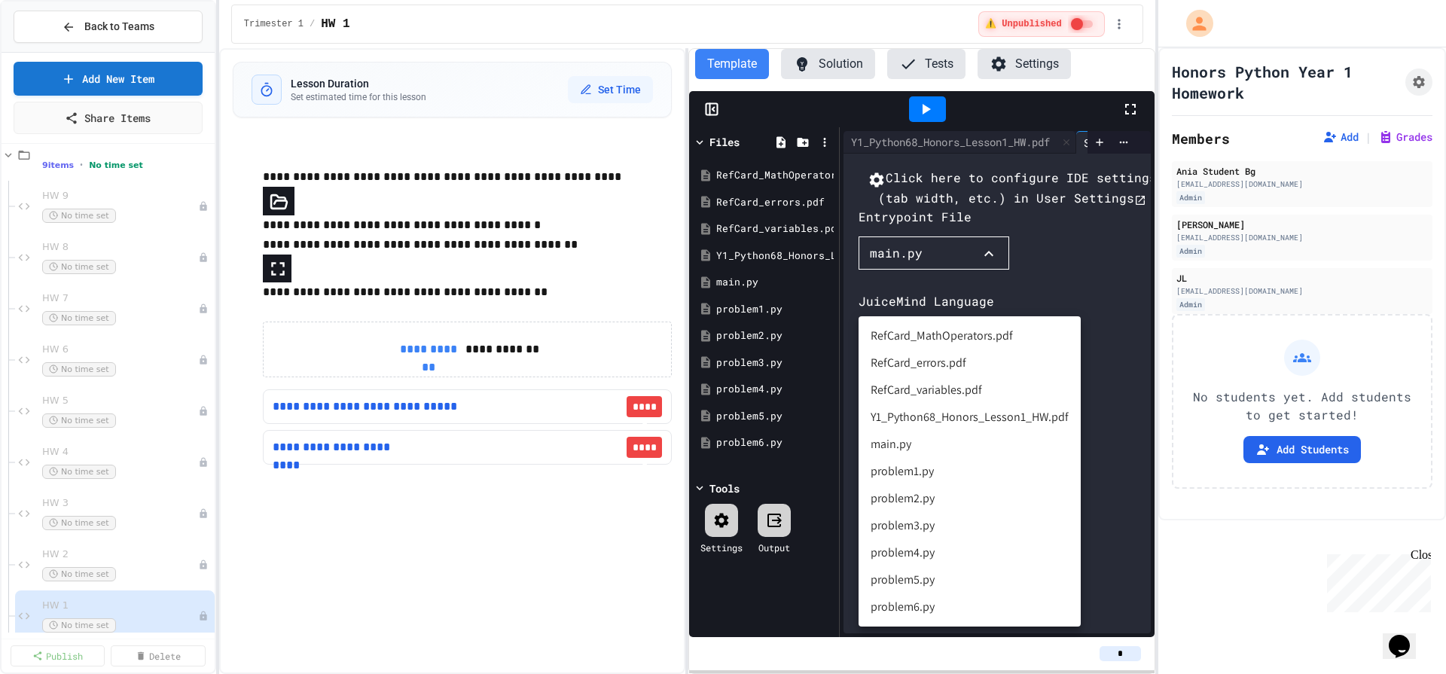
click at [996, 303] on div at bounding box center [723, 337] width 1446 height 674
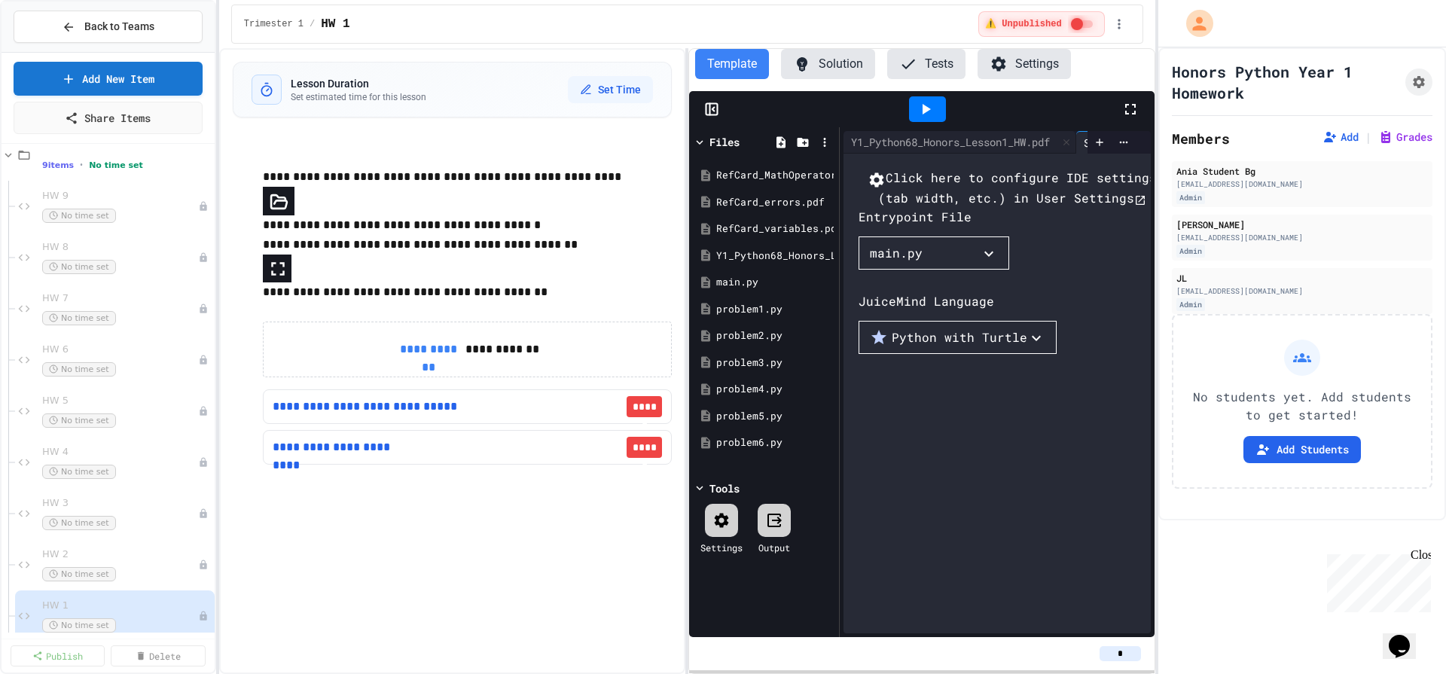
click at [786, 526] on div at bounding box center [774, 520] width 33 height 33
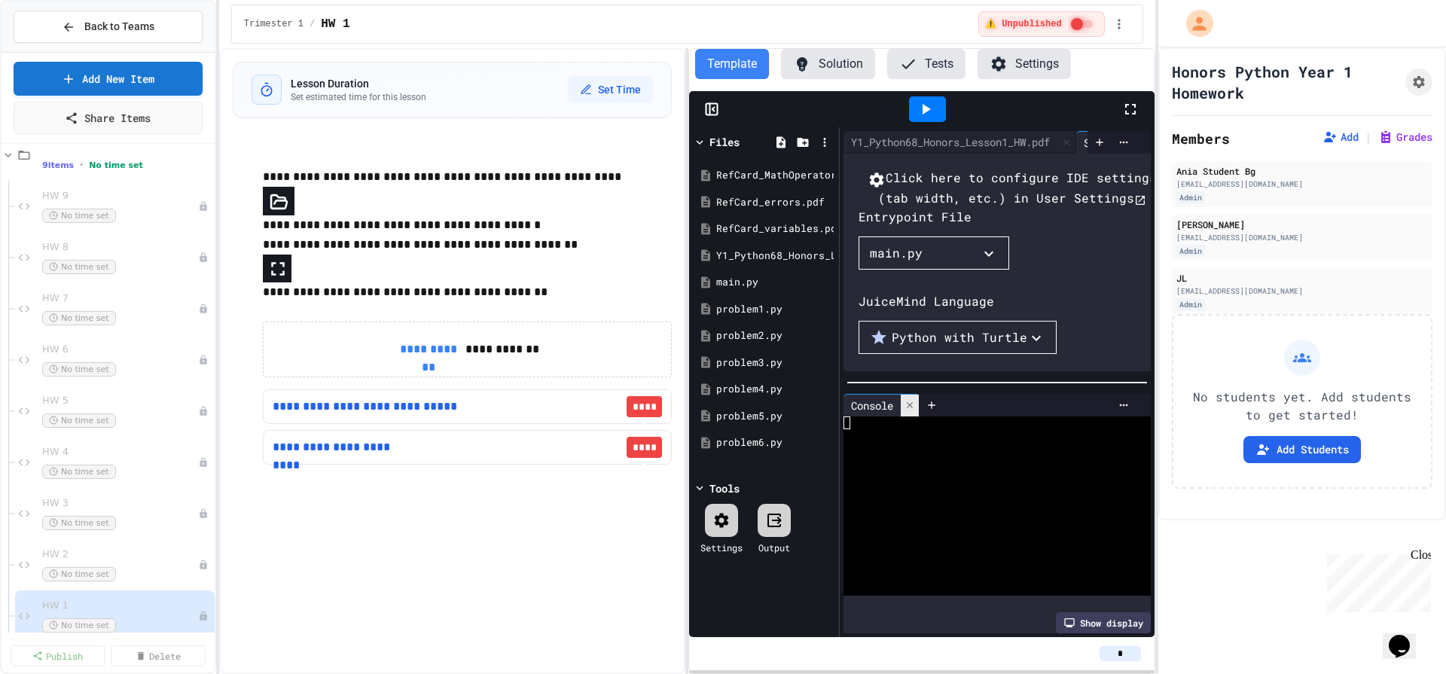
click at [912, 402] on icon at bounding box center [910, 405] width 11 height 11
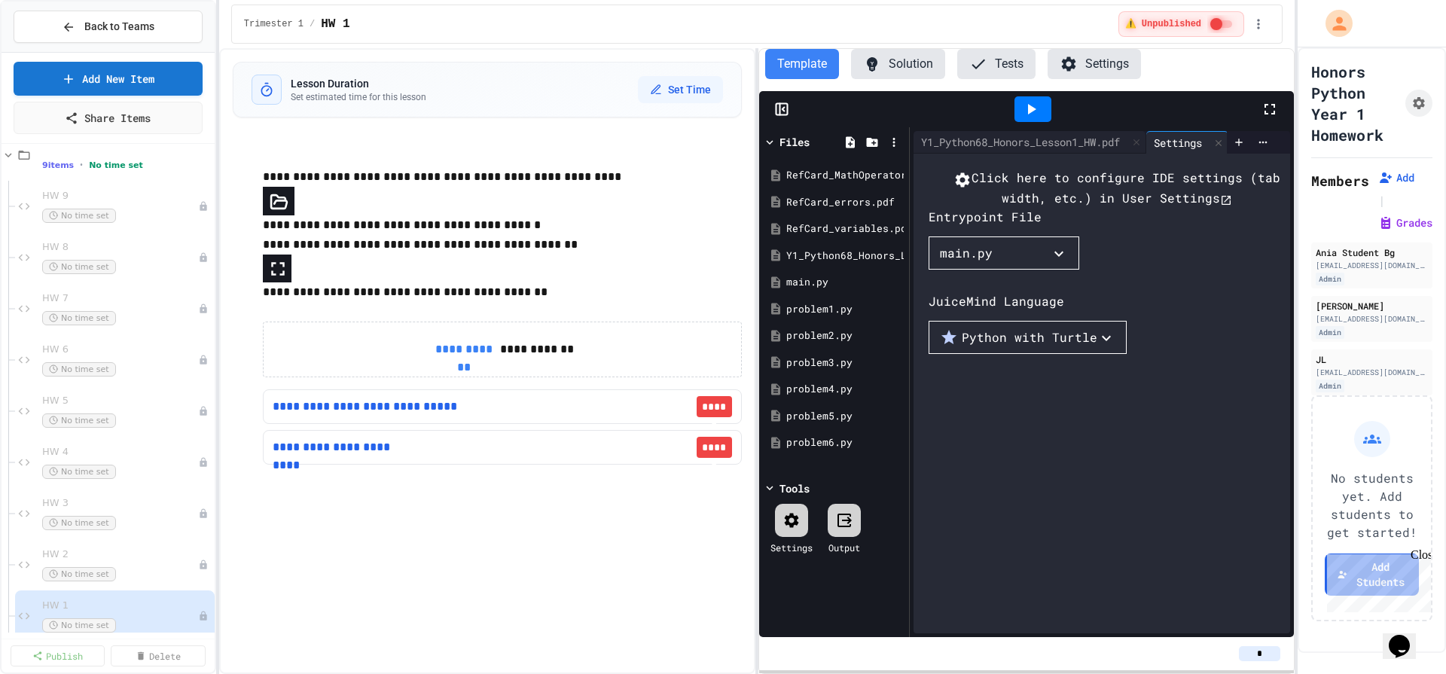
click at [1298, 197] on div "**********" at bounding box center [723, 337] width 1446 height 674
click at [745, 302] on div "**********" at bounding box center [487, 361] width 536 height 626
click at [789, 114] on icon at bounding box center [781, 109] width 15 height 15
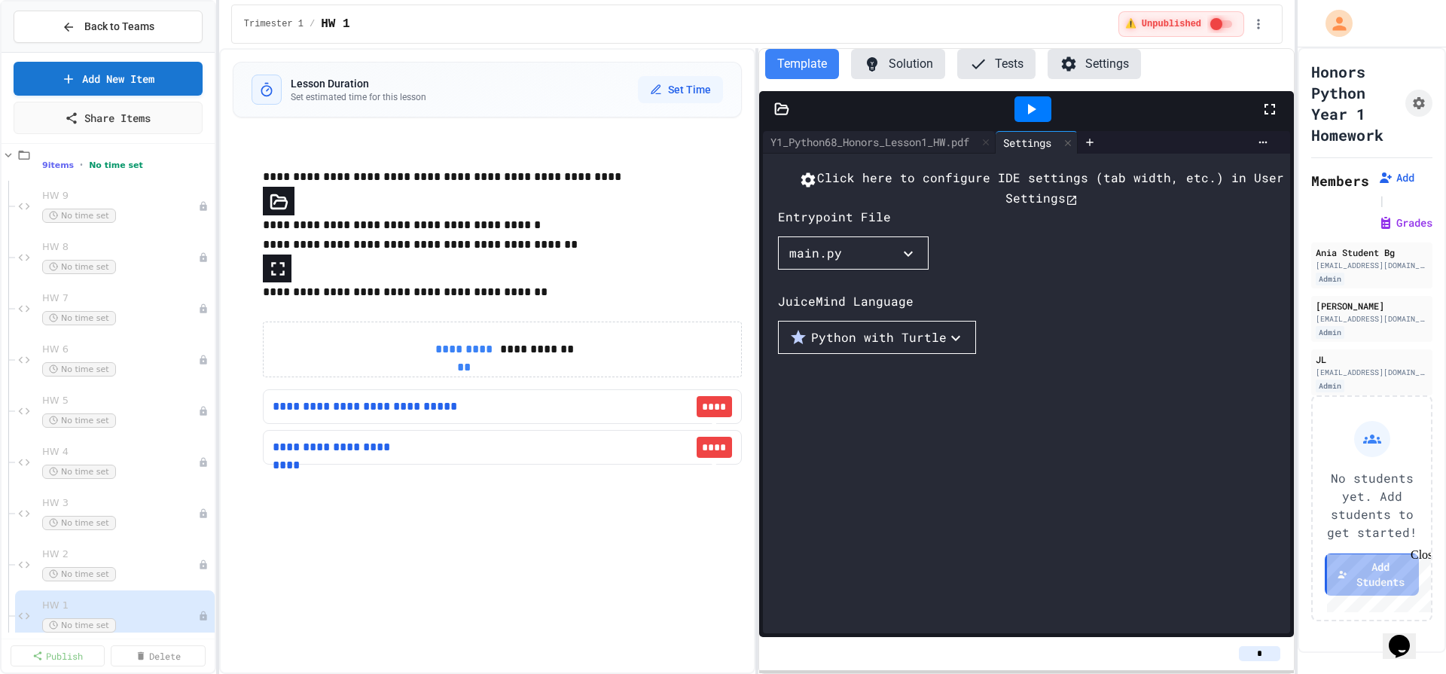
click at [877, 67] on icon at bounding box center [872, 64] width 18 height 18
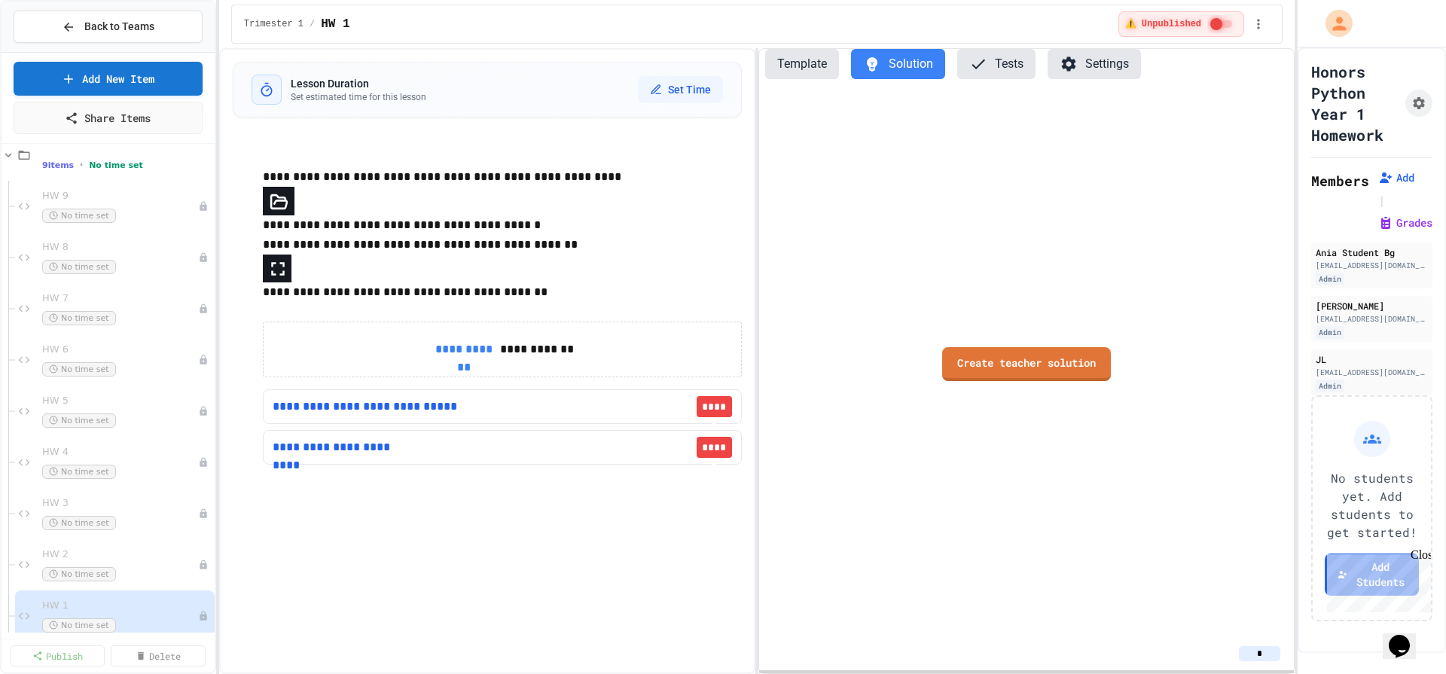
click at [997, 72] on button "Tests" at bounding box center [996, 64] width 78 height 30
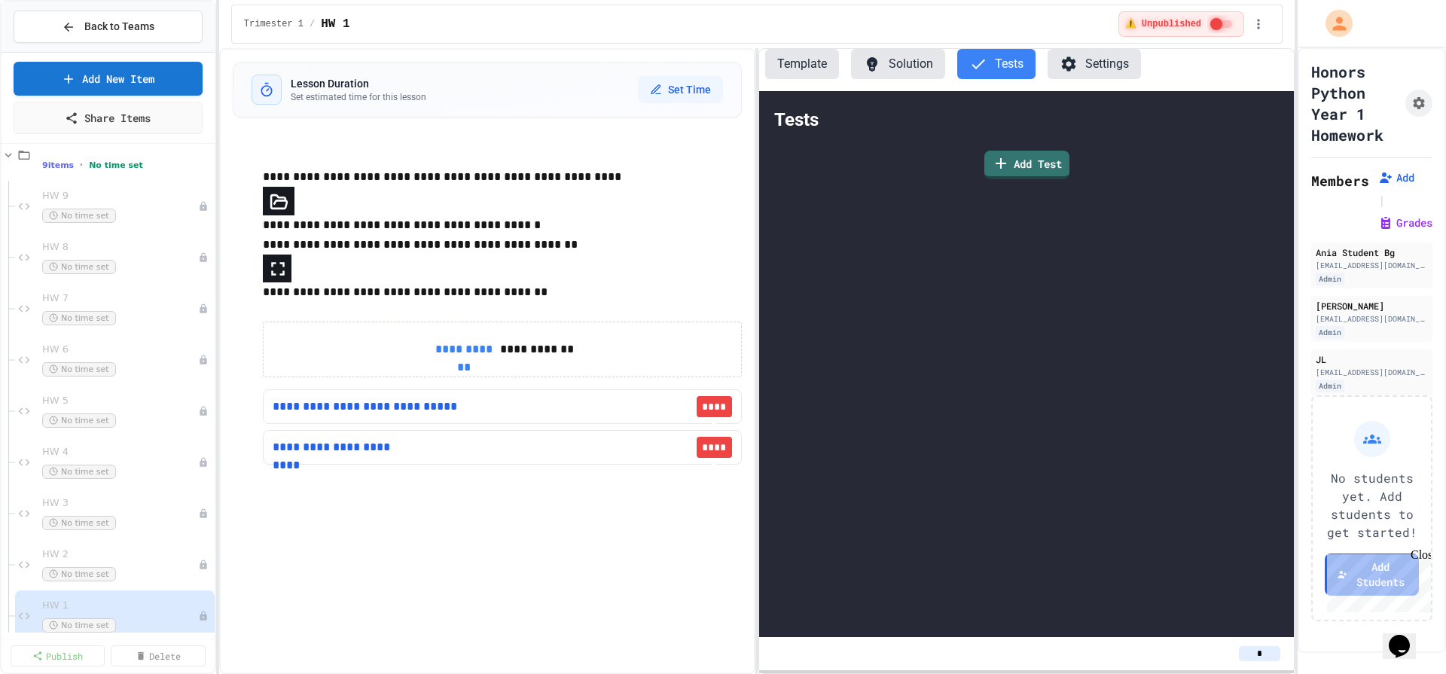
click at [923, 69] on button "Solution" at bounding box center [898, 64] width 94 height 30
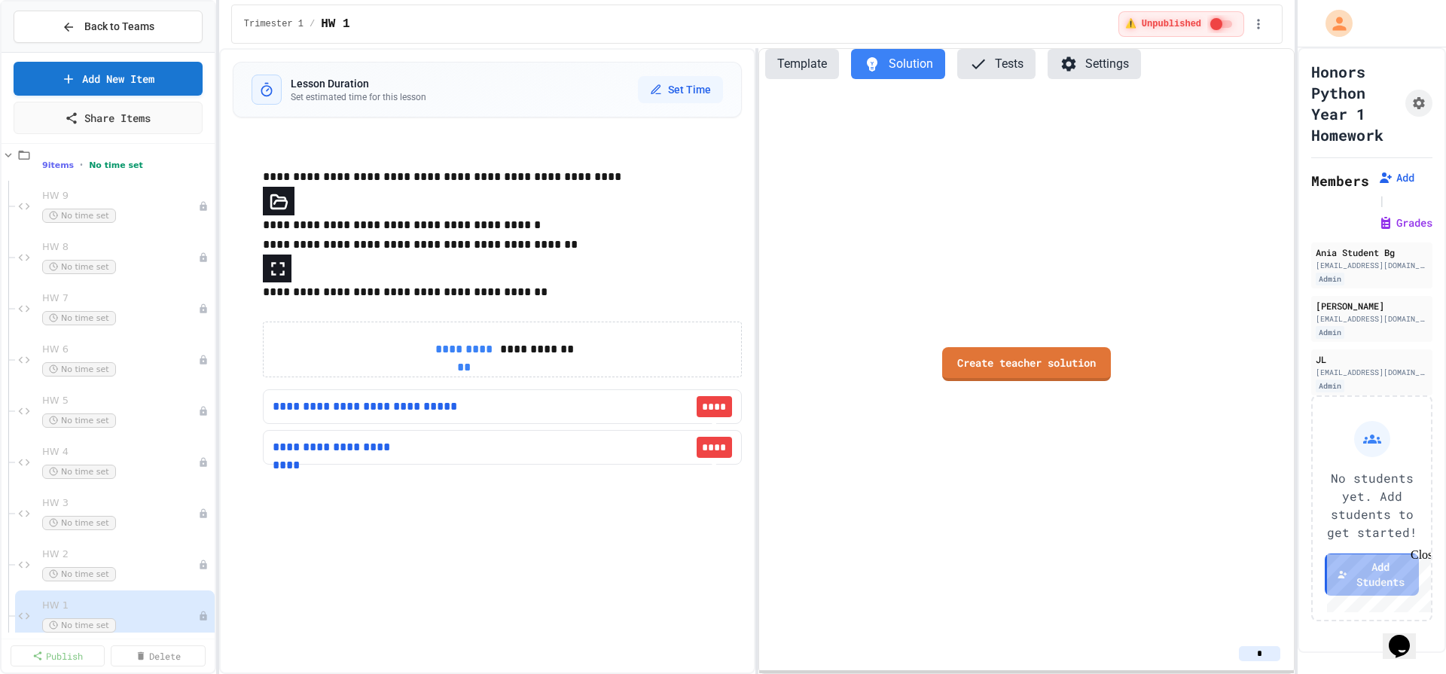
click at [819, 68] on button "Template" at bounding box center [802, 64] width 74 height 30
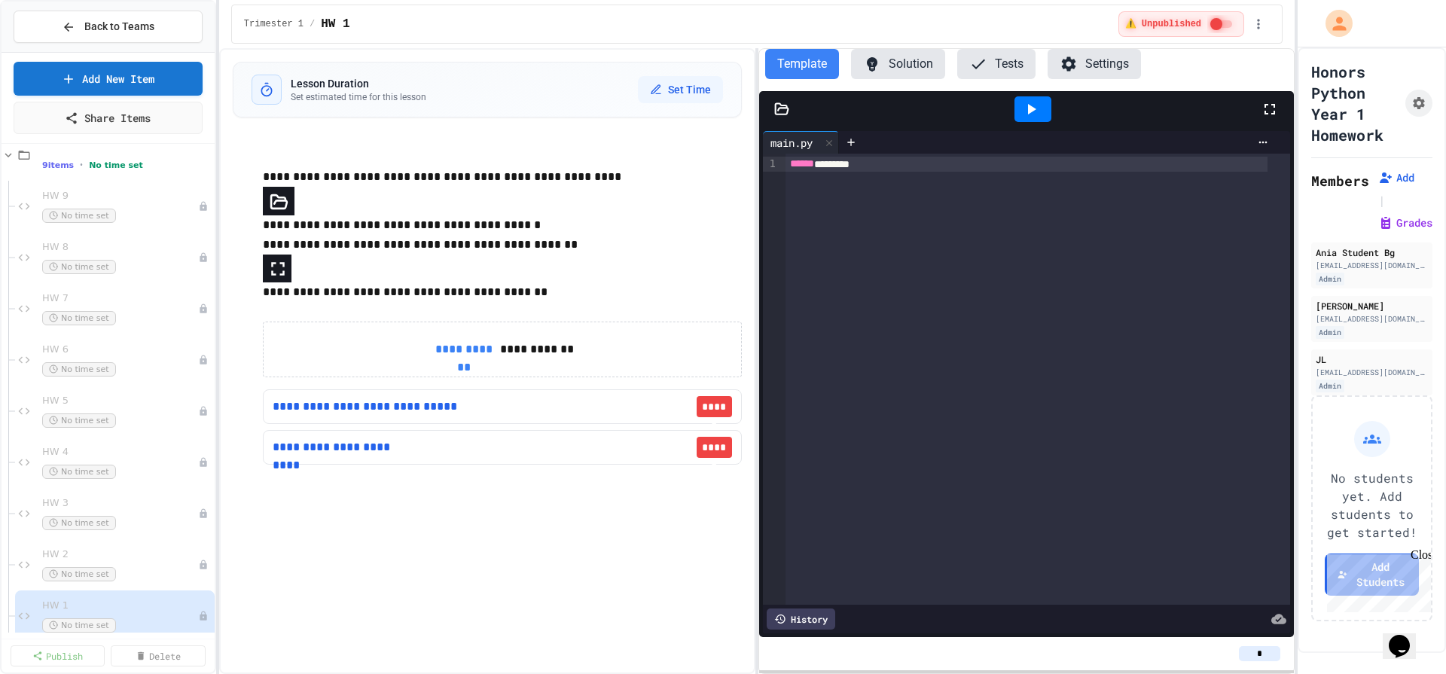
click at [389, 523] on div "**********" at bounding box center [487, 361] width 536 height 626
click at [1014, 72] on button "Tests" at bounding box center [996, 64] width 78 height 30
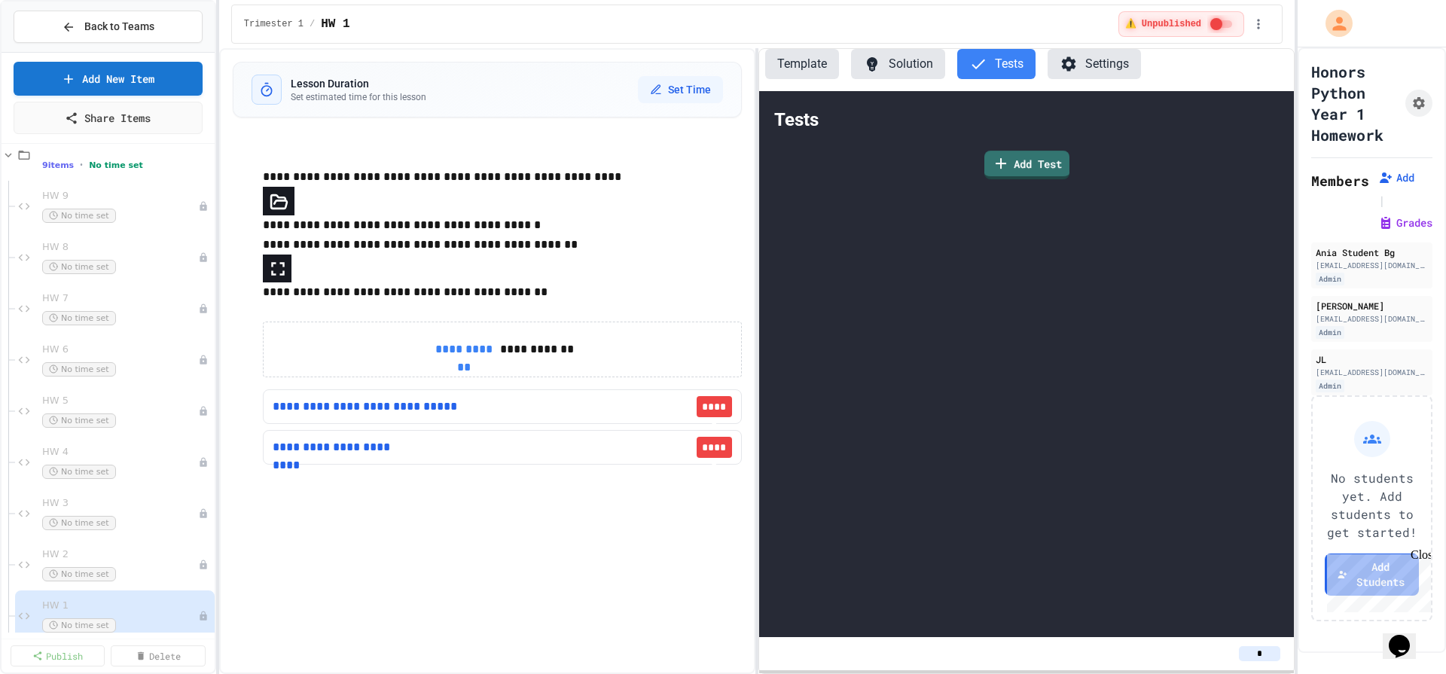
click at [1037, 188] on div "Add Test" at bounding box center [1026, 164] width 535 height 51
click at [1036, 182] on div "Add Test" at bounding box center [1027, 165] width 93 height 36
click at [1034, 167] on link "Add Test" at bounding box center [1026, 163] width 85 height 30
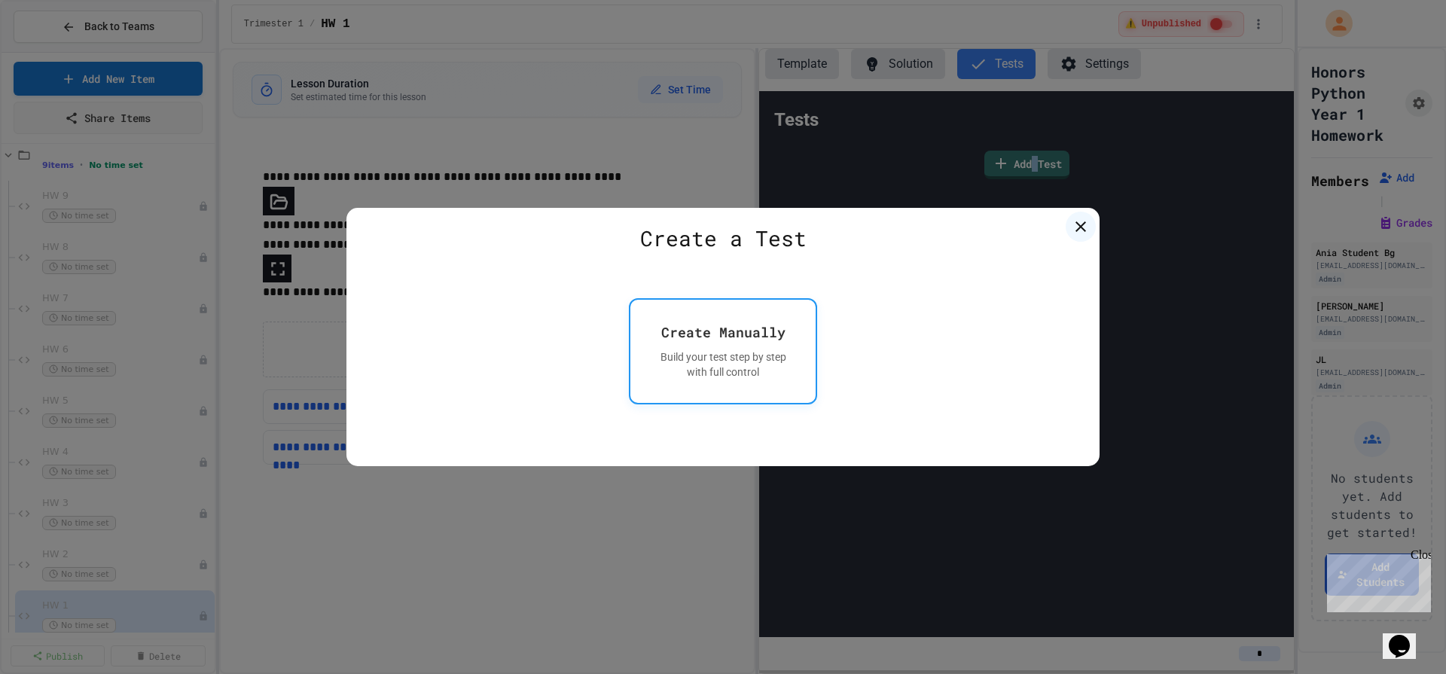
click at [721, 310] on button "Create Manually Build your test step by step with full control" at bounding box center [723, 350] width 188 height 105
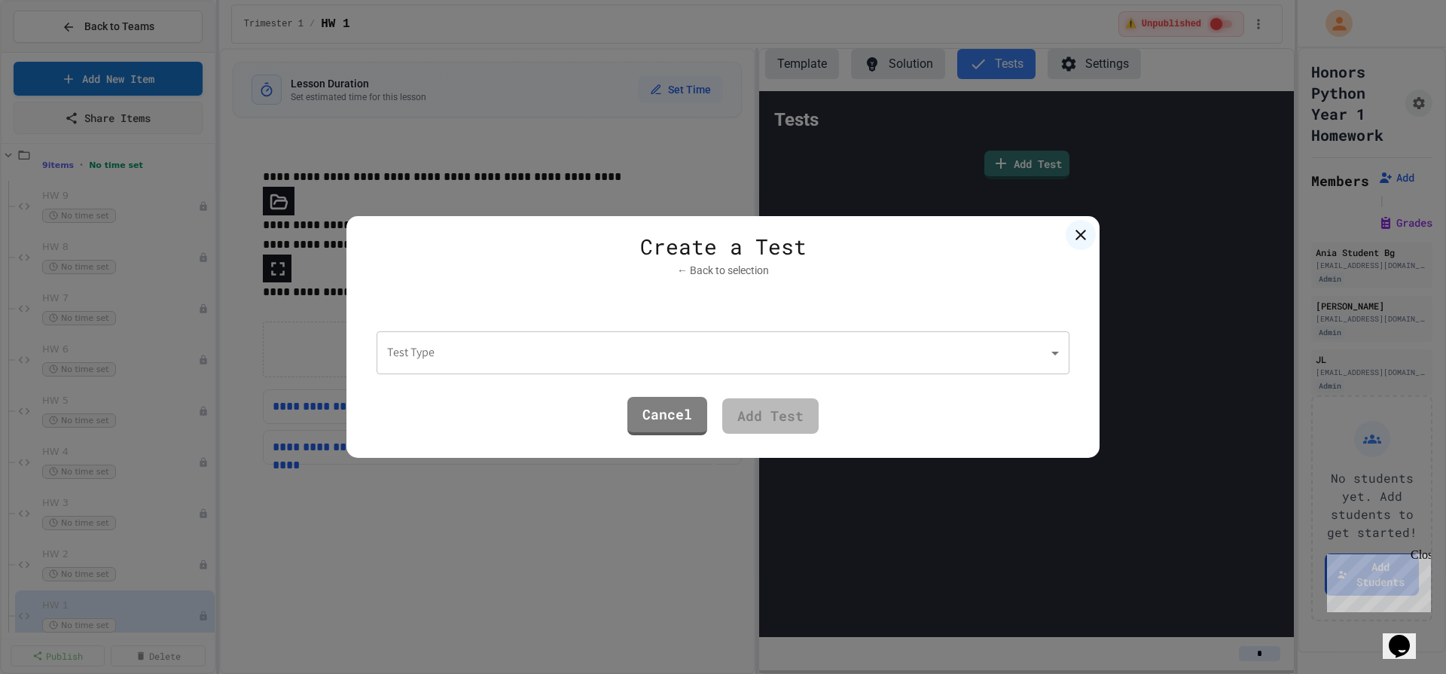
click at [740, 328] on div "Test Type ​ Test Type" at bounding box center [723, 342] width 693 height 66
click at [747, 346] on body "**********" at bounding box center [723, 337] width 1446 height 674
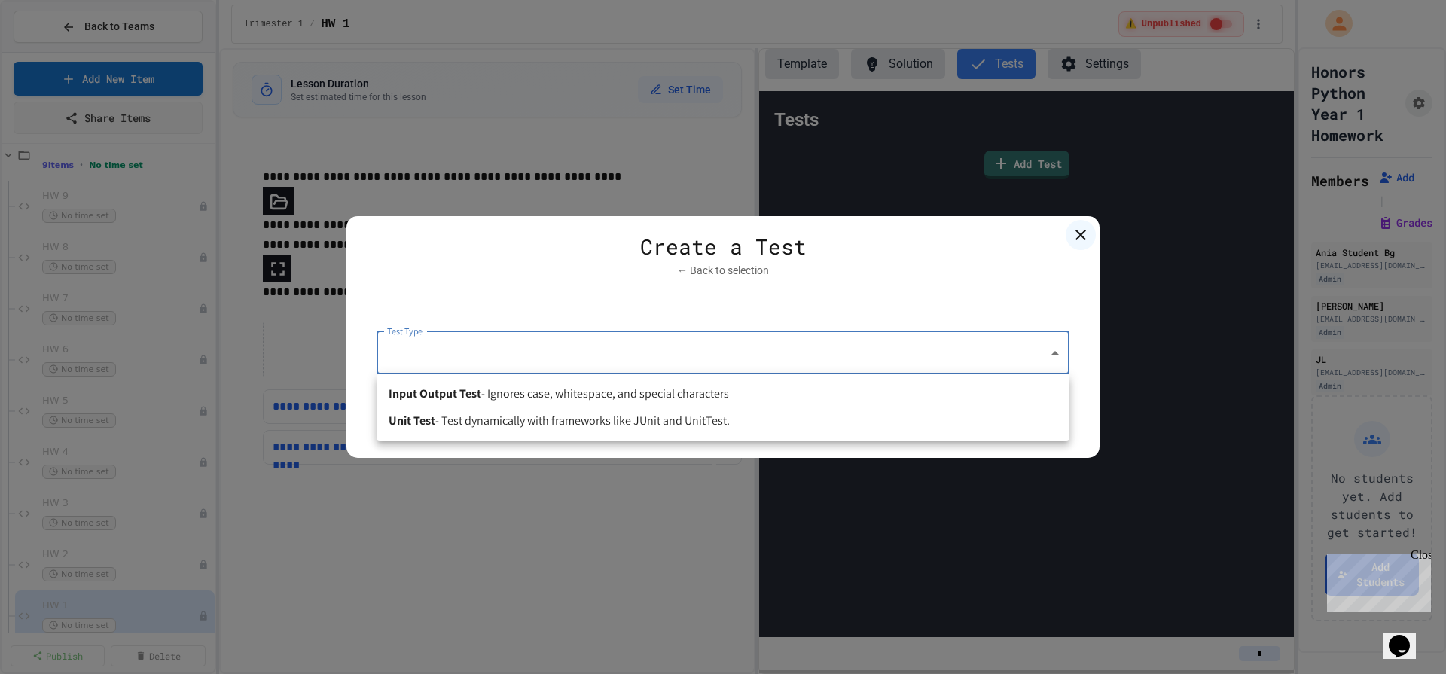
click at [745, 414] on li "Unit Test - Test dynamically with frameworks like JUnit and UnitTest." at bounding box center [723, 420] width 693 height 27
type input "****"
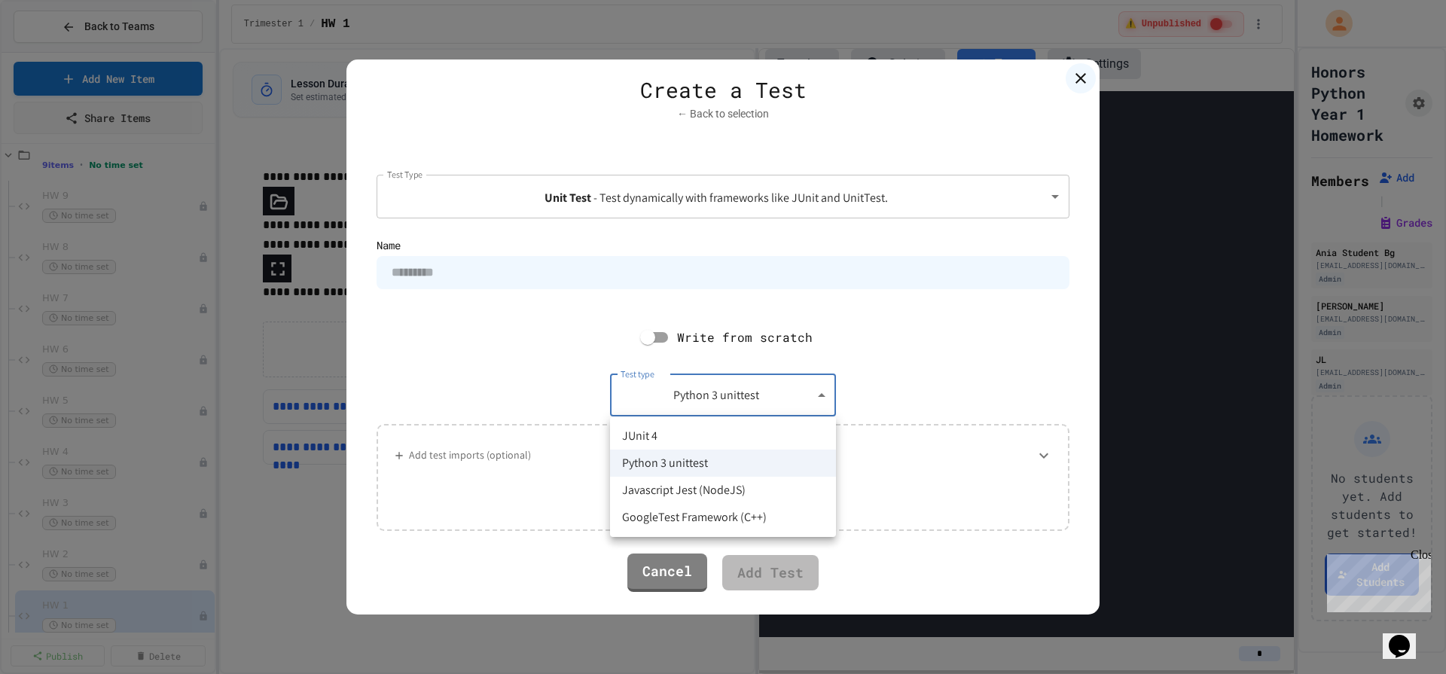
click at [781, 392] on body "**********" at bounding box center [723, 337] width 1446 height 674
click at [781, 392] on div at bounding box center [723, 337] width 1446 height 674
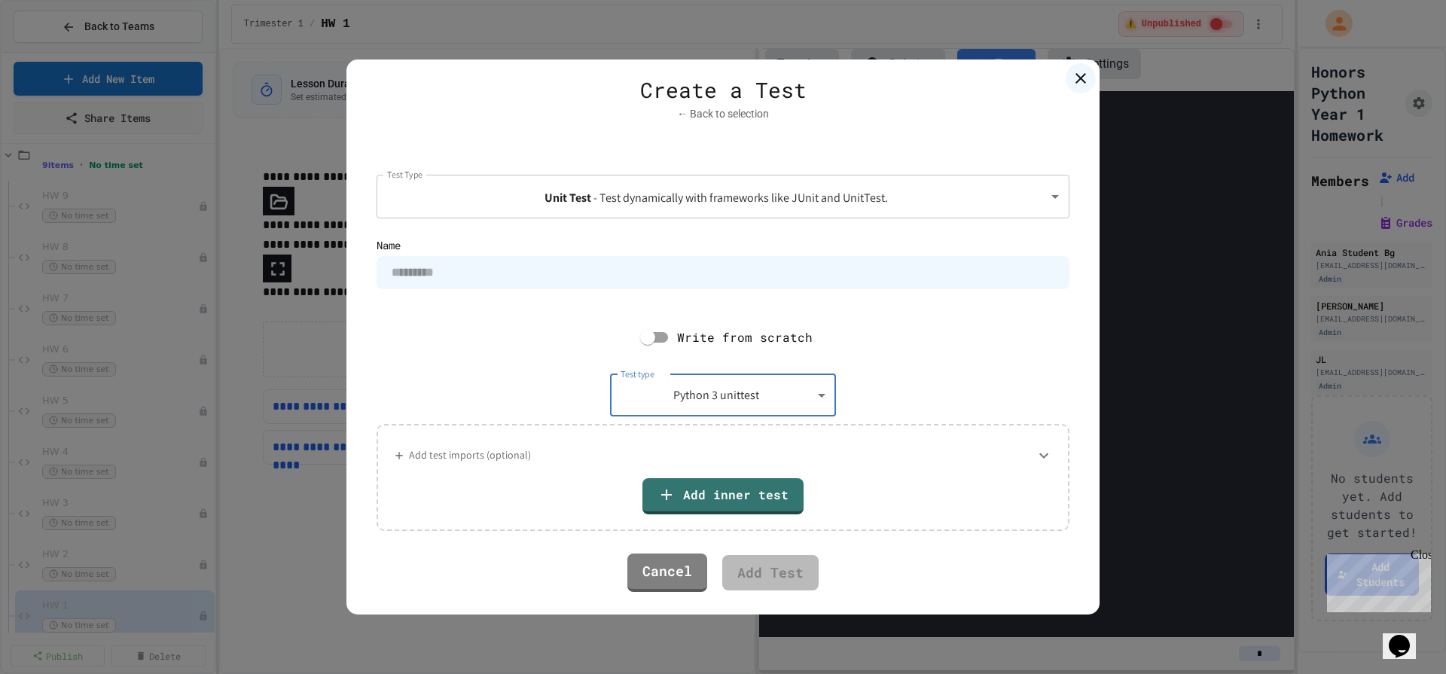
click at [850, 314] on div "Write from scratch" at bounding box center [723, 337] width 693 height 59
click at [648, 591] on div "Cancel Add Test" at bounding box center [723, 572] width 723 height 53
click at [664, 560] on link "Cancel" at bounding box center [666, 571] width 79 height 41
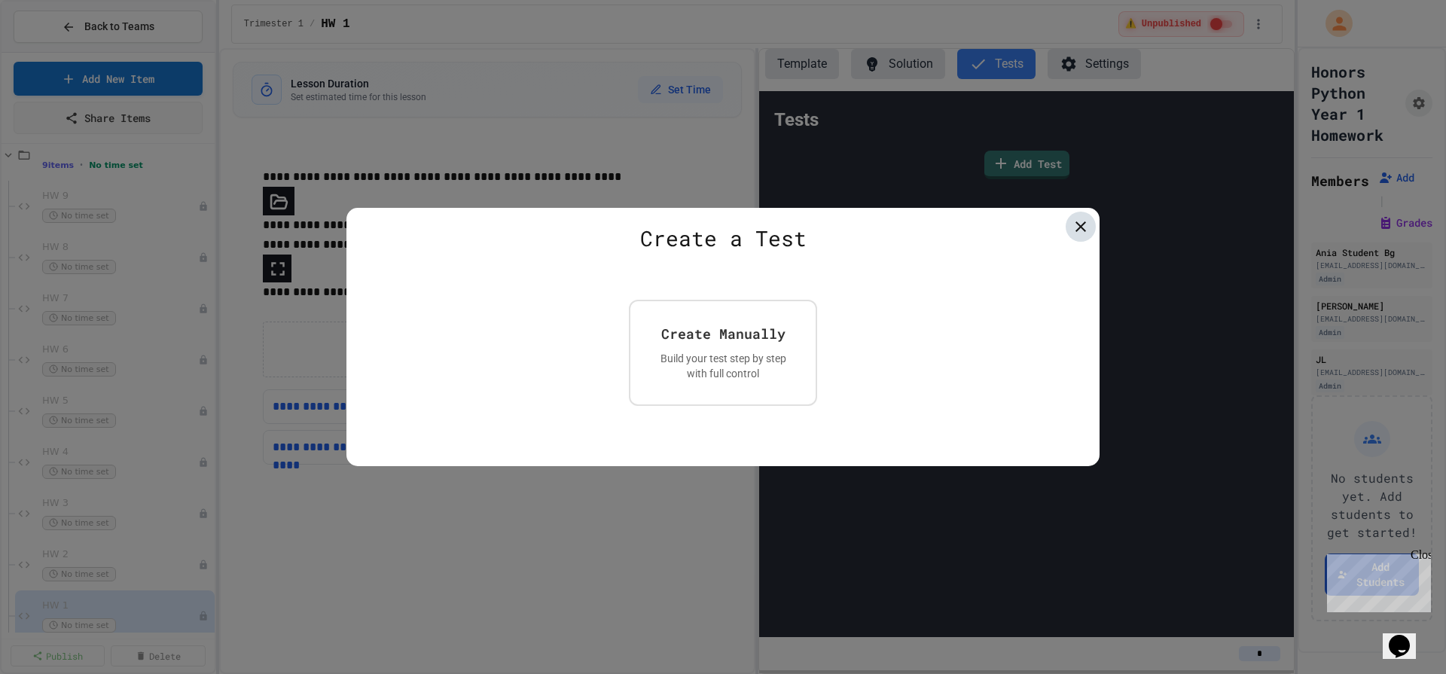
click at [1084, 224] on icon at bounding box center [1080, 226] width 11 height 11
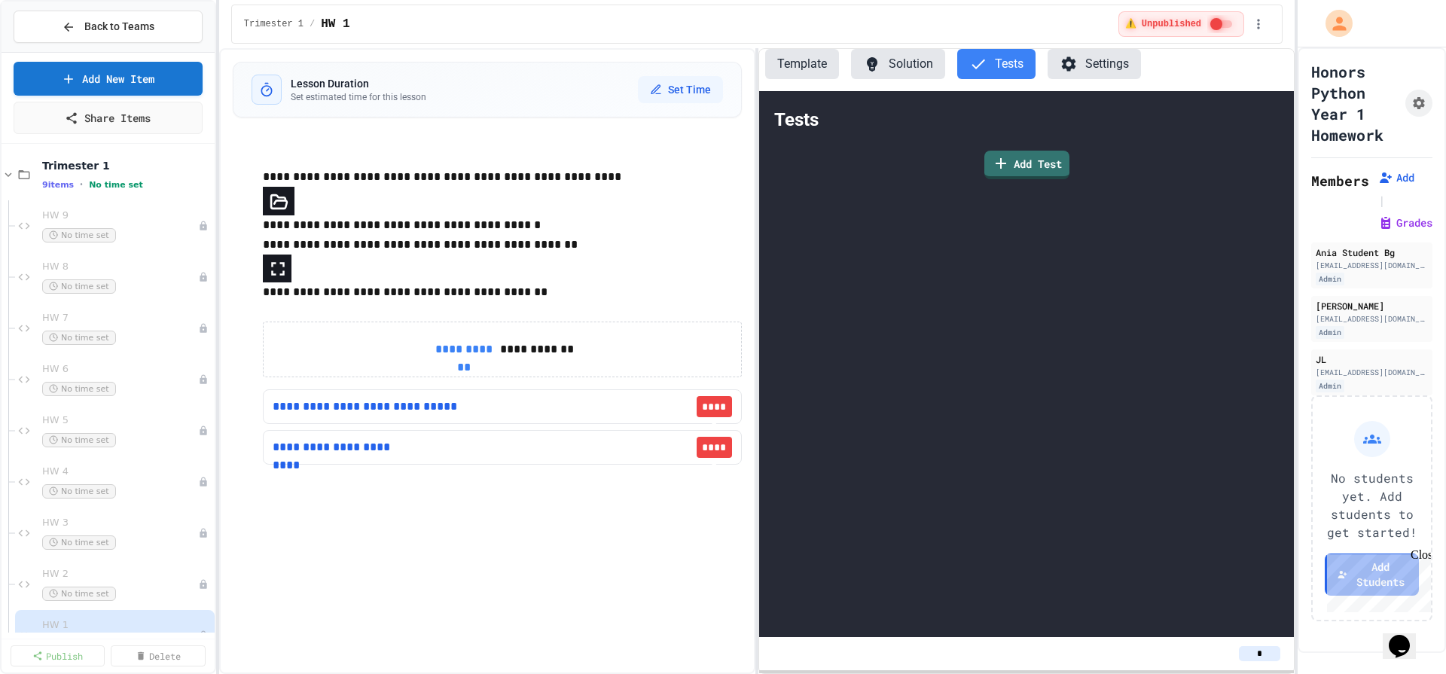
scroll to position [0, 0]
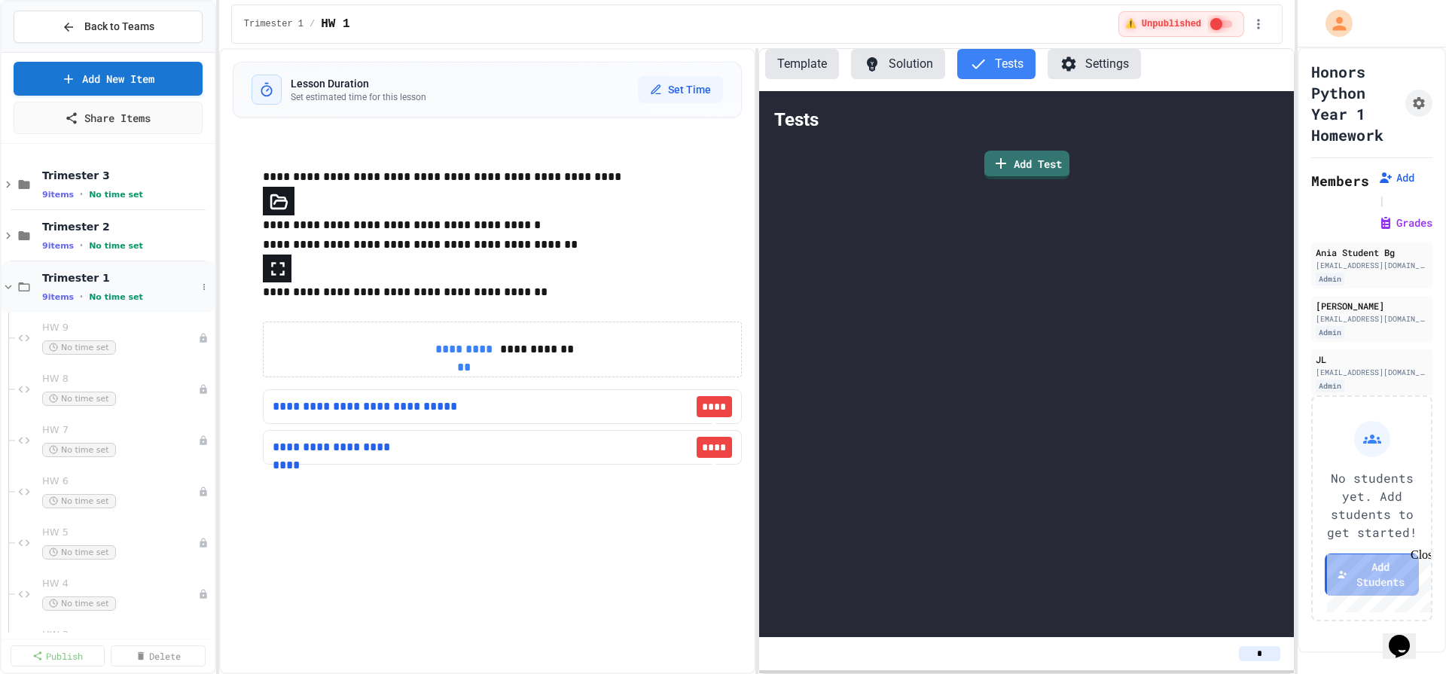
click at [2, 291] on icon at bounding box center [9, 287] width 14 height 14
click at [4, 291] on div "Trimester 1 9 items • No time set" at bounding box center [108, 286] width 213 height 51
click at [4, 291] on icon at bounding box center [9, 287] width 14 height 14
click at [8, 239] on icon at bounding box center [9, 236] width 14 height 14
click at [9, 238] on icon at bounding box center [9, 236] width 14 height 14
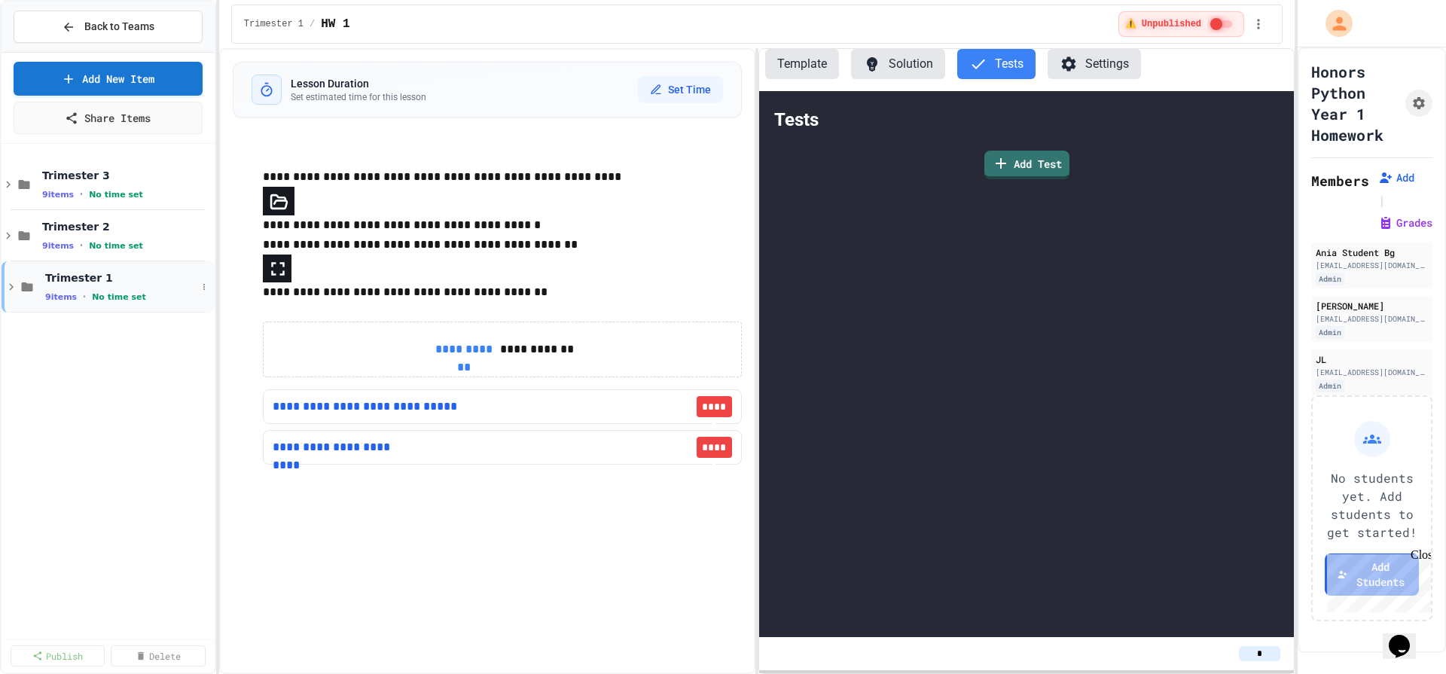
click at [11, 290] on icon at bounding box center [12, 287] width 14 height 14
click at [11, 290] on icon at bounding box center [9, 287] width 14 height 14
